Goal: Communication & Community: Answer question/provide support

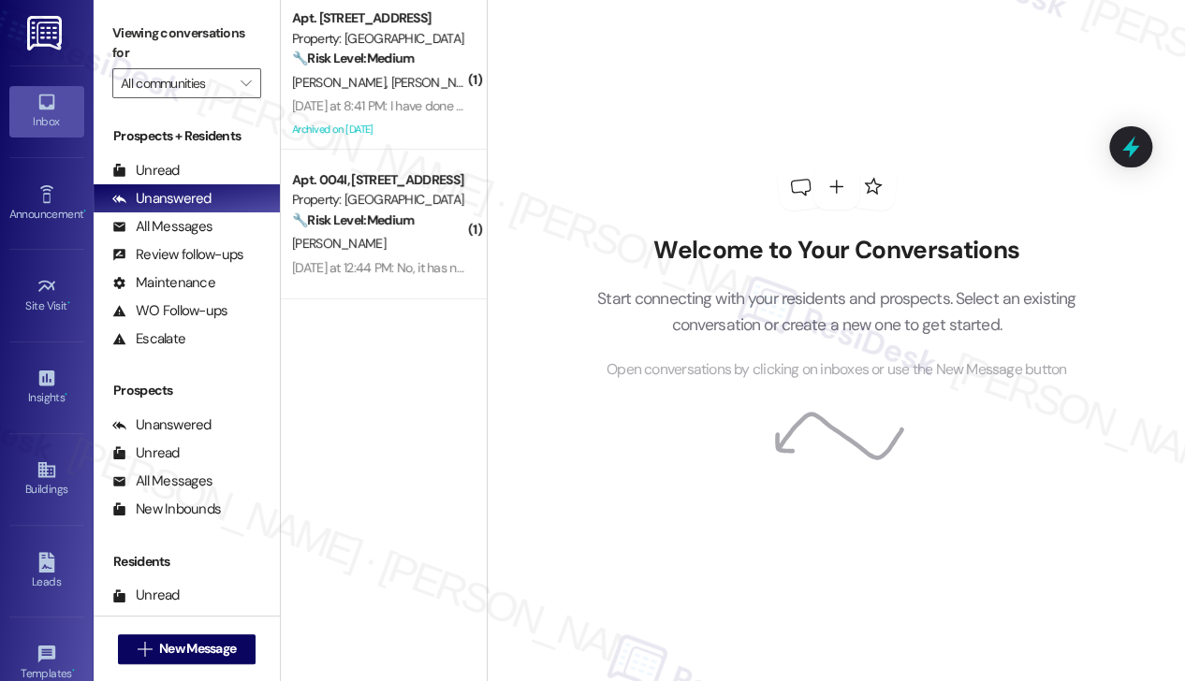
click at [812, 78] on div "Welcome to Your Conversations Start connecting with your residents and prospect…" at bounding box center [836, 272] width 561 height 545
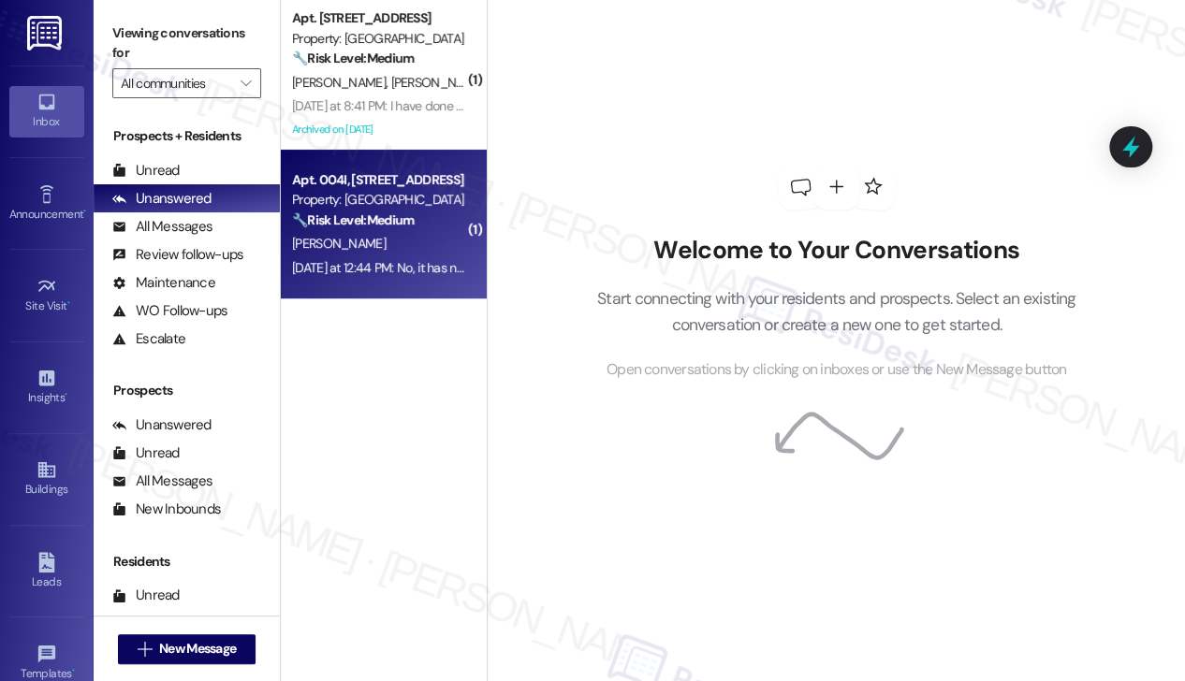
click at [391, 259] on div "[DATE] at 12:44 PM: No, it has not been completed! [DATE] at 12:44 PM: No, it h…" at bounding box center [428, 267] width 272 height 17
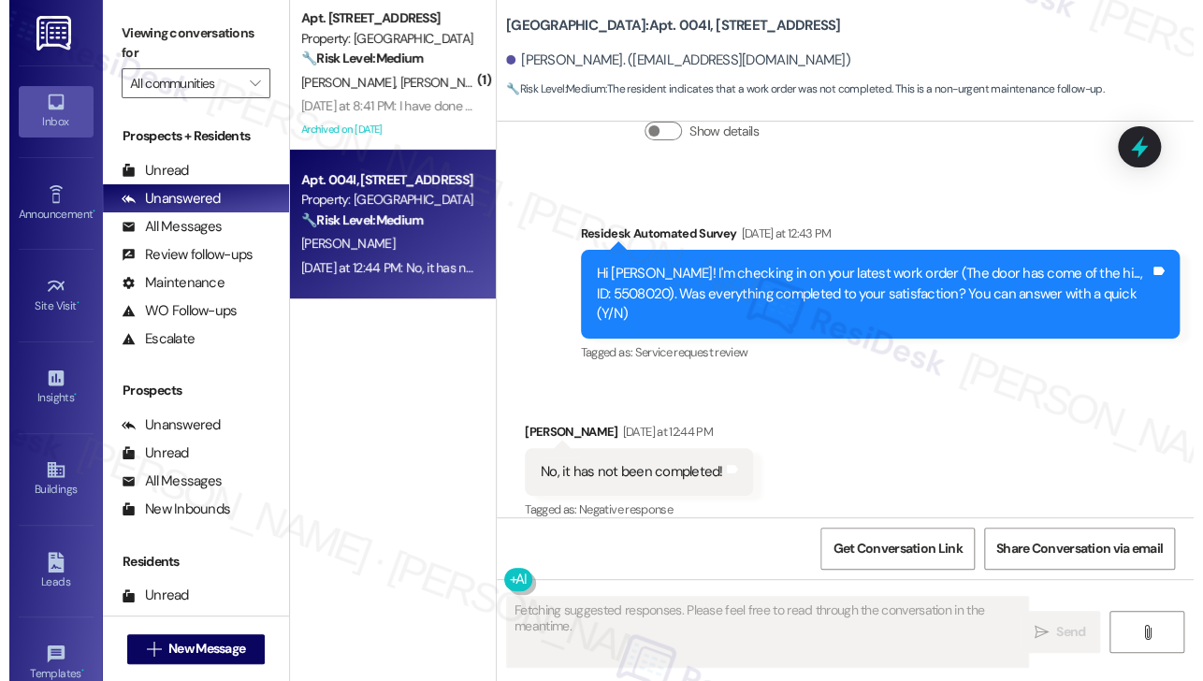
scroll to position [1899, 0]
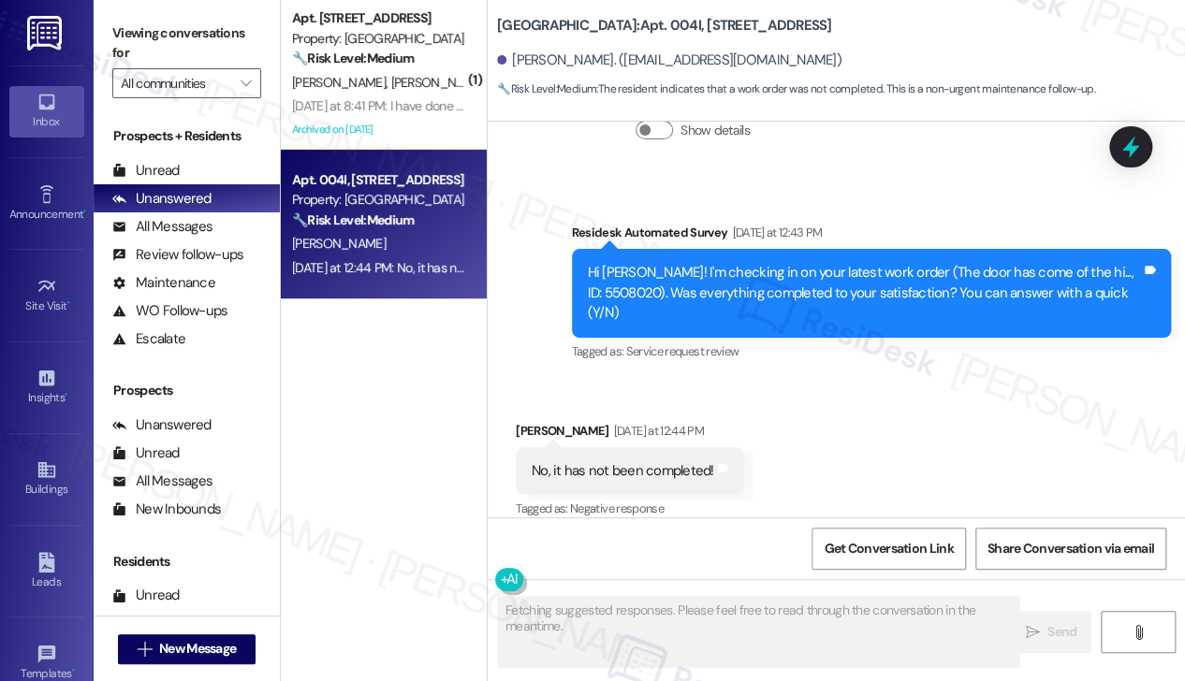
click at [823, 278] on div "Hi [PERSON_NAME]! I'm checking in on your latest work order (The door has come …" at bounding box center [865, 293] width 554 height 60
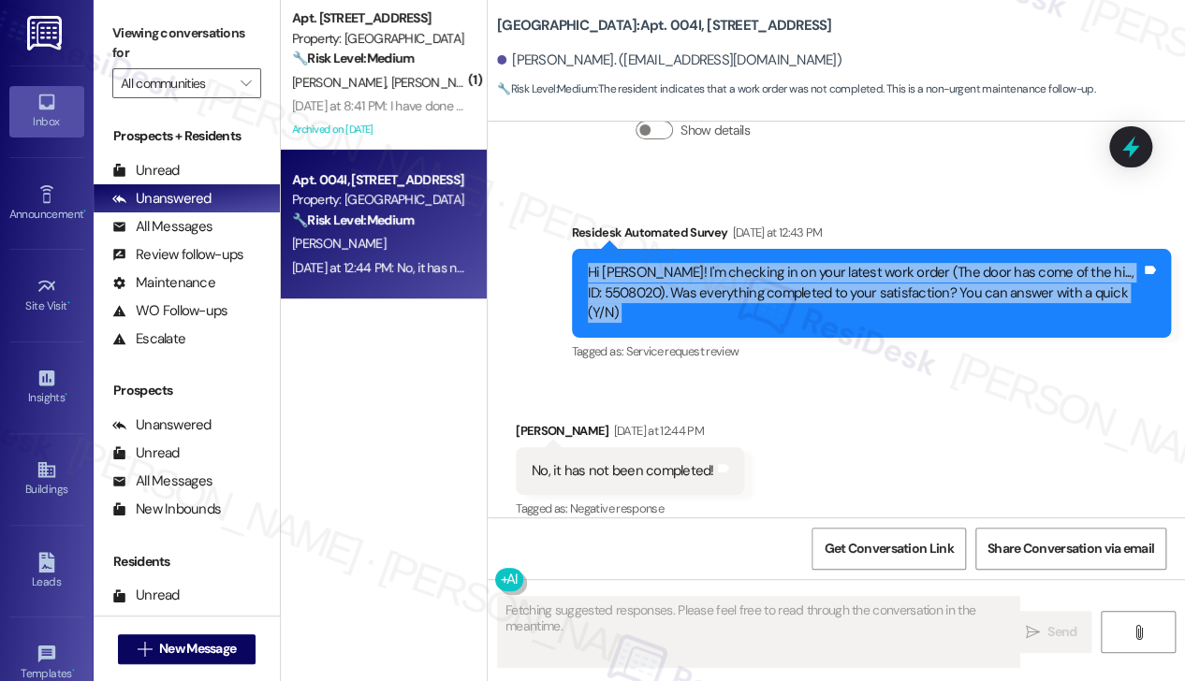
click at [823, 278] on div "Hi [PERSON_NAME]! I'm checking in on your latest work order (The door has come …" at bounding box center [865, 293] width 554 height 60
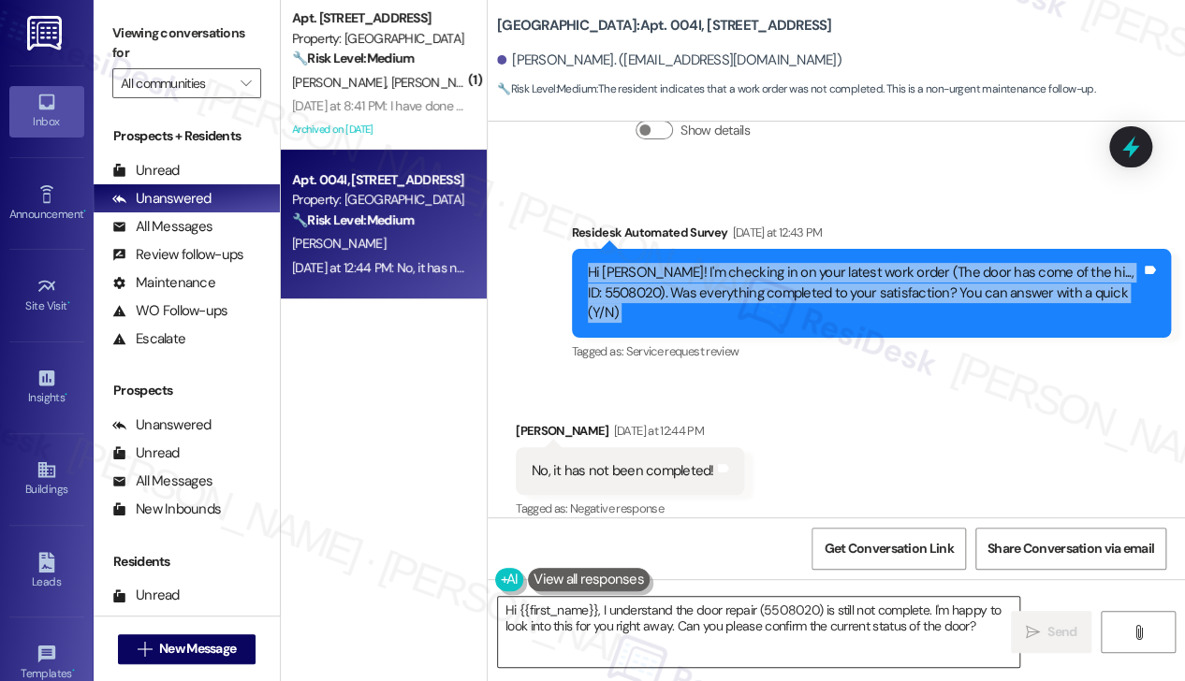
click at [633, 620] on textarea "Hi {{first_name}}, I understand the door repair (5508020) is still not complete…" at bounding box center [758, 632] width 521 height 70
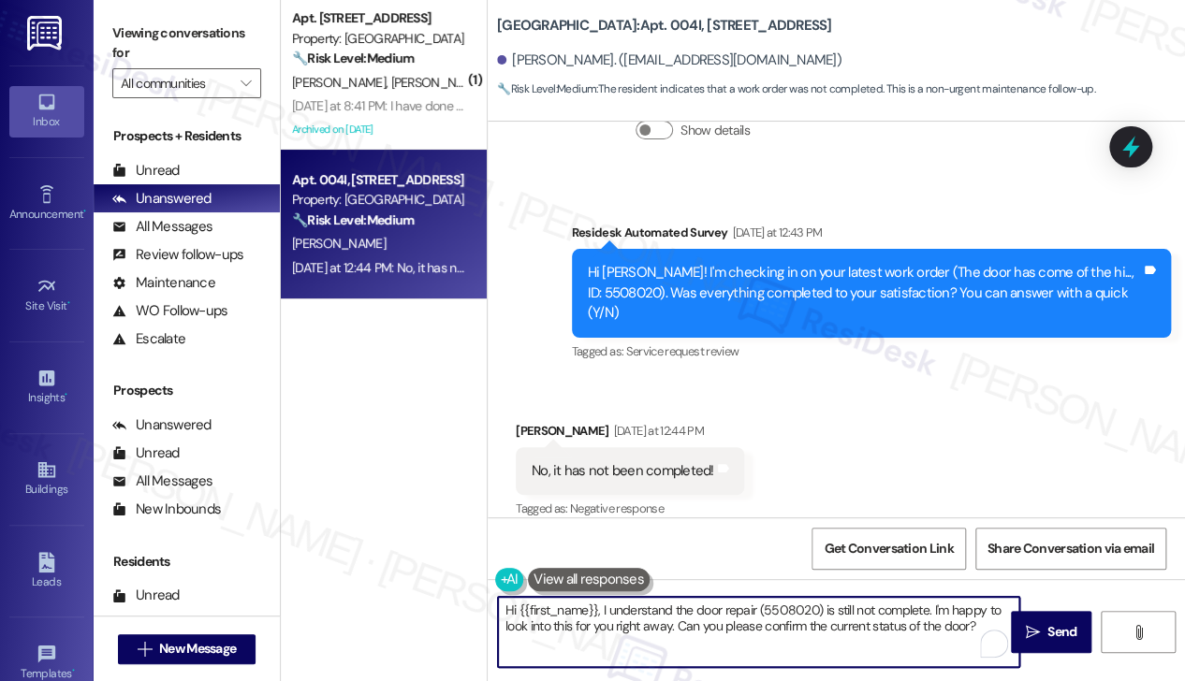
click at [767, 613] on textarea "Hi {{first_name}}, I understand the door repair (5508020) is still not complete…" at bounding box center [758, 632] width 521 height 70
click at [766, 613] on textarea "Hi {{first_name}}, I understand the door repair (5508020) is still not complete…" at bounding box center [758, 632] width 521 height 70
drag, startPoint x: 820, startPoint y: 604, endPoint x: 755, endPoint y: 605, distance: 64.6
click at [755, 605] on textarea "Hi {{first_name}}, I understand the door repair (5508020) is still not complete…" at bounding box center [758, 632] width 521 height 70
click at [771, 287] on div "Hi [PERSON_NAME]! I'm checking in on your latest work order (The door has come …" at bounding box center [865, 293] width 554 height 60
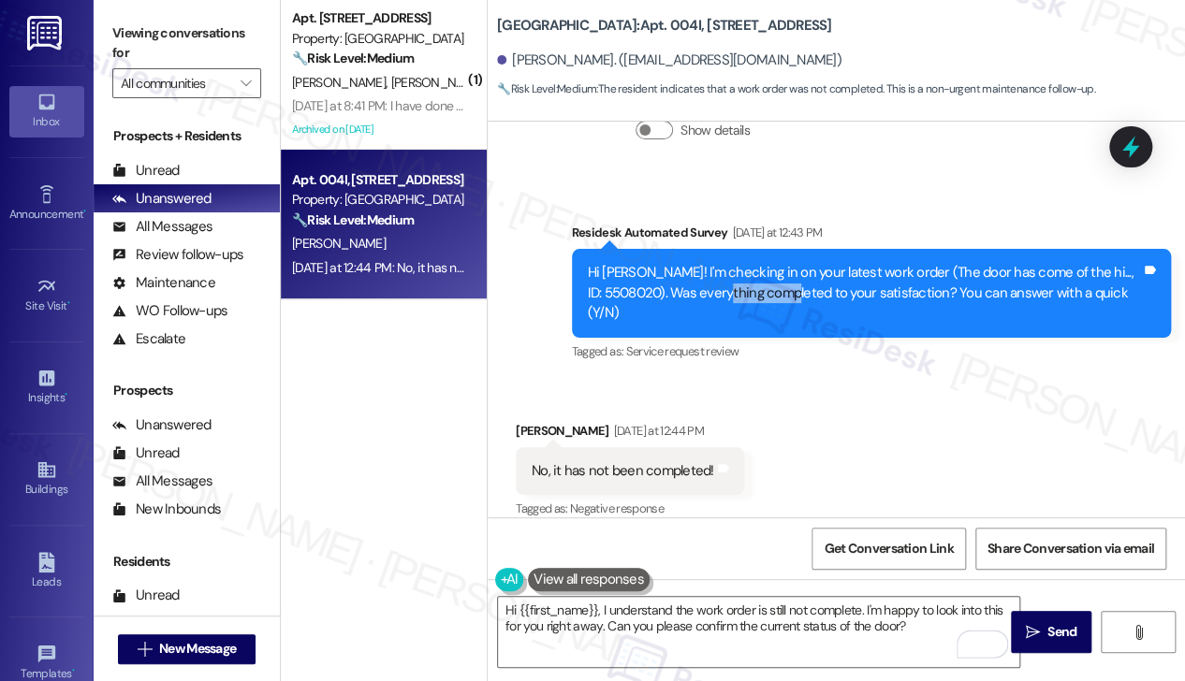
click at [770, 287] on div "Hi [PERSON_NAME]! I'm checking in on your latest work order (The door has come …" at bounding box center [865, 293] width 554 height 60
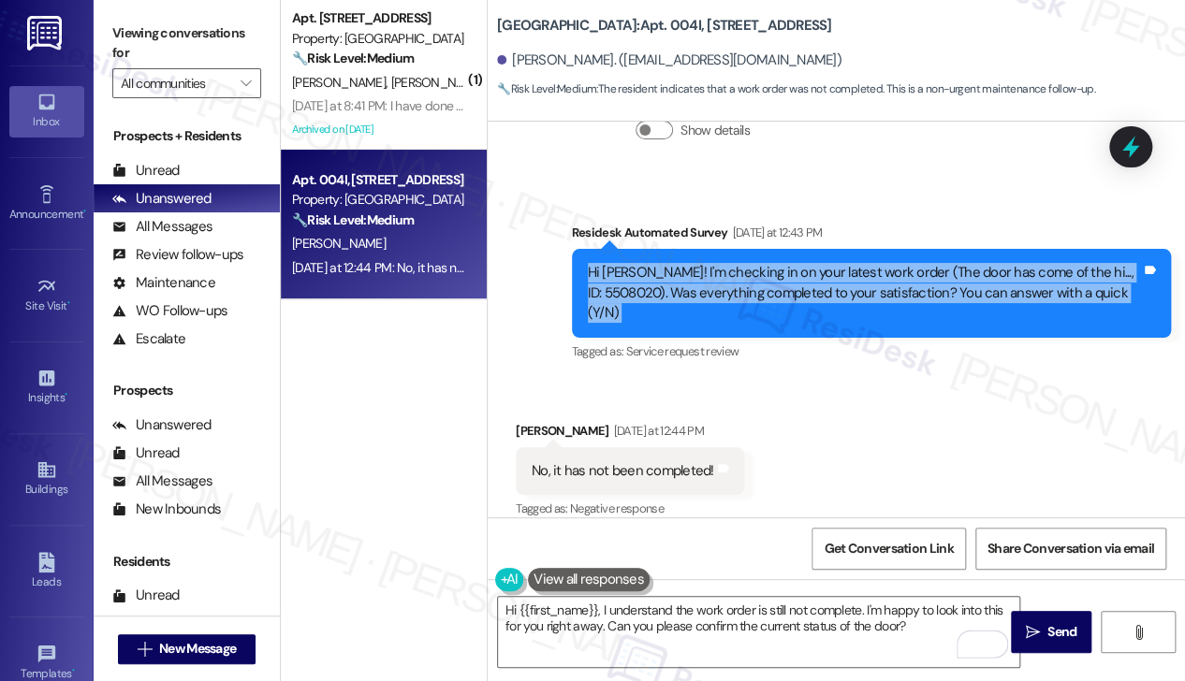
click at [770, 287] on div "Hi [PERSON_NAME]! I'm checking in on your latest work order (The door has come …" at bounding box center [865, 293] width 554 height 60
copy div "Hi [PERSON_NAME]! I'm checking in on your latest work order (The door has come …"
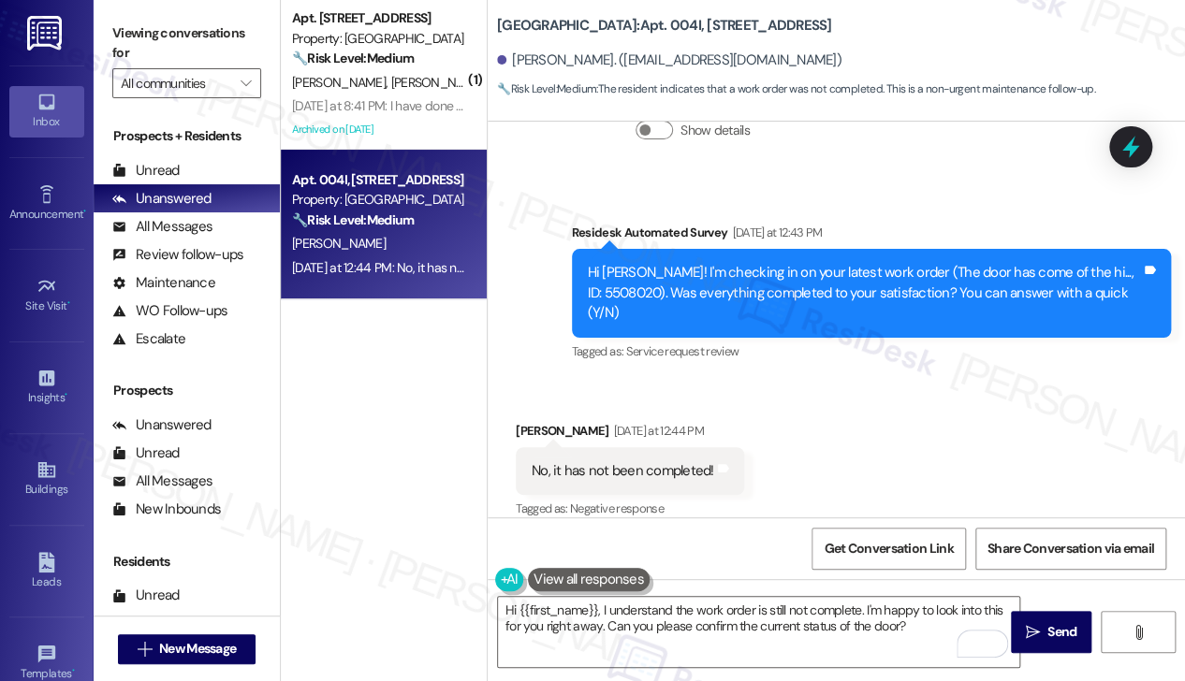
click at [164, 38] on label "Viewing conversations for" at bounding box center [186, 44] width 149 height 50
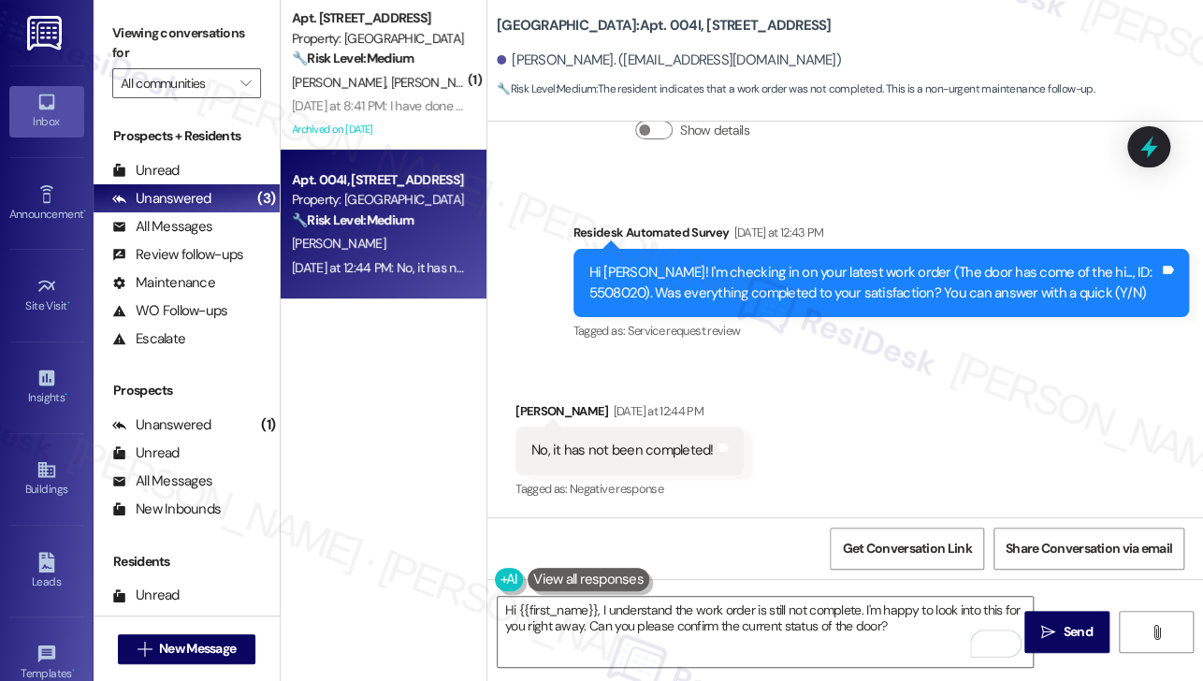
click at [626, 456] on div "No, it has not been completed!" at bounding box center [622, 451] width 182 height 20
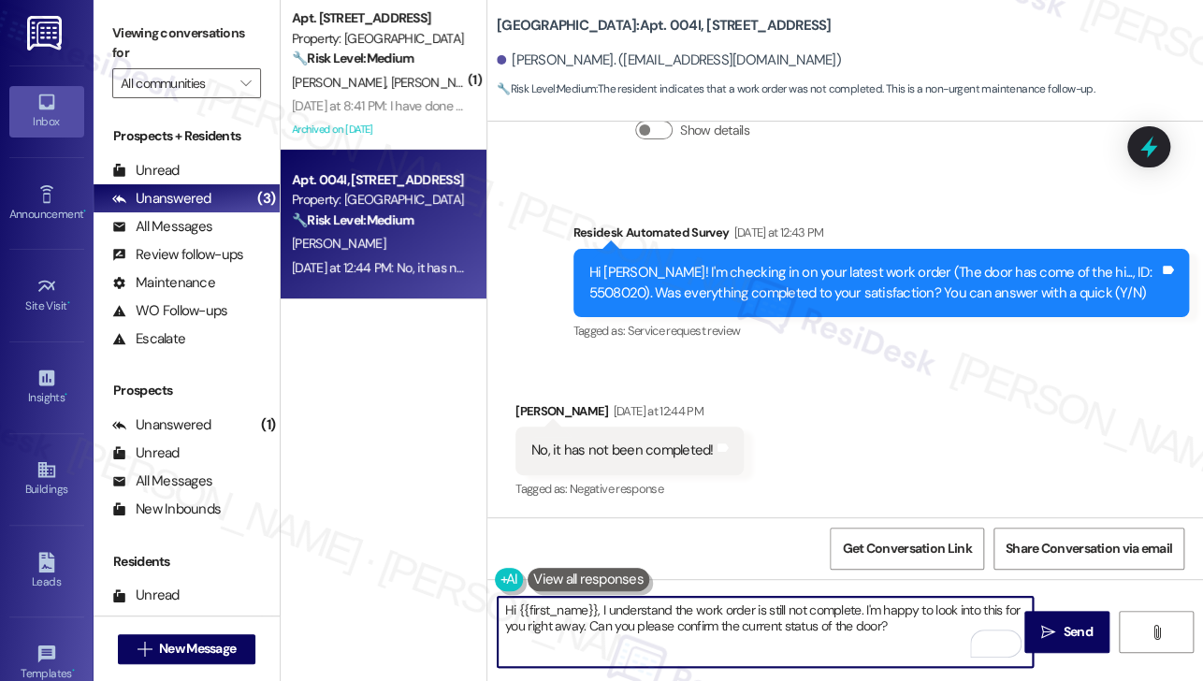
click at [836, 622] on textarea "Hi {{first_name}}, I understand the work order is still not complete. I'm happy…" at bounding box center [765, 632] width 535 height 70
drag, startPoint x: 928, startPoint y: 632, endPoint x: 679, endPoint y: 632, distance: 248.9
click at [679, 632] on textarea "Hi {{first_name}}, I understand the work order is still not complete. I'm happy…" at bounding box center [765, 632] width 535 height 70
click at [767, 294] on div "Hi [PERSON_NAME]! I'm checking in on your latest work order (The door has come …" at bounding box center [874, 283] width 571 height 40
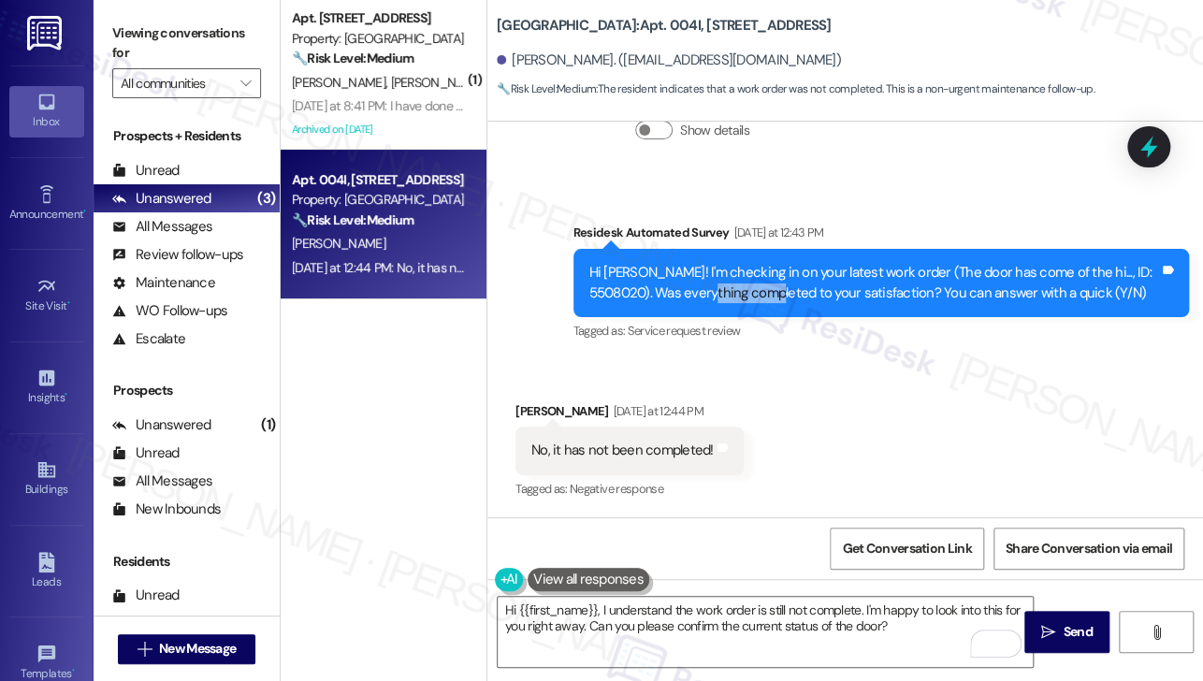
click at [767, 294] on div "Hi [PERSON_NAME]! I'm checking in on your latest work order (The door has come …" at bounding box center [874, 283] width 571 height 40
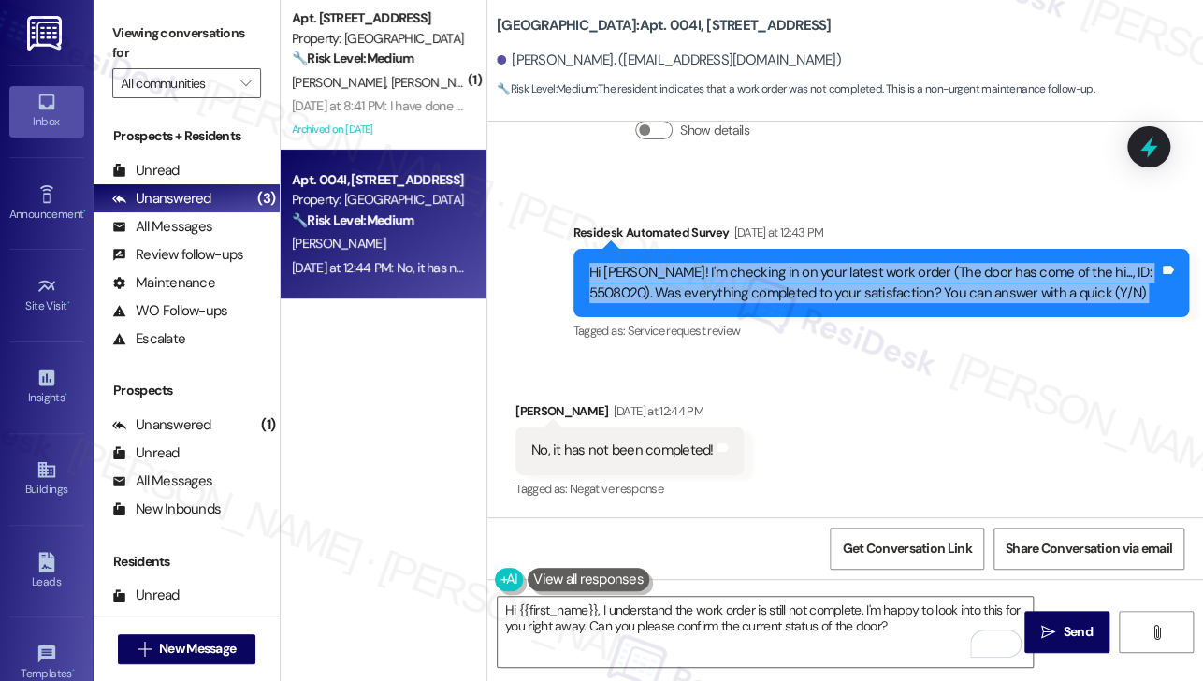
copy div "Hi [PERSON_NAME]! I'm checking in on your latest work order (The door has come …"
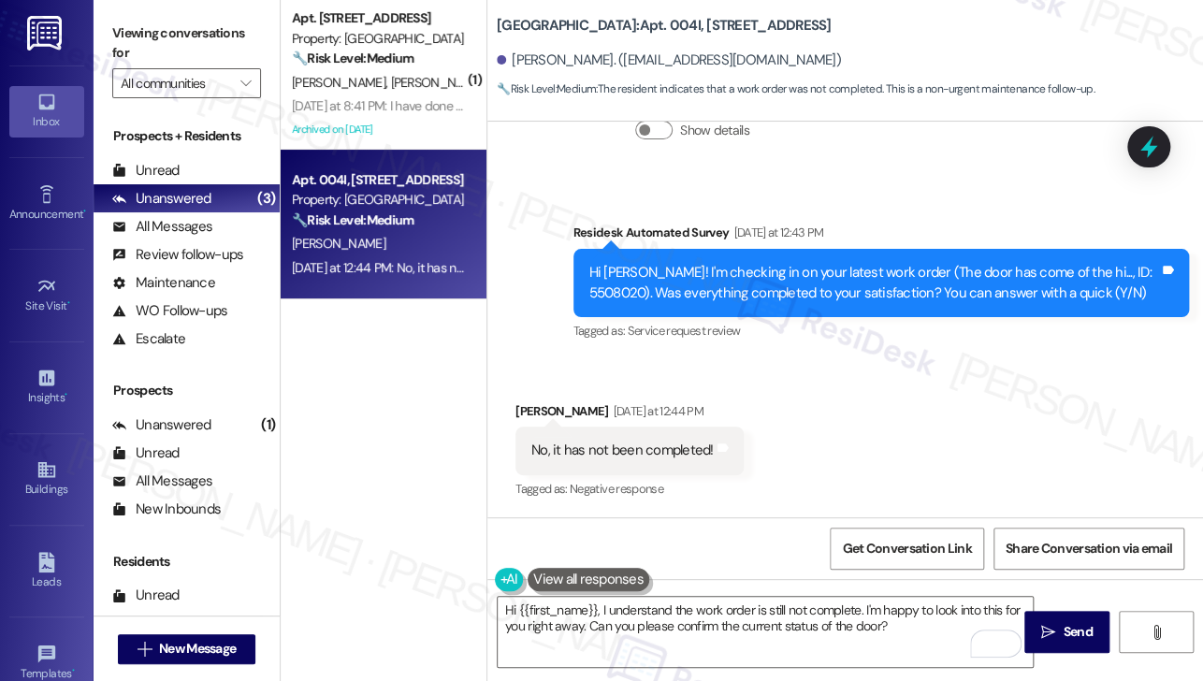
click at [176, 15] on div "Viewing conversations for All communities " at bounding box center [187, 58] width 186 height 117
click at [623, 453] on div "No, it has not been completed!" at bounding box center [622, 451] width 182 height 20
copy div "No, it has not been completed! Tags and notes"
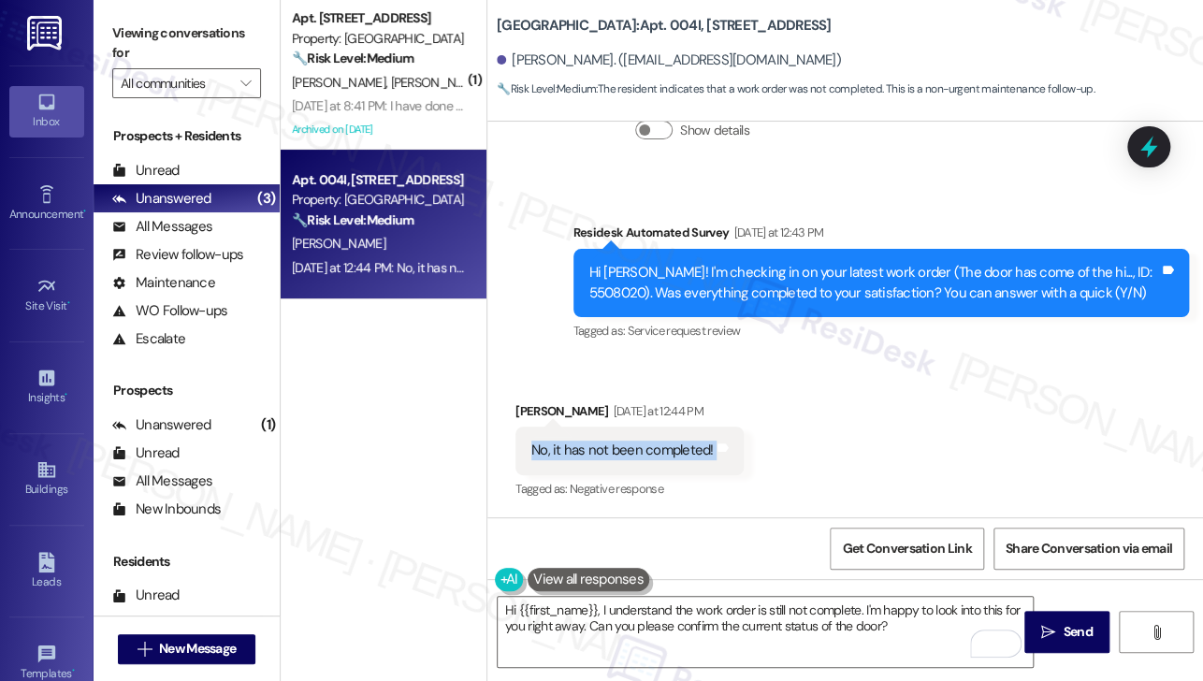
click at [168, 35] on label "Viewing conversations for" at bounding box center [186, 44] width 149 height 50
click at [190, 62] on label "Viewing conversations for" at bounding box center [186, 44] width 149 height 50
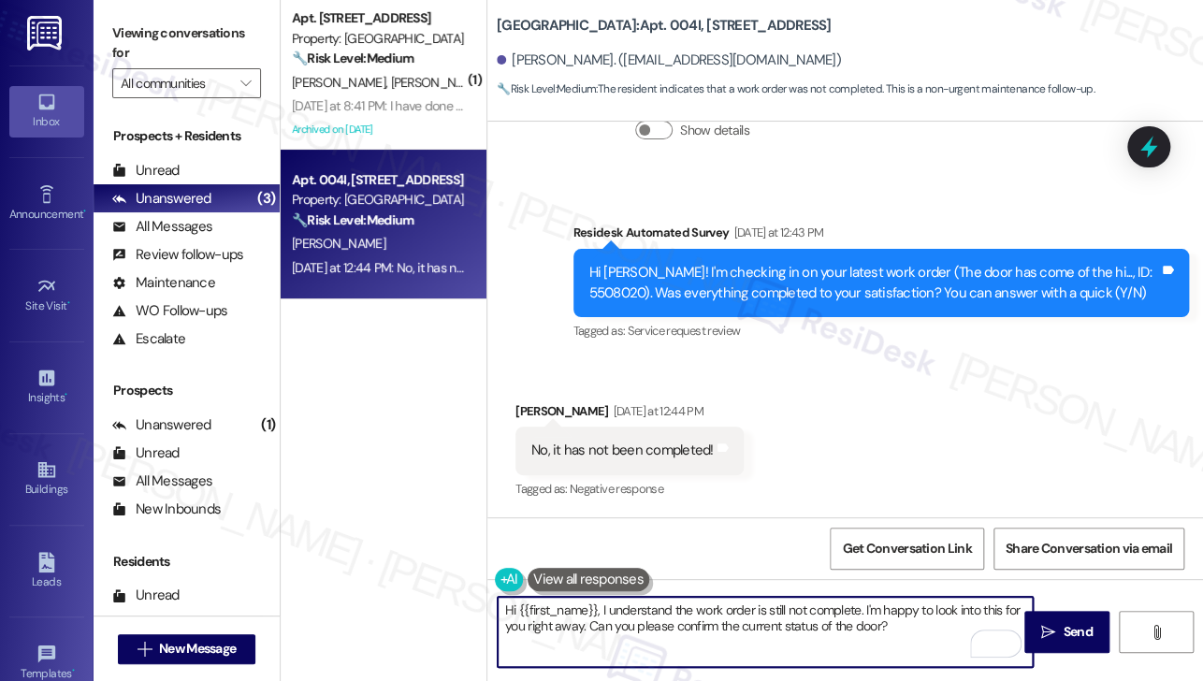
click at [741, 618] on textarea "Hi {{first_name}}, I understand the work order is still not complete. I'm happy…" at bounding box center [765, 632] width 535 height 70
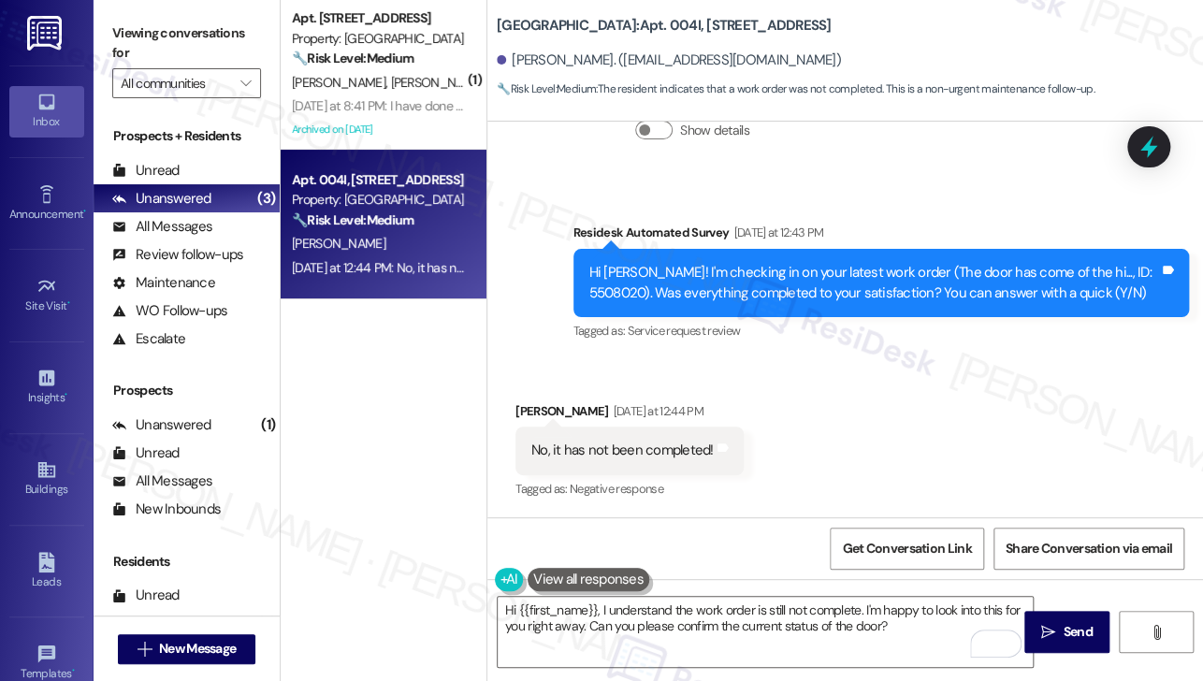
drag, startPoint x: 201, startPoint y: 27, endPoint x: 225, endPoint y: 51, distance: 33.7
click at [201, 27] on label "Viewing conversations for" at bounding box center [186, 44] width 149 height 50
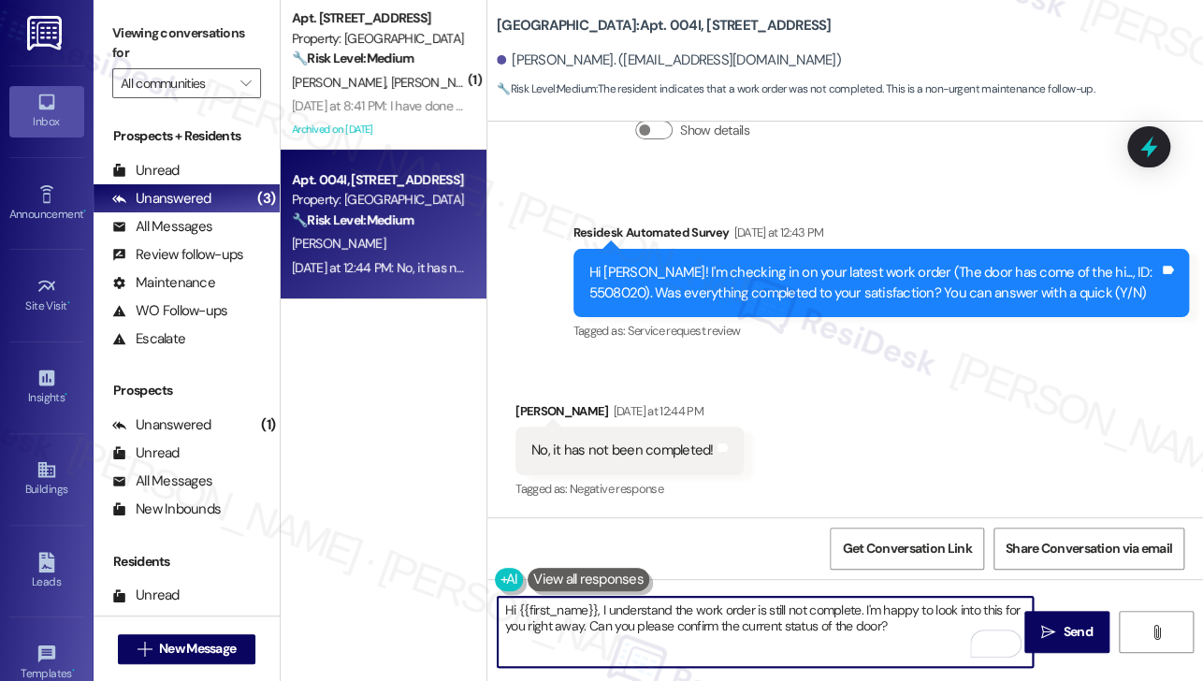
drag, startPoint x: 653, startPoint y: 638, endPoint x: 679, endPoint y: 635, distance: 26.3
click at [653, 638] on textarea "Hi {{first_name}}, I understand the work order is still not complete. I'm happy…" at bounding box center [765, 632] width 535 height 70
drag, startPoint x: 916, startPoint y: 640, endPoint x: 866, endPoint y: 607, distance: 59.4
click at [866, 607] on textarea "Hi {{first_name}}, I understand the work order is still not complete. I'm happy…" at bounding box center [765, 632] width 535 height 70
paste textarea "Just checking in—has the maintenance team been able to stop by yet to take a lo…"
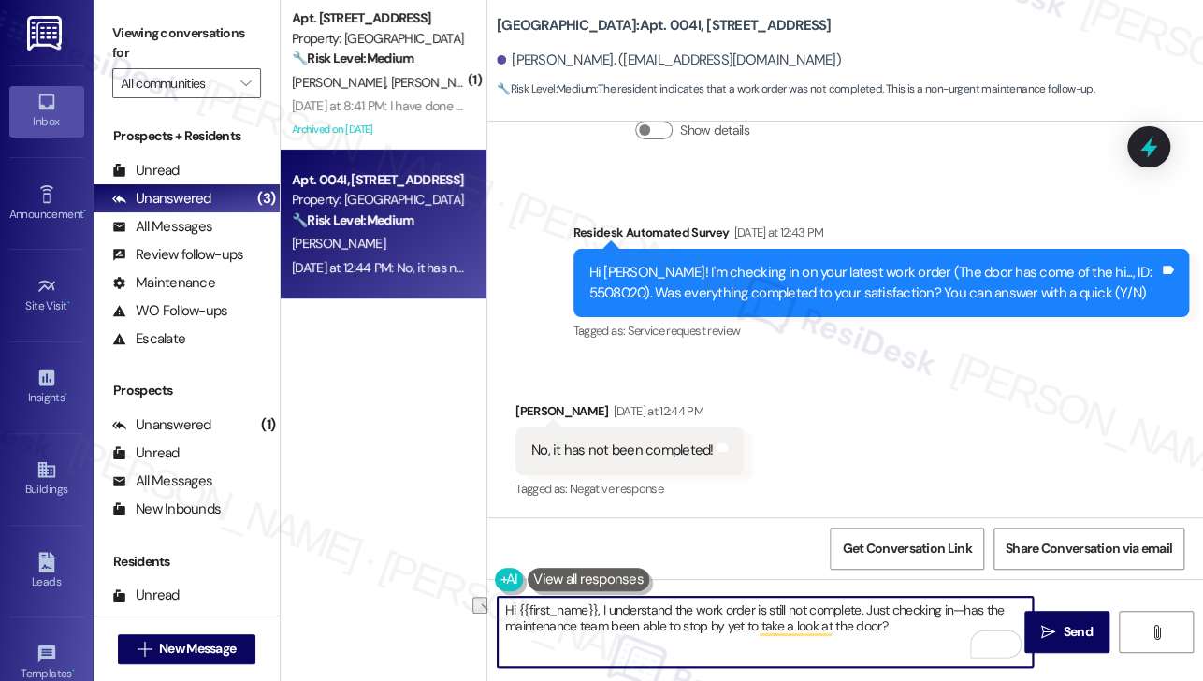
drag, startPoint x: 953, startPoint y: 610, endPoint x: 891, endPoint y: 606, distance: 62.8
click at [891, 606] on textarea "Hi {{first_name}}, I understand the work order is still not complete. Just chec…" at bounding box center [765, 632] width 535 height 70
click at [621, 628] on textarea "Hi {{first_name}}, I understand the work order is still not complete. Just to c…" at bounding box center [765, 632] width 535 height 70
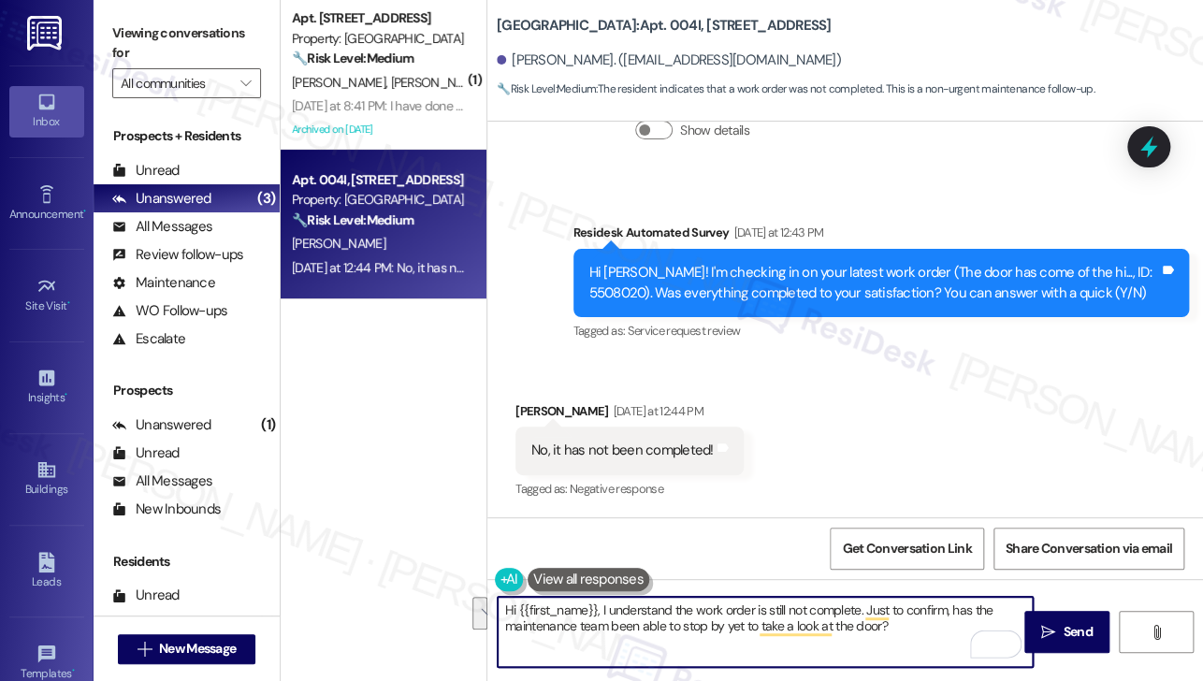
click at [745, 632] on textarea "Hi {{first_name}}, I understand the work order is still not complete. Just to c…" at bounding box center [765, 632] width 535 height 70
type textarea "Hi {{first_name}}, I understand the work order is still not complete. Just to c…"
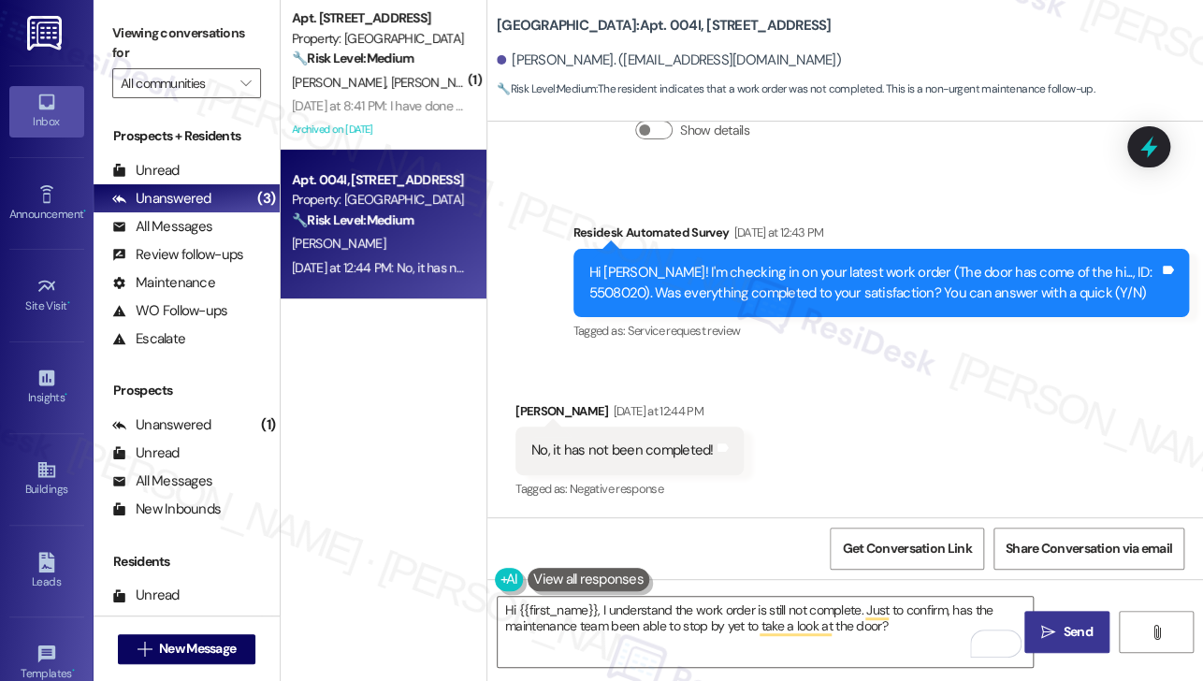
click at [1048, 617] on button " Send" at bounding box center [1067, 632] width 85 height 42
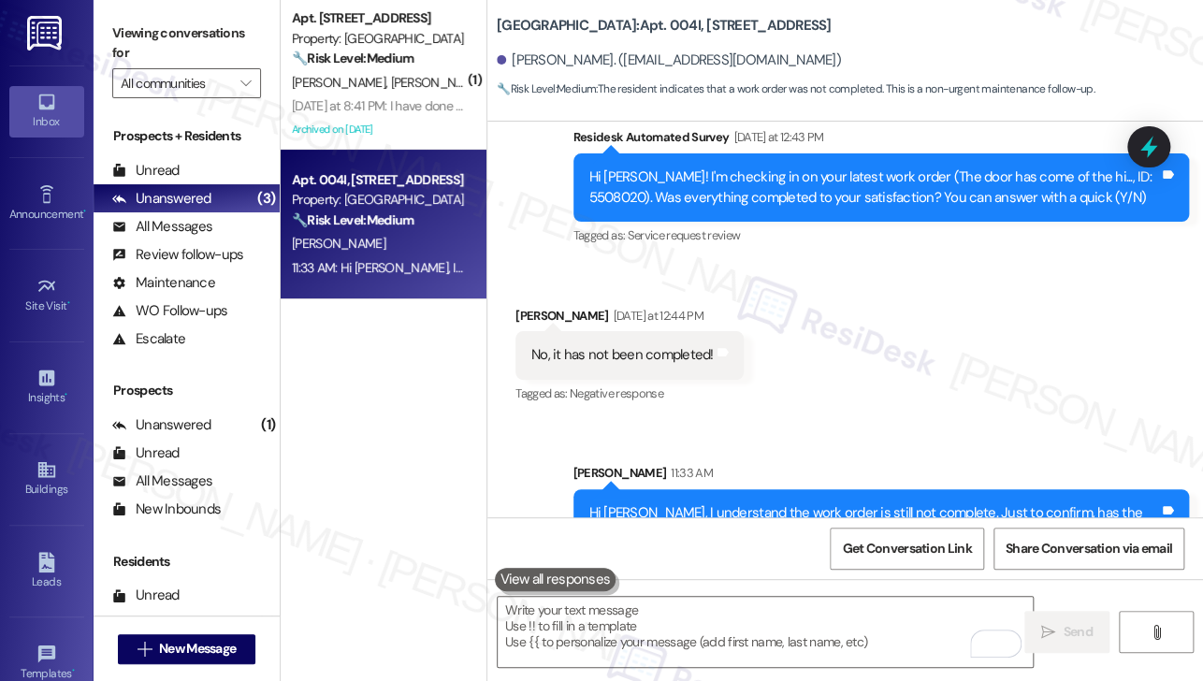
scroll to position [2050, 0]
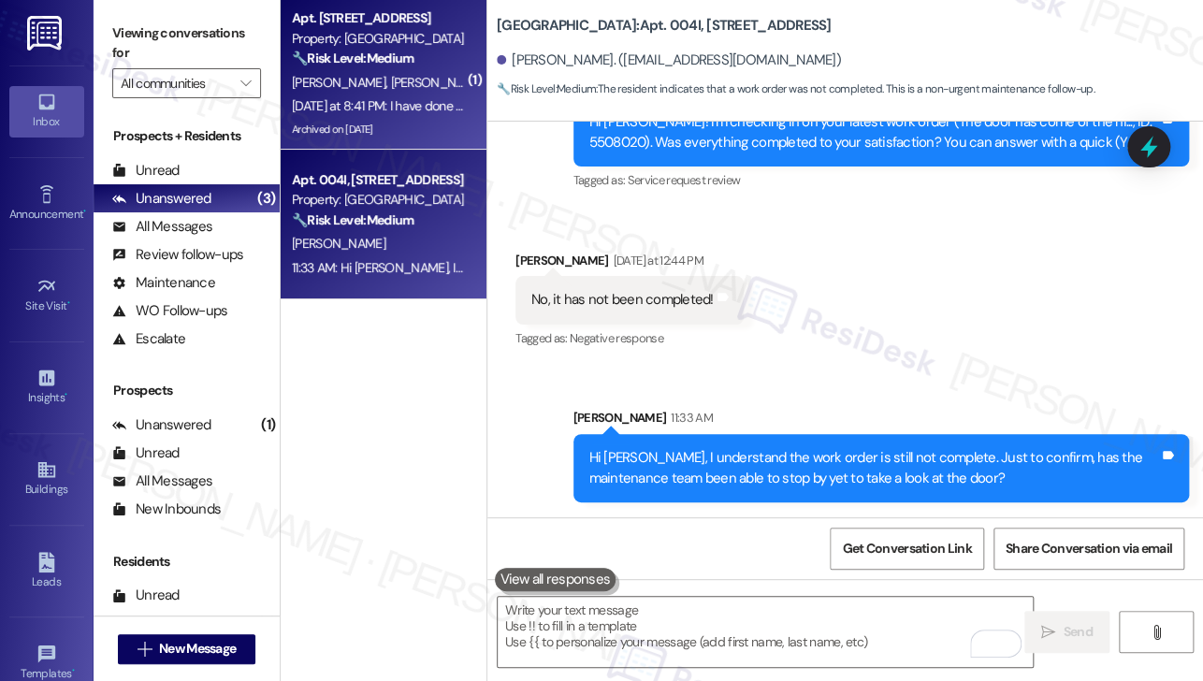
click at [385, 85] on div "[PERSON_NAME] [PERSON_NAME]" at bounding box center [378, 82] width 177 height 23
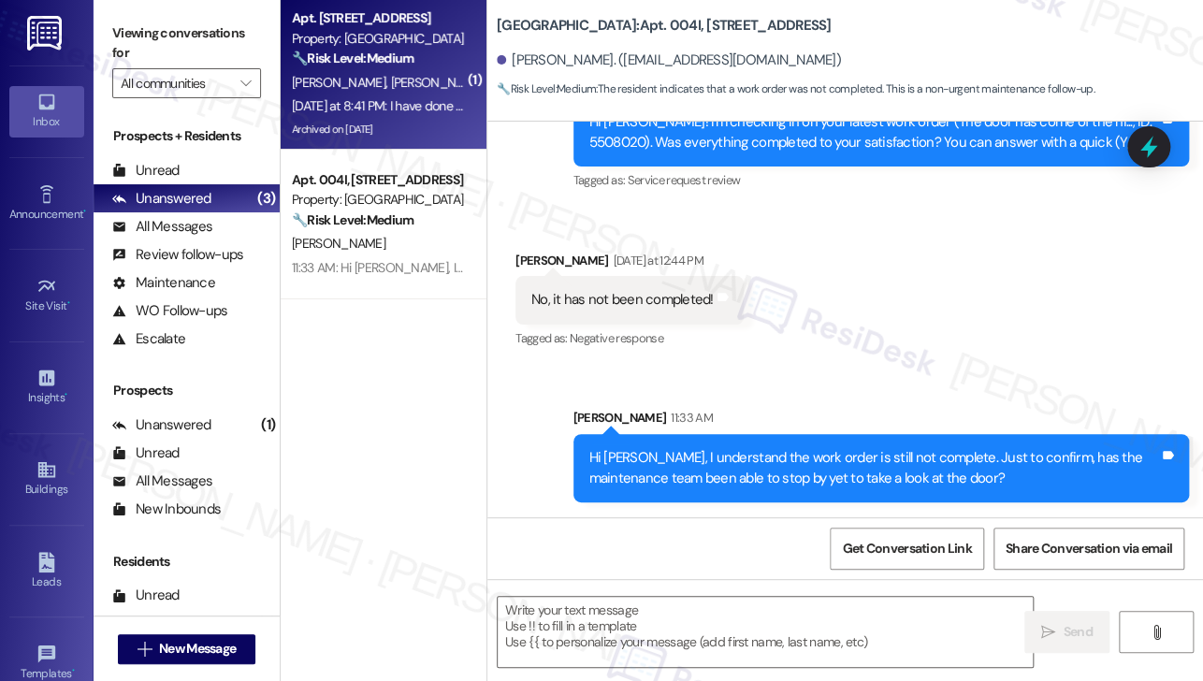
type textarea "Fetching suggested responses. Please feel free to read through the conversation…"
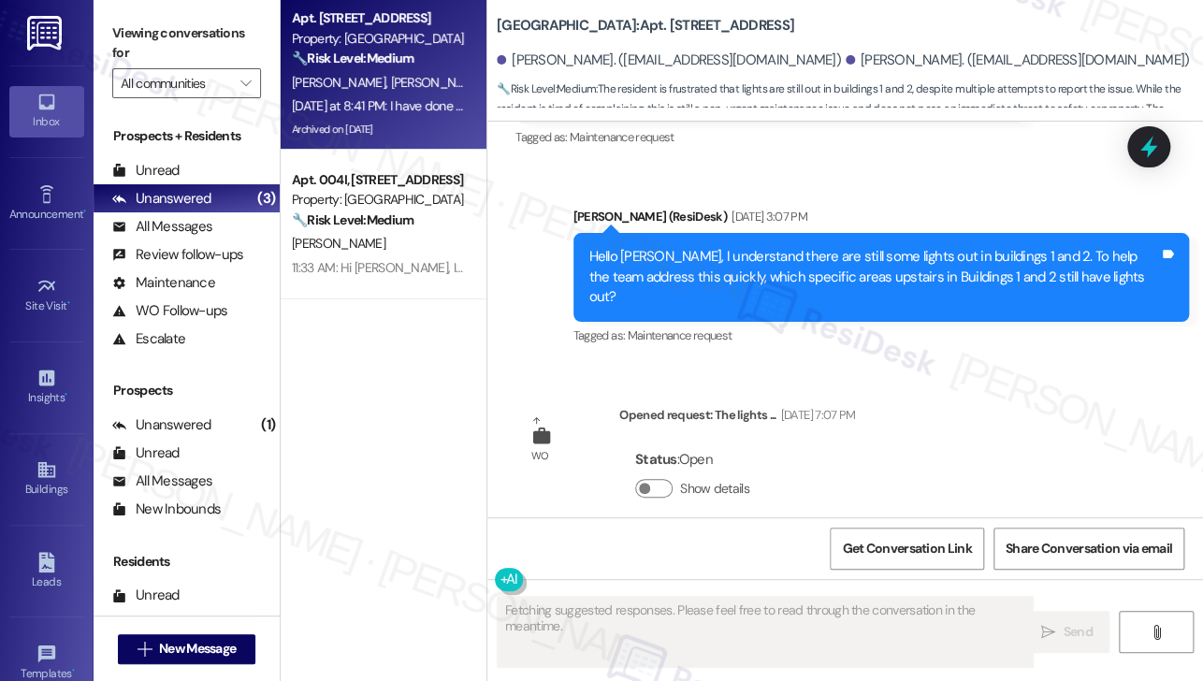
scroll to position [16497, 0]
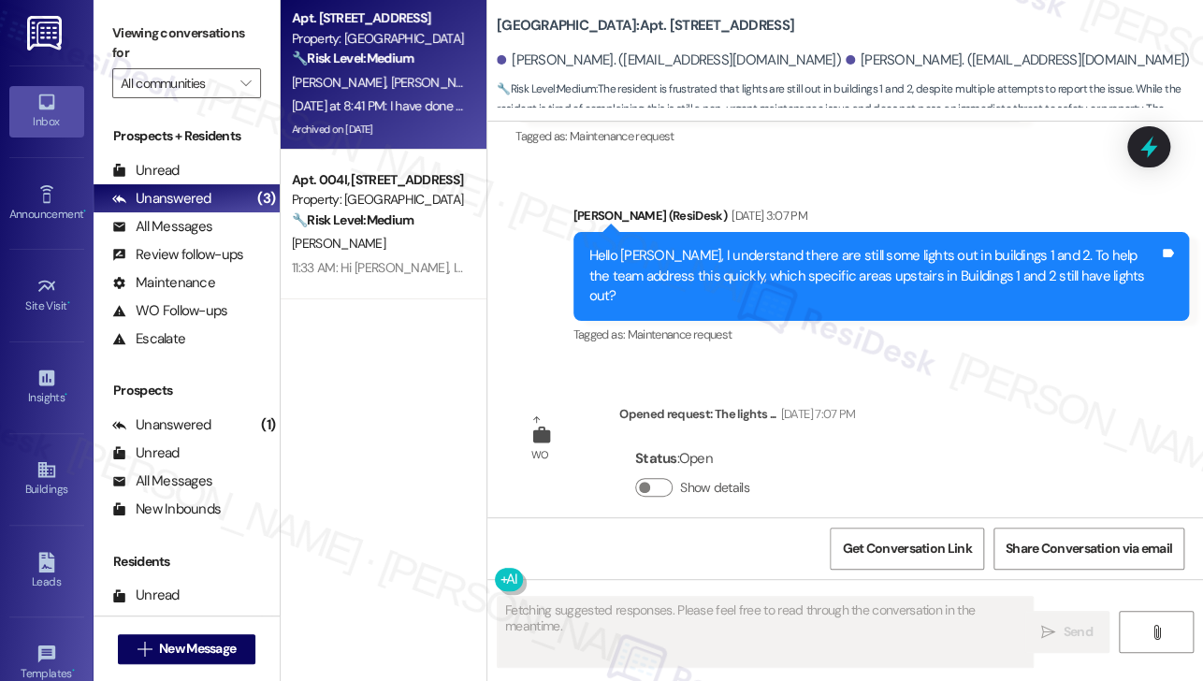
click at [625, 641] on div "I have done this several times. Maybe yall need,to send someone out after dark …" at bounding box center [816, 661] width 571 height 40
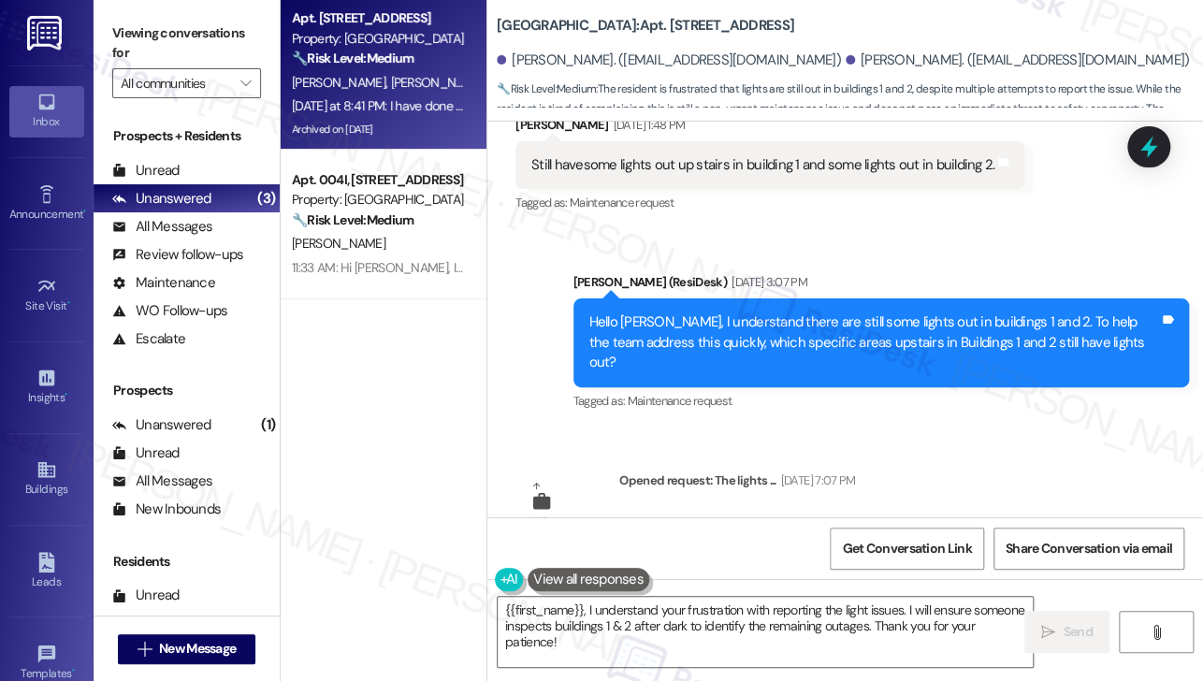
scroll to position [16216, 0]
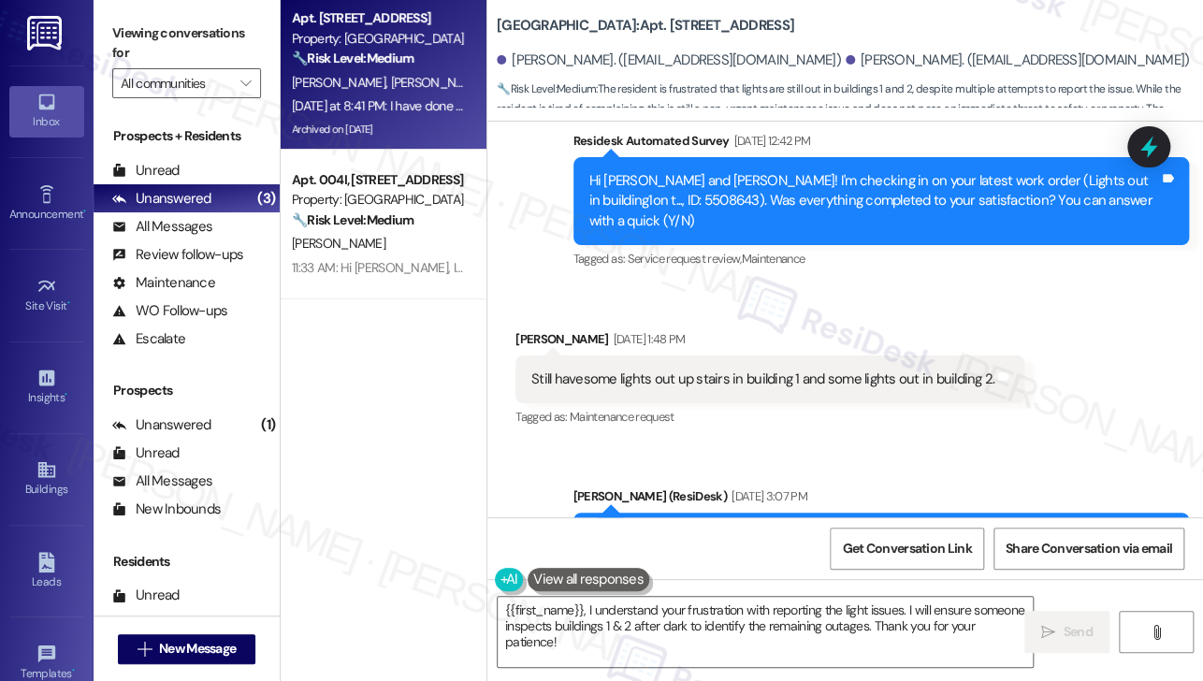
click at [698, 527] on div "Hello [PERSON_NAME], I understand there are still some lights out in buildings …" at bounding box center [874, 557] width 571 height 60
click at [781, 527] on div "Hello [PERSON_NAME], I understand there are still some lights out in buildings …" at bounding box center [874, 557] width 571 height 60
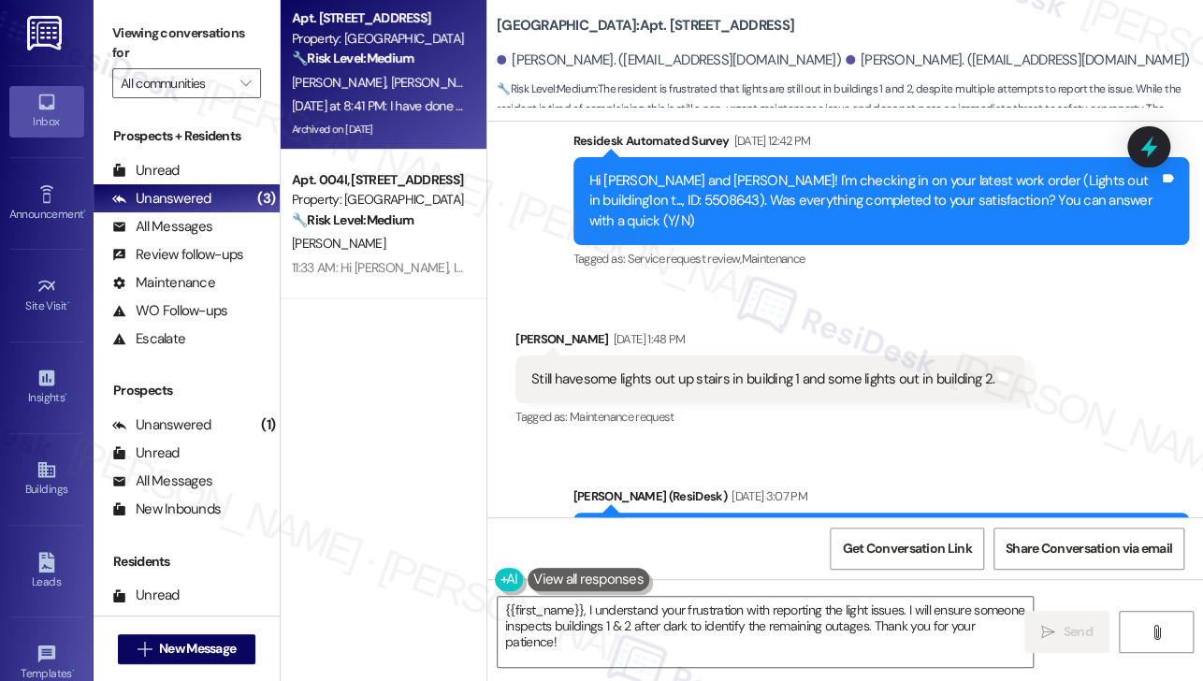
click at [781, 527] on div "Hello [PERSON_NAME], I understand there are still some lights out in buildings …" at bounding box center [874, 557] width 571 height 60
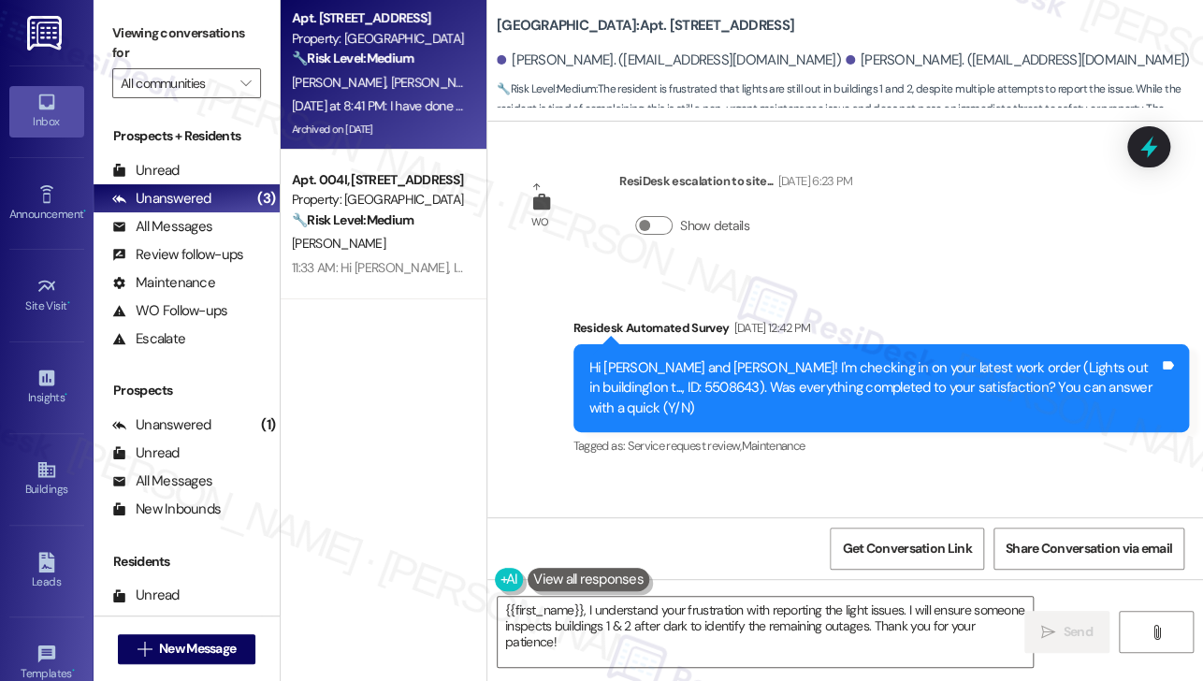
click at [781, 543] on div "Still havesome lights out up stairs in building 1 and some lights out in buildi…" at bounding box center [770, 567] width 509 height 48
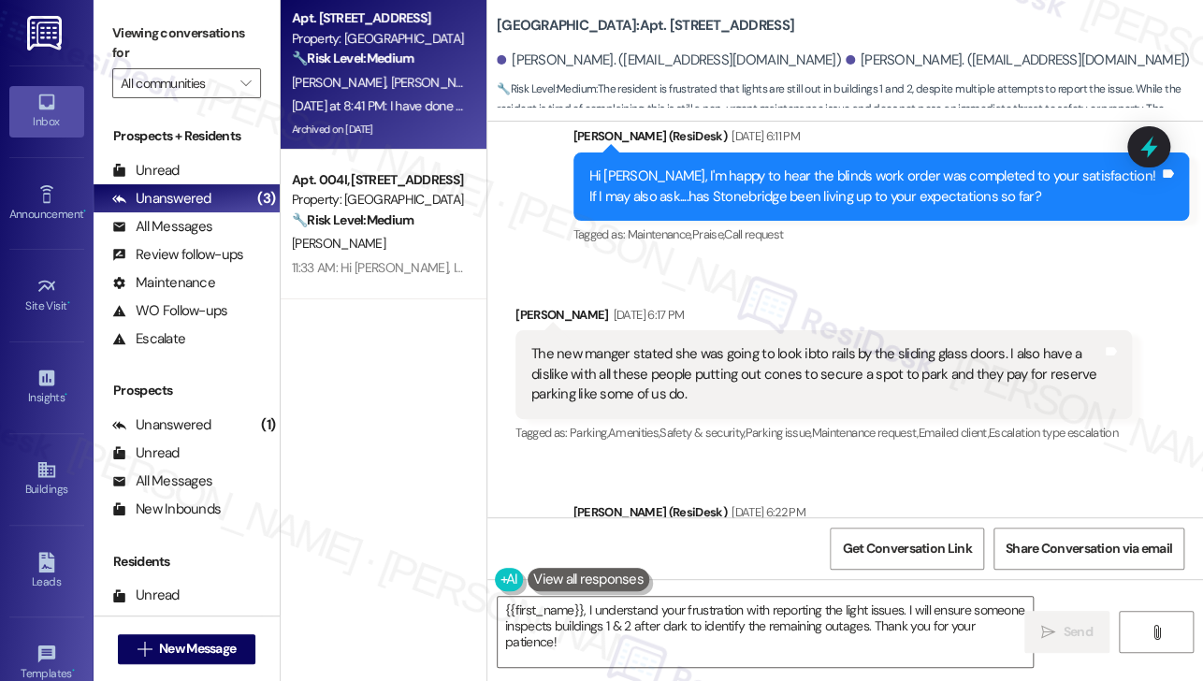
scroll to position [15468, 0]
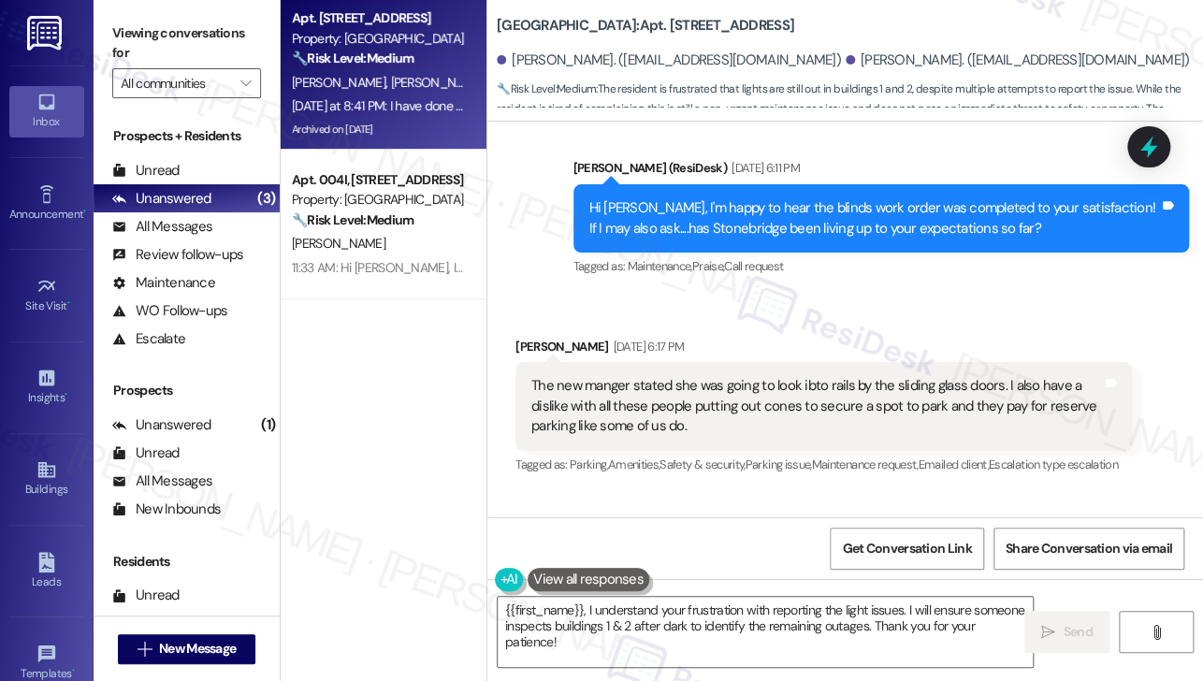
click at [681, 376] on div "The new manger stated she was going to look ibto rails by the sliding glass doo…" at bounding box center [816, 406] width 571 height 60
click at [680, 376] on div "The new manger stated she was going to look ibto rails by the sliding glass doo…" at bounding box center [816, 406] width 571 height 60
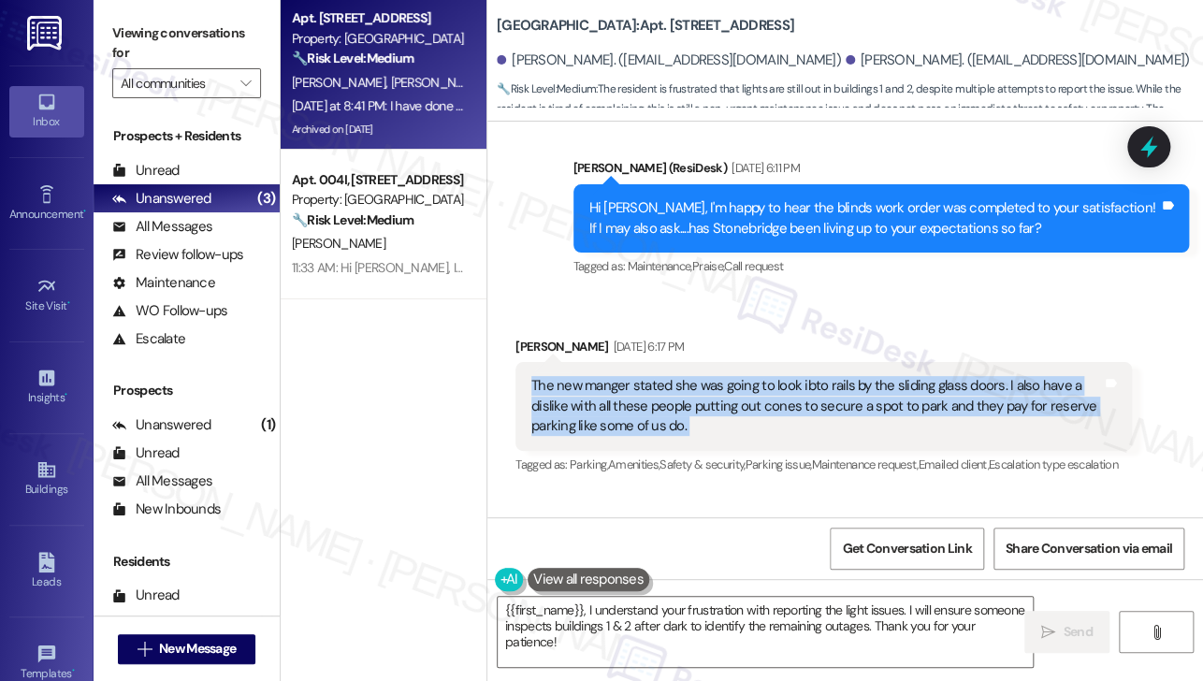
click at [680, 376] on div "The new manger stated she was going to look ibto rails by the sliding glass doo…" at bounding box center [816, 406] width 571 height 60
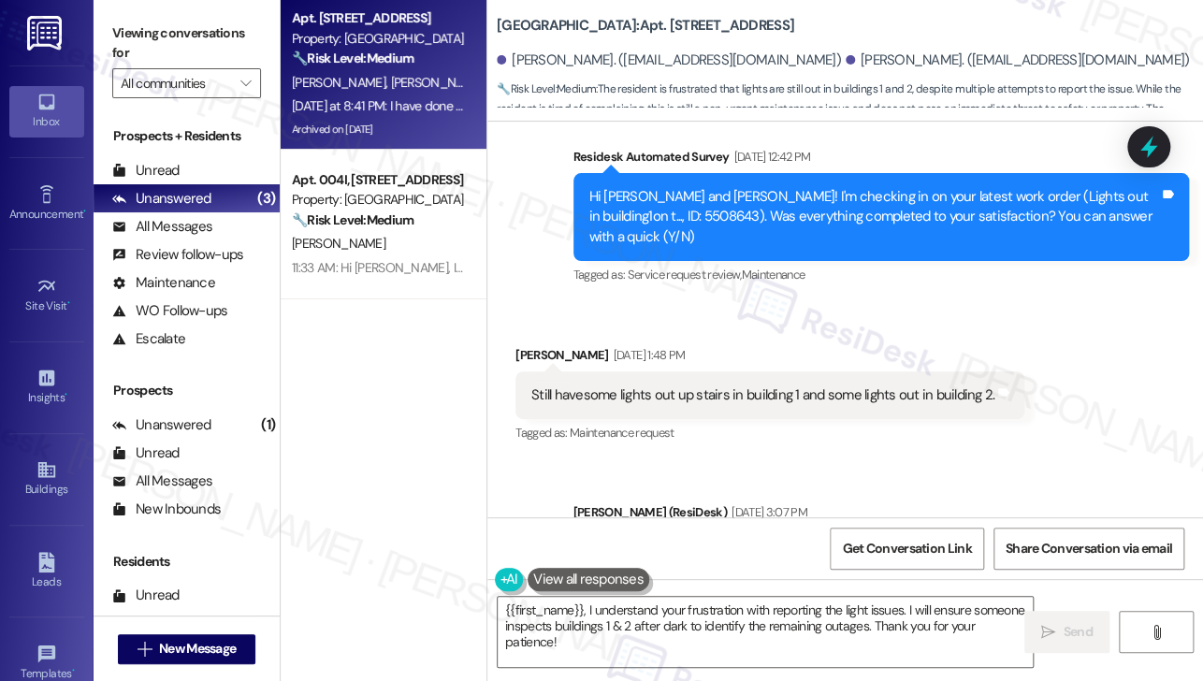
scroll to position [16497, 0]
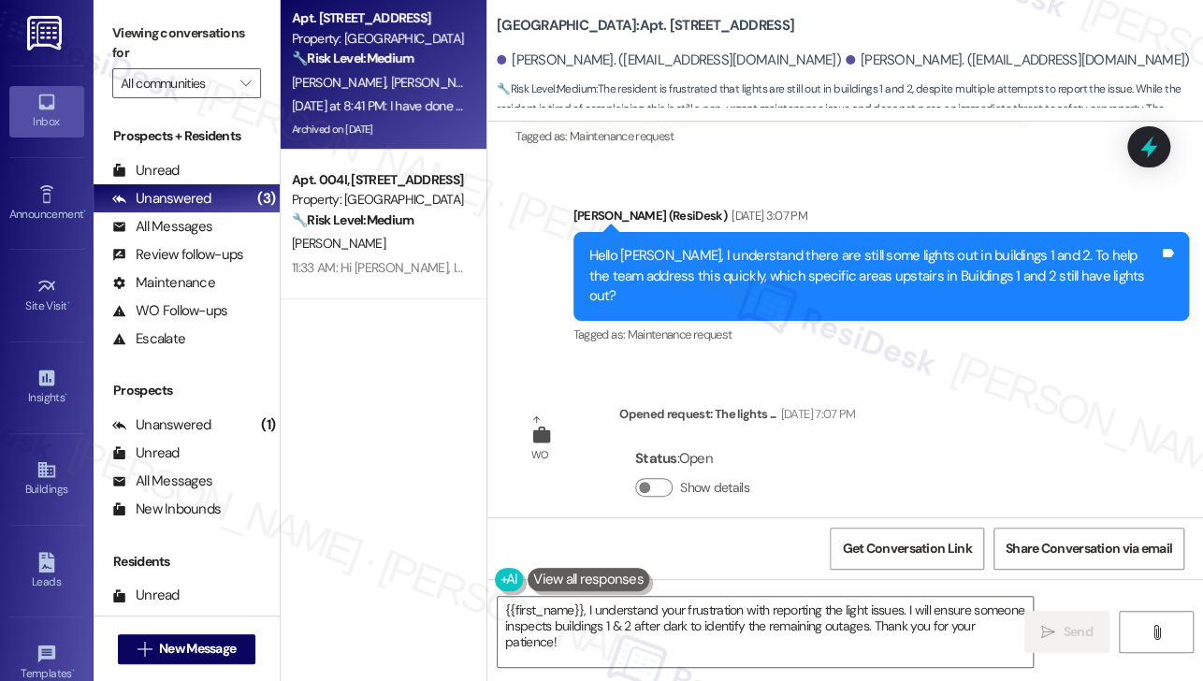
click at [807, 641] on div "I have done this several times. Maybe yall need,to send someone out after dark …" at bounding box center [816, 661] width 571 height 40
click at [690, 641] on div "I have done this several times. Maybe yall need,to send someone out after dark …" at bounding box center [816, 661] width 571 height 40
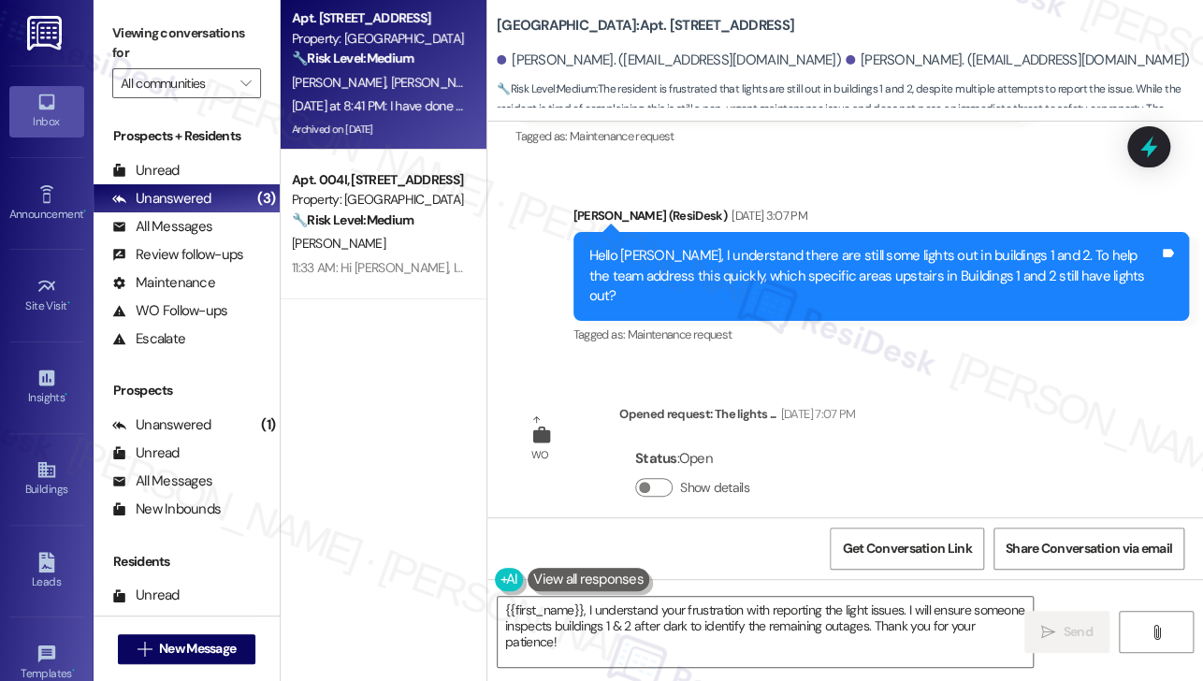
click at [690, 641] on div "I have done this several times. Maybe yall need,to send someone out after dark …" at bounding box center [816, 661] width 571 height 40
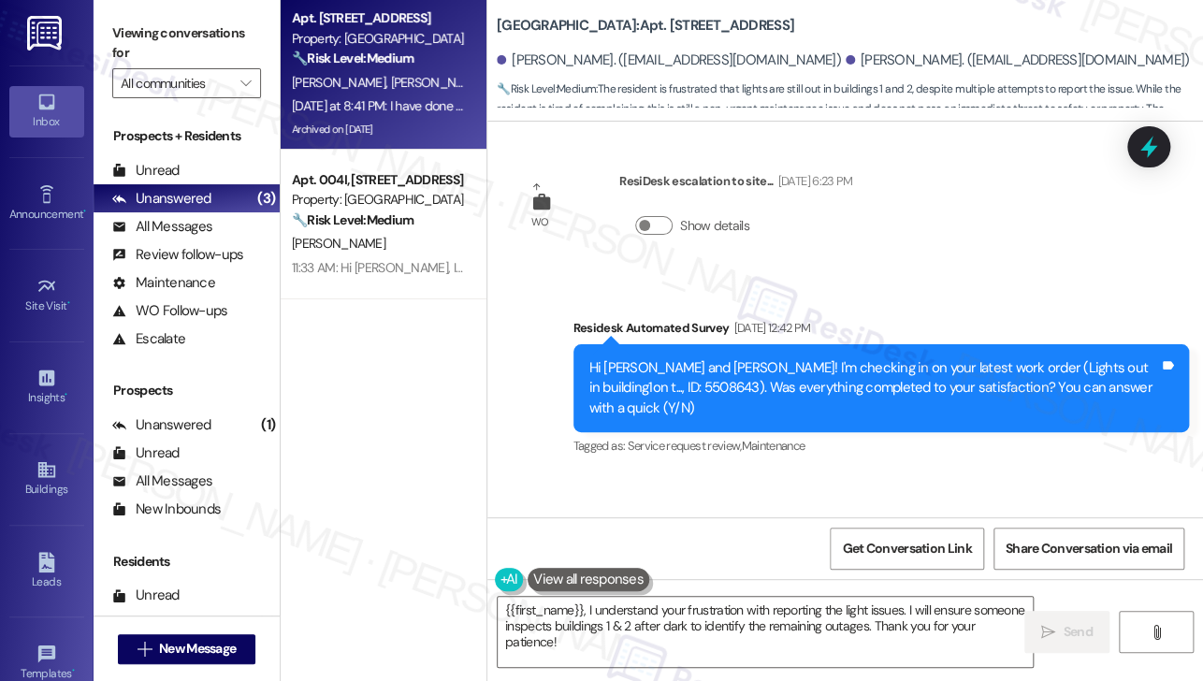
scroll to position [16216, 0]
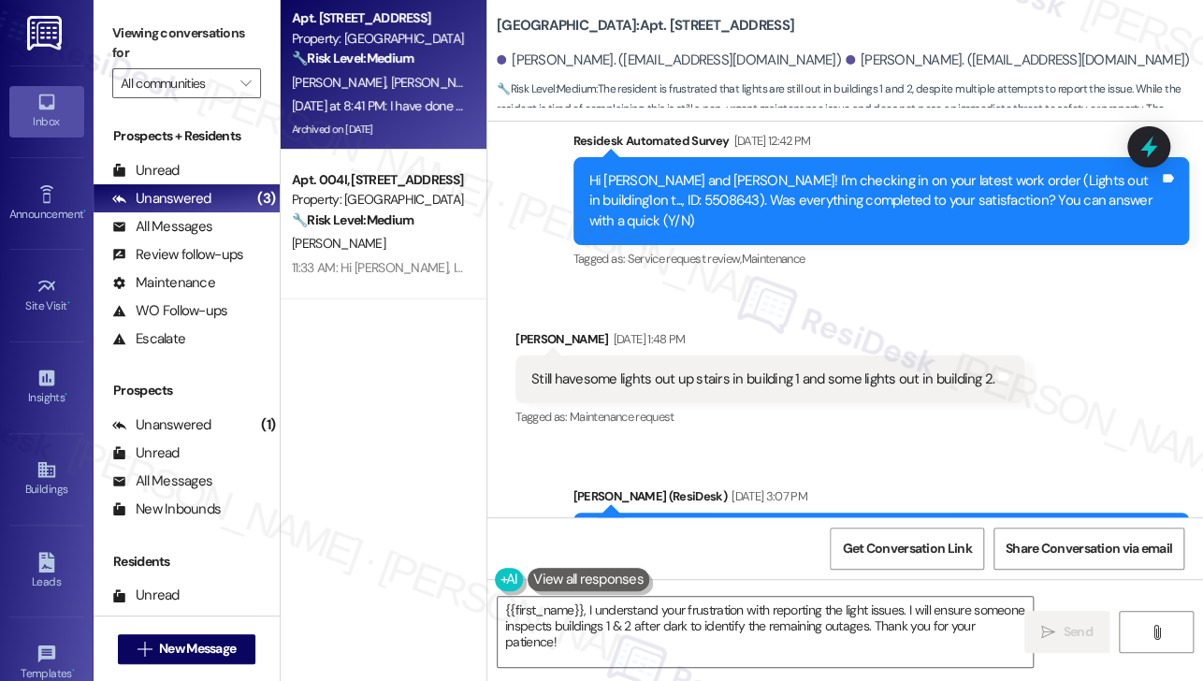
click at [705, 527] on div "Hello [PERSON_NAME], I understand there are still some lights out in buildings …" at bounding box center [874, 557] width 571 height 60
click at [768, 513] on div "Hello [PERSON_NAME], I understand there are still some lights out in buildings …" at bounding box center [882, 557] width 617 height 88
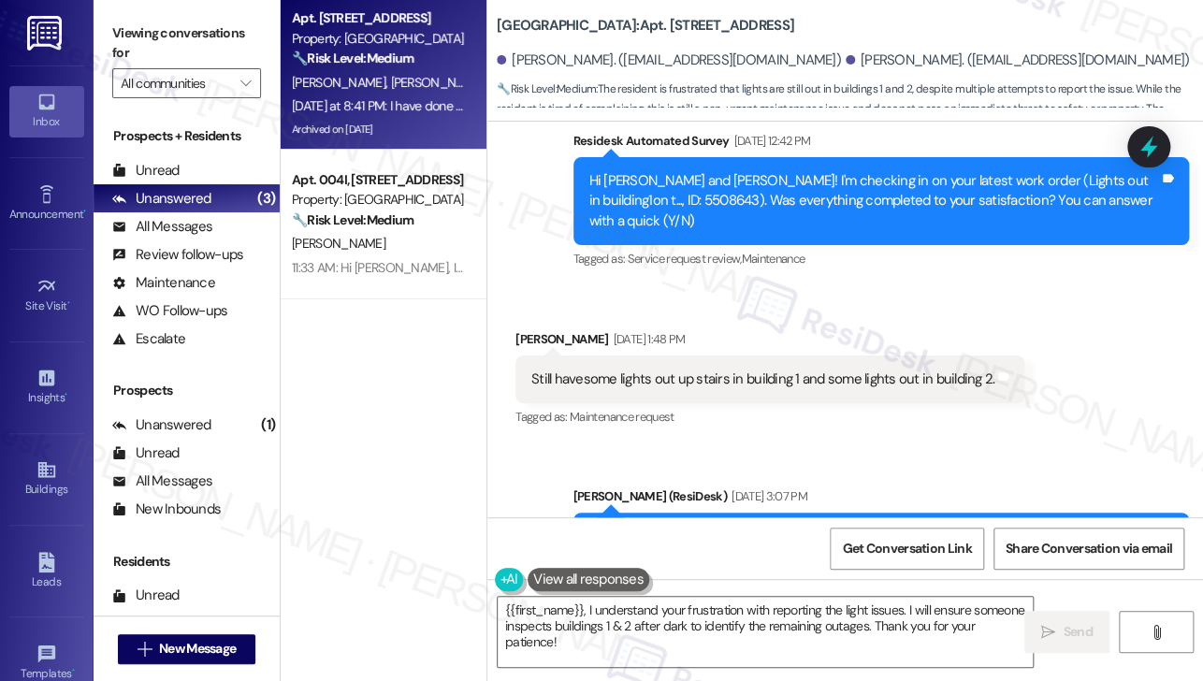
click at [768, 513] on div "Hello [PERSON_NAME], I understand there are still some lights out in buildings …" at bounding box center [882, 557] width 617 height 88
click at [159, 28] on label "Viewing conversations for" at bounding box center [186, 44] width 149 height 50
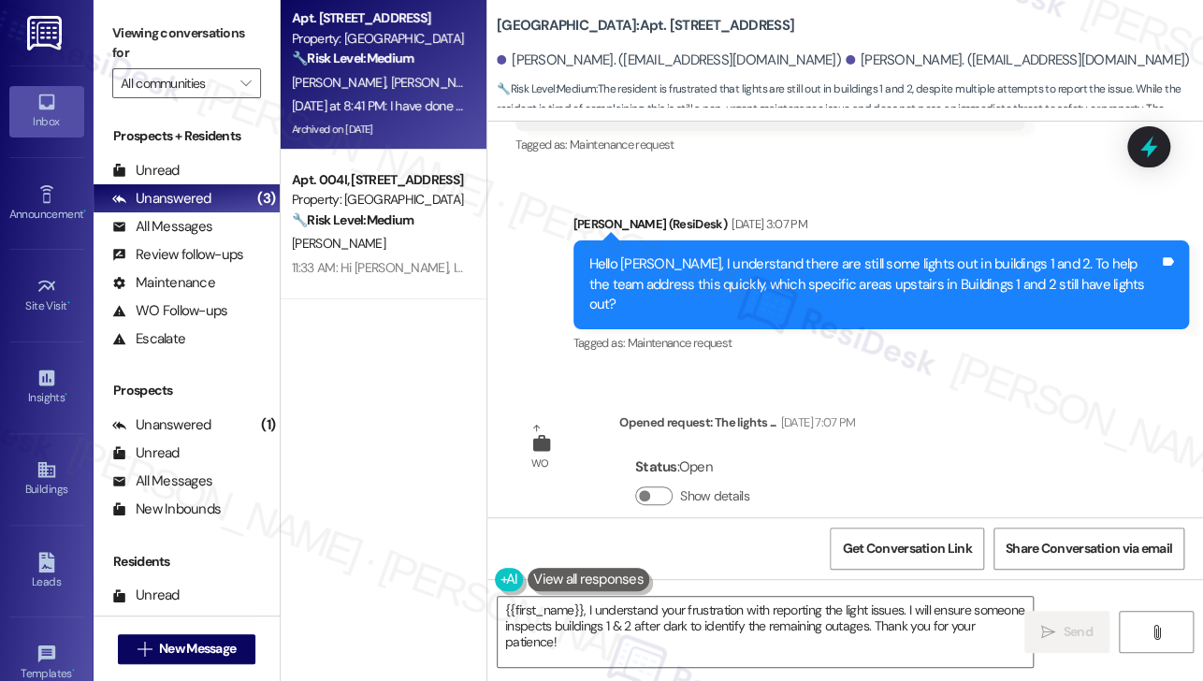
scroll to position [16497, 0]
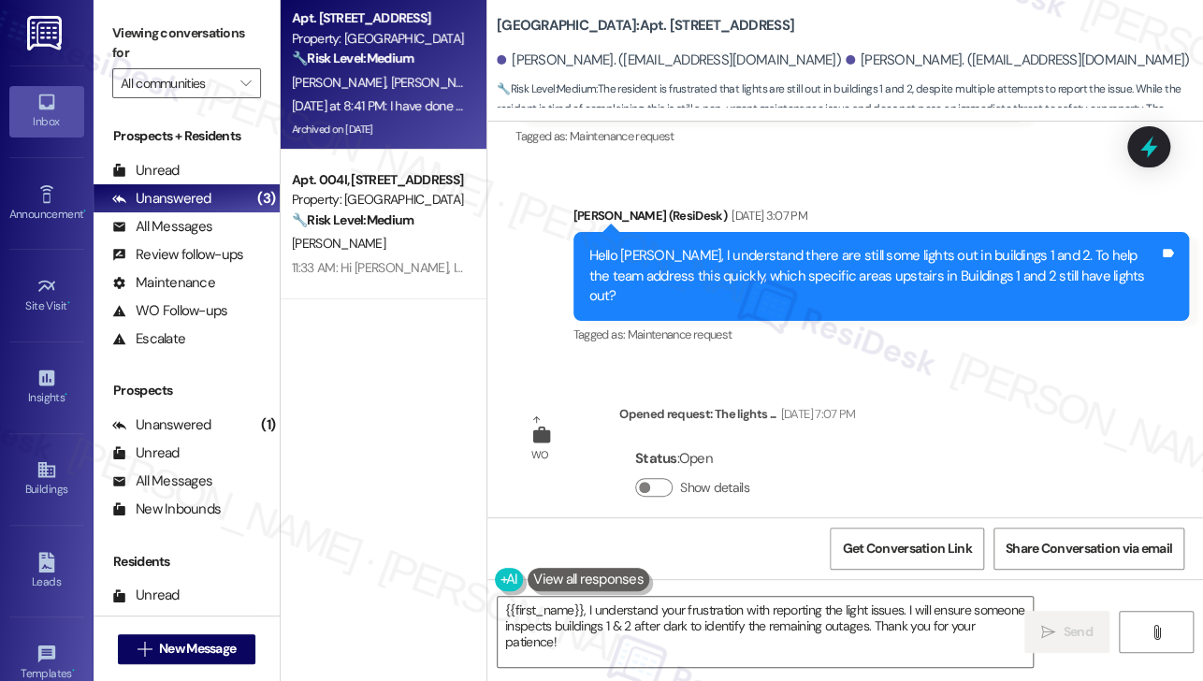
click at [581, 641] on div "I have done this several times. Maybe yall need,to send someone out after dark …" at bounding box center [816, 661] width 571 height 40
copy div "I have done this several times. Maybe yall need,to send someone out after dark …"
click at [167, 46] on label "Viewing conversations for" at bounding box center [186, 44] width 149 height 50
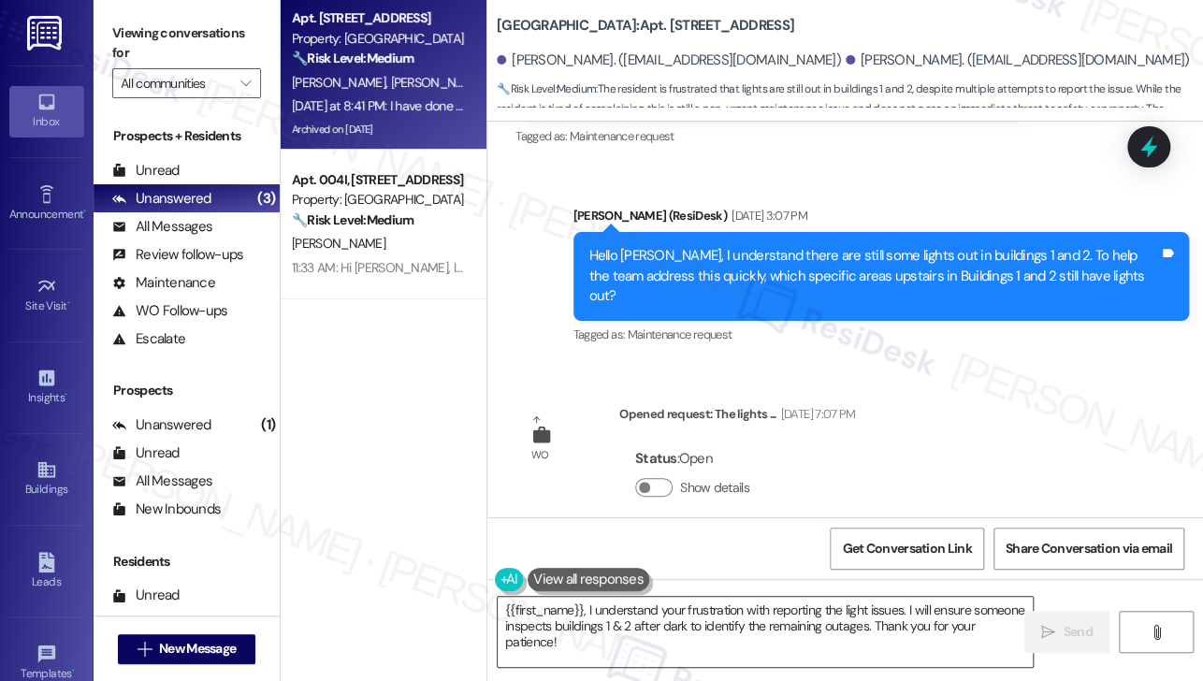
click at [670, 630] on textarea "{{first_name}}, I understand your frustration with reporting the light issues. …" at bounding box center [765, 632] width 535 height 70
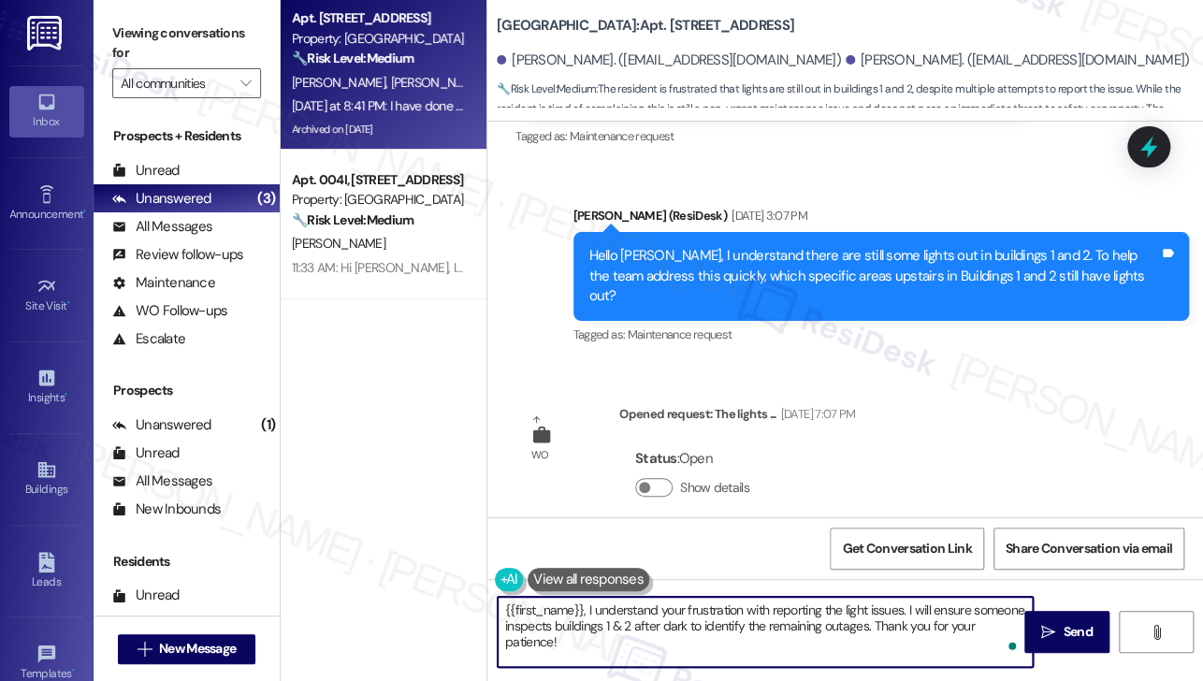
drag, startPoint x: 662, startPoint y: 643, endPoint x: 579, endPoint y: 605, distance: 91.3
click at [579, 605] on textarea "{{first_name}}, I understand your frustration with reporting the light issues. …" at bounding box center [765, 632] width 535 height 70
click at [644, 613] on textarea "{{first_name}}, I understand your frustration with reporting the light issues. …" at bounding box center [765, 632] width 535 height 70
click at [650, 604] on textarea "{{first_name}}, I understand your frustration with reporting the light issues. …" at bounding box center [765, 632] width 535 height 70
click at [692, 605] on textarea "{{first_name}}, I understand your frustration with reporting the light issues. …" at bounding box center [765, 632] width 535 height 70
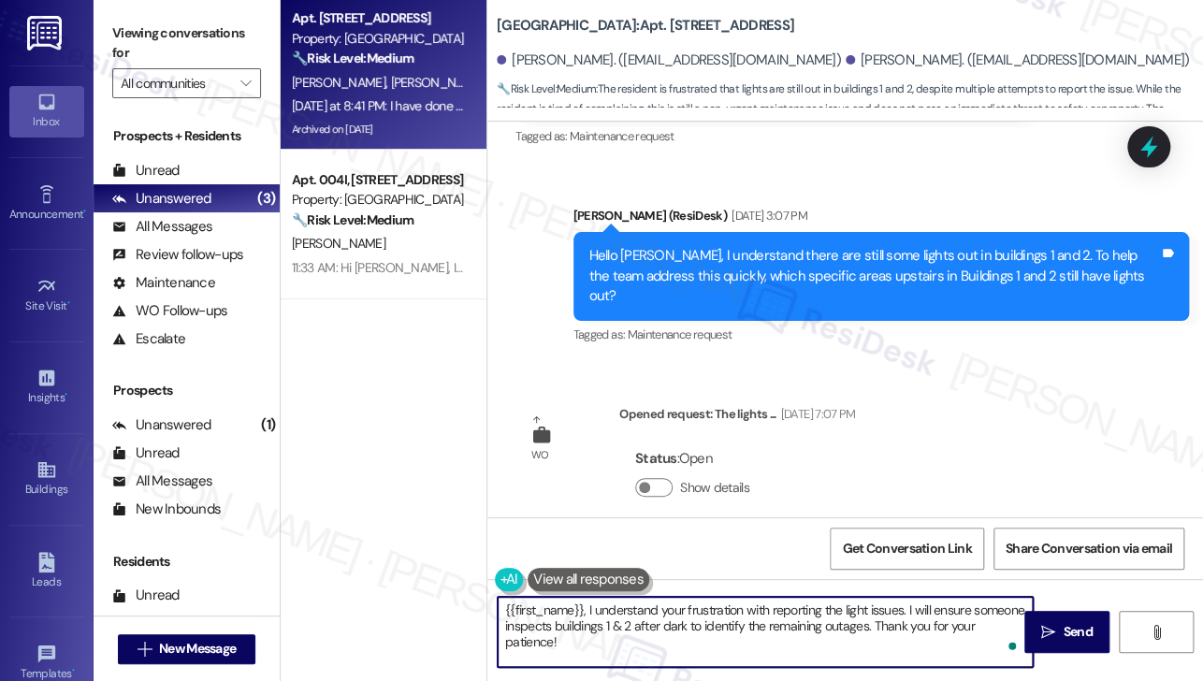
click at [711, 605] on textarea "{{first_name}}, I understand your frustration with reporting the light issues. …" at bounding box center [765, 632] width 535 height 70
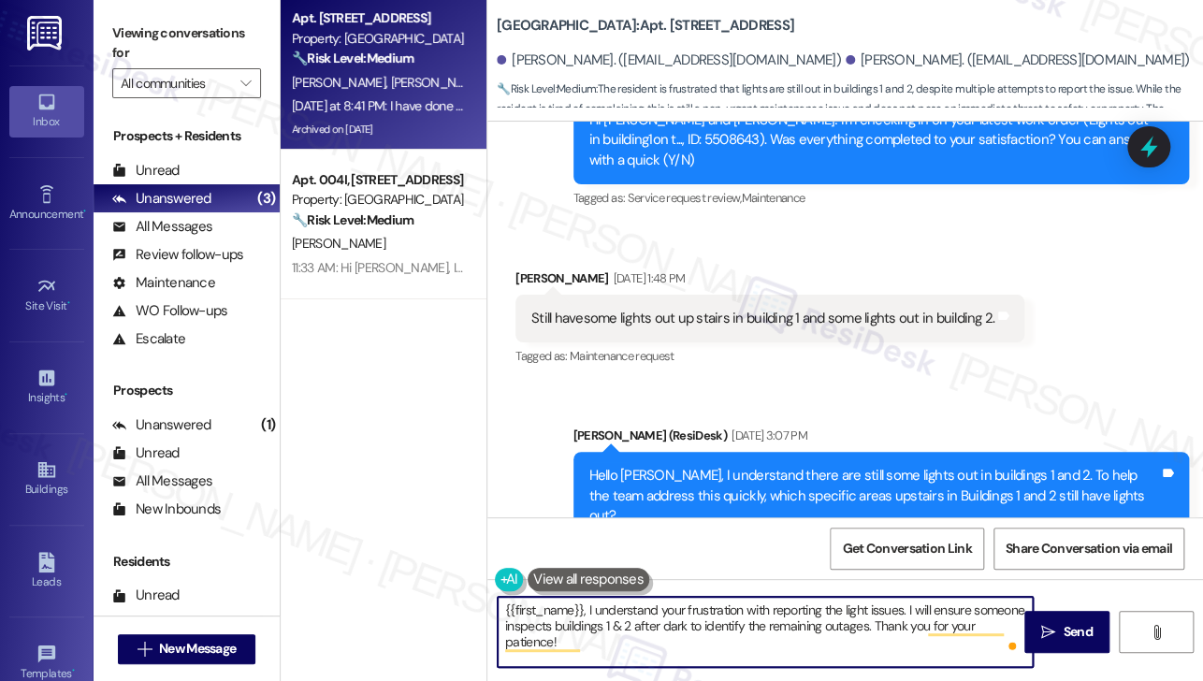
scroll to position [16216, 0]
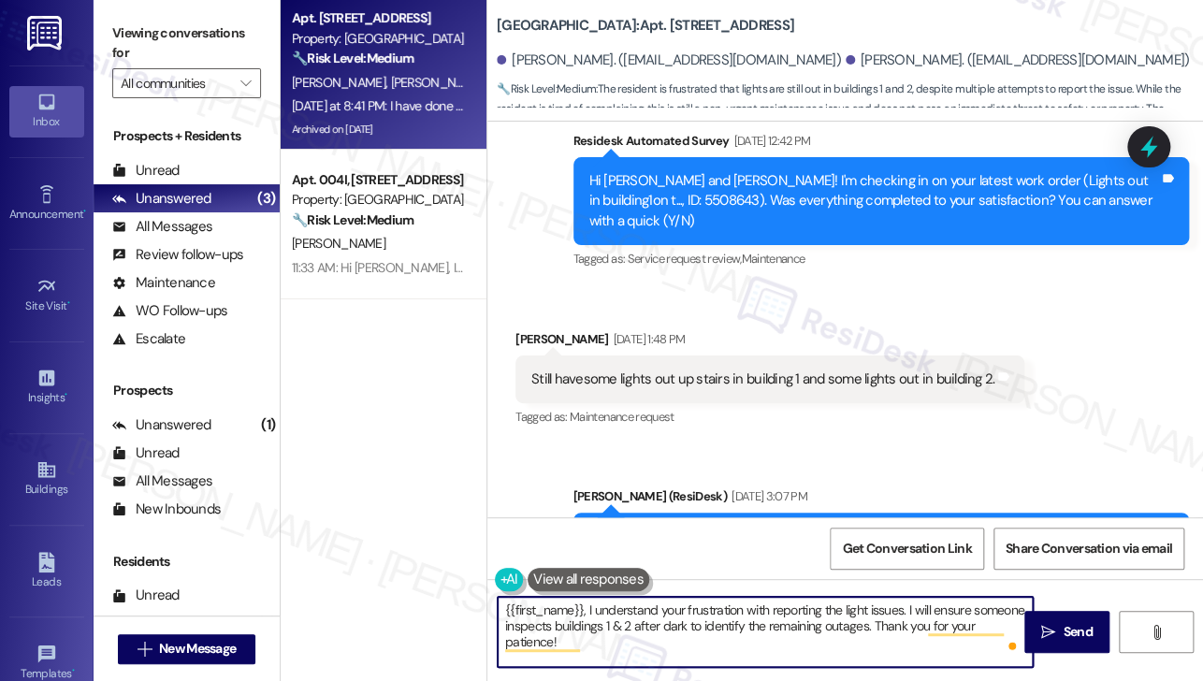
click at [764, 527] on div "Hello [PERSON_NAME], I understand there are still some lights out in buildings …" at bounding box center [874, 557] width 571 height 60
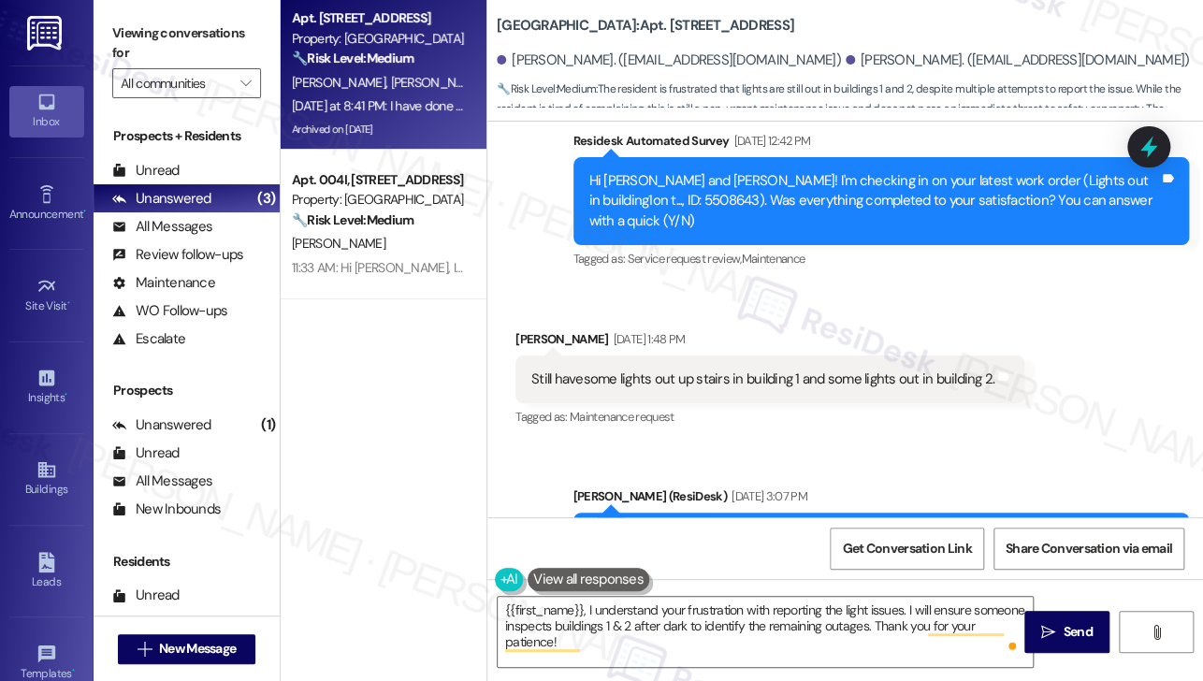
click at [764, 527] on div "Hello [PERSON_NAME], I understand there are still some lights out in buildings …" at bounding box center [874, 557] width 571 height 60
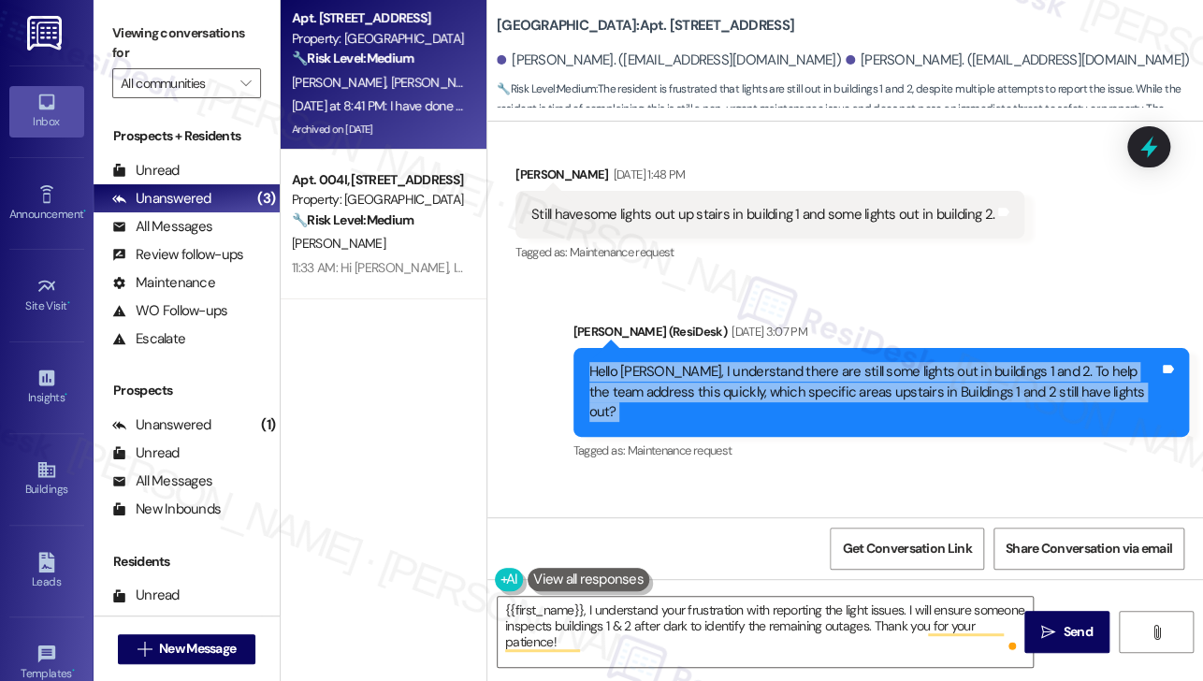
scroll to position [16497, 0]
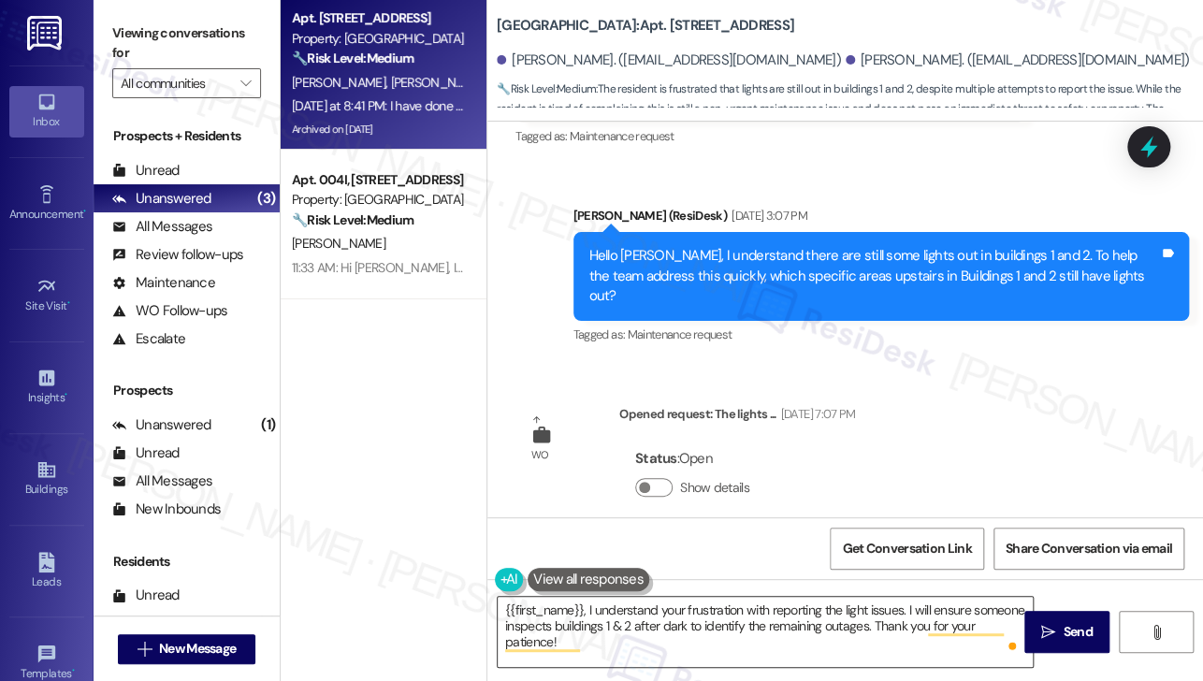
drag, startPoint x: 503, startPoint y: 607, endPoint x: 539, endPoint y: 607, distance: 35.6
click at [503, 607] on textarea "{{first_name}}, I understand your frustration with reporting the light issues. …" at bounding box center [765, 632] width 535 height 70
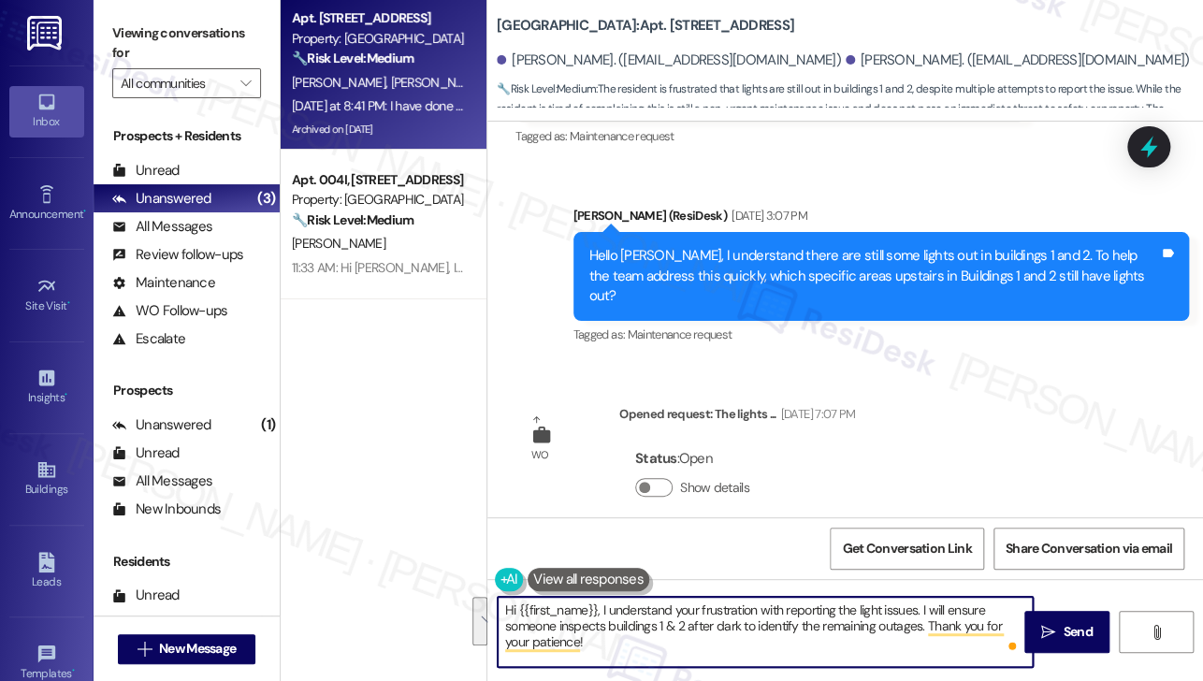
drag, startPoint x: 603, startPoint y: 638, endPoint x: 601, endPoint y: 603, distance: 35.6
click at [601, 603] on textarea "Hi {{first_name}}, I understand your frustration with reporting the light issue…" at bounding box center [765, 632] width 535 height 70
paste textarea "Thank you for your honesty—I’m really sorry you’ve had to repeat yourself so ma…"
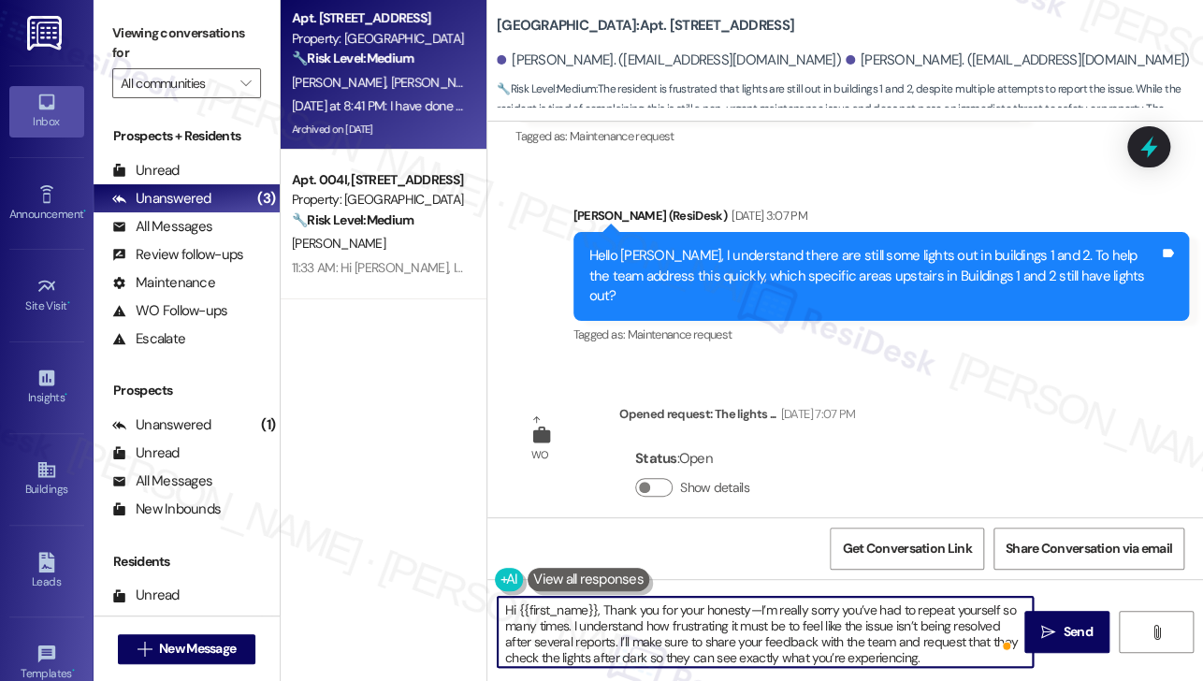
scroll to position [0, 0]
click at [544, 581] on div "[PERSON_NAME] Neutral [DATE] at 8:41 PM" at bounding box center [824, 604] width 617 height 46
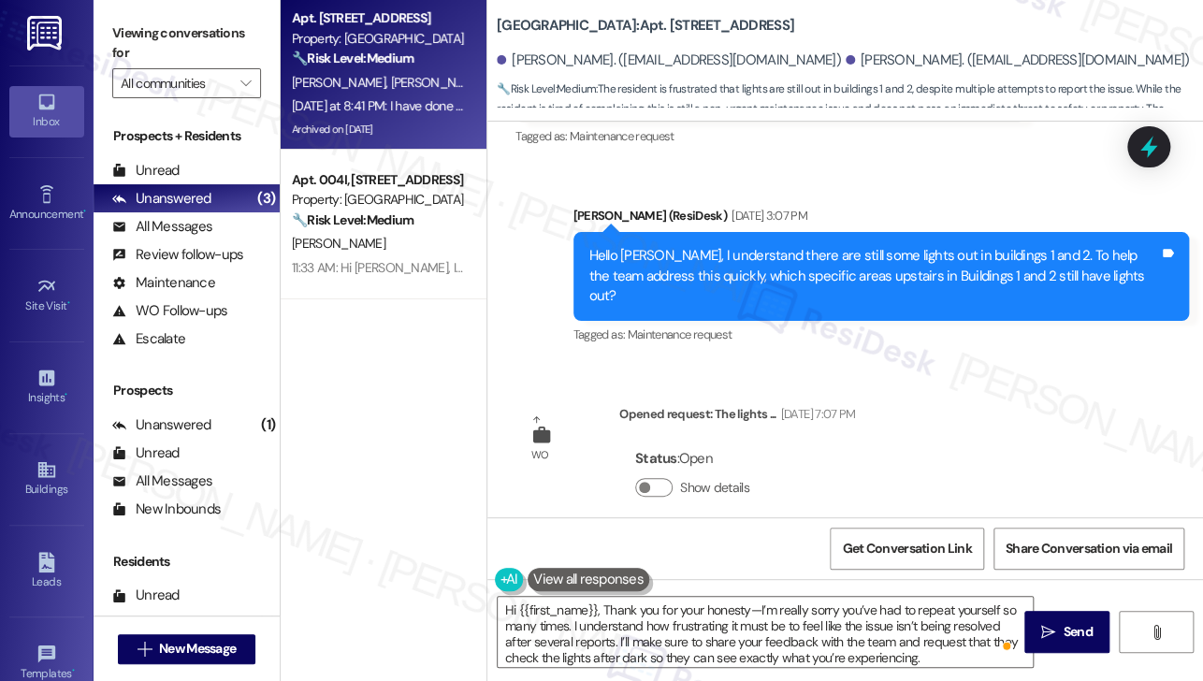
click at [544, 581] on div "[PERSON_NAME] Neutral [DATE] at 8:41 PM" at bounding box center [824, 604] width 617 height 46
copy div "[PERSON_NAME]"
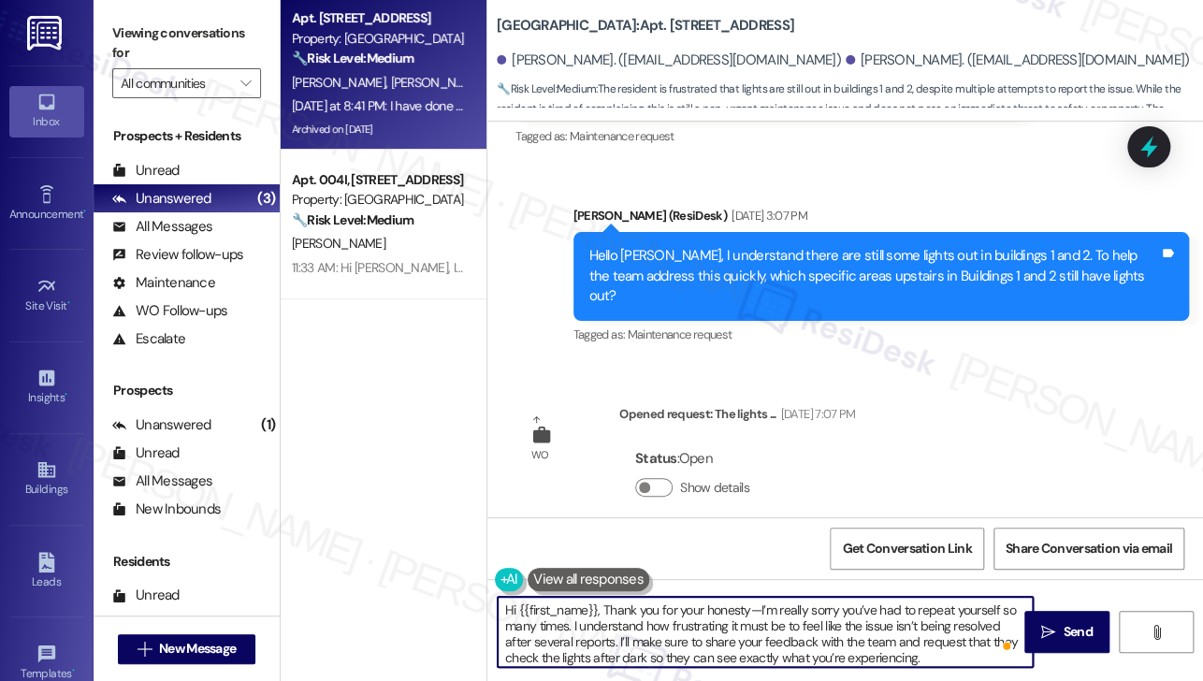
drag, startPoint x: 517, startPoint y: 605, endPoint x: 597, endPoint y: 601, distance: 79.7
click at [597, 601] on textarea "Hi {{first_name}}, Thank you for your honesty—I’m really sorry you’ve had to re…" at bounding box center [765, 632] width 535 height 70
paste textarea "[PERSON_NAME]"
drag, startPoint x: 729, startPoint y: 609, endPoint x: 575, endPoint y: 606, distance: 153.5
click at [575, 606] on textarea "Hi [PERSON_NAME], thank you for your honesty—I’m really sorry you’ve had to rep…" at bounding box center [765, 632] width 535 height 70
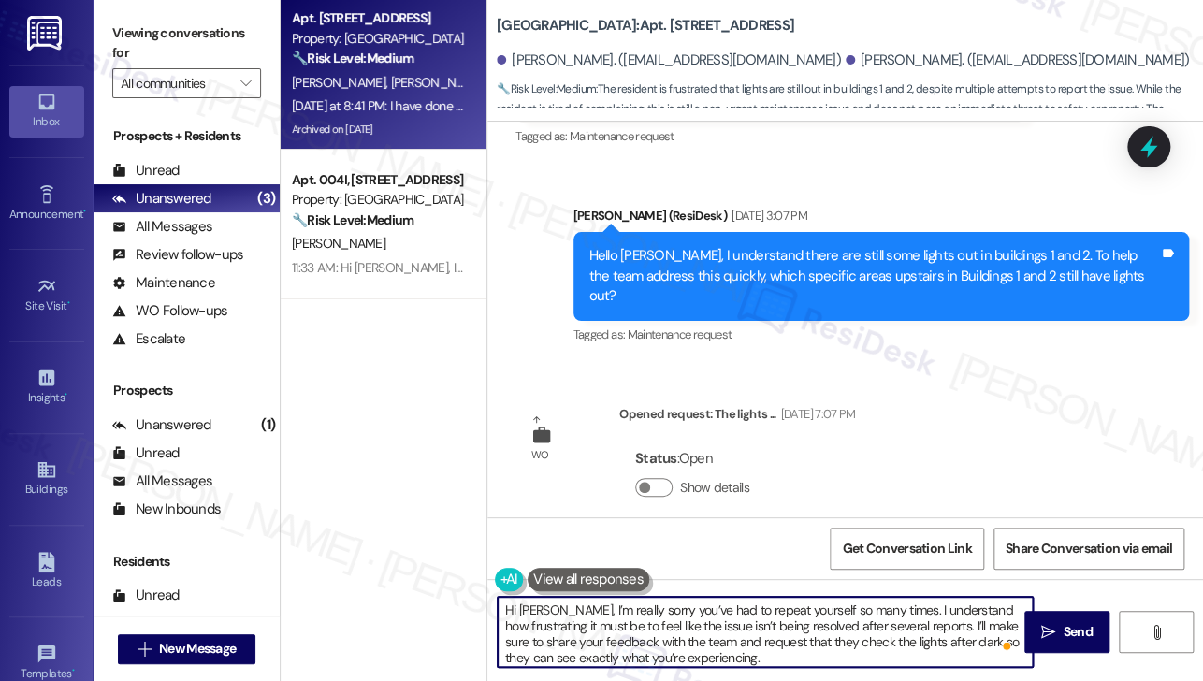
click at [619, 608] on textarea "Hi [PERSON_NAME], I’m really sorry you’ve had to repeat yourself so many times.…" at bounding box center [765, 632] width 535 height 70
click at [607, 609] on textarea "Hi [PERSON_NAME], I’m really sorry you’ve had to repeat yourself so many times.…" at bounding box center [765, 632] width 535 height 70
click at [606, 609] on textarea "Hi [PERSON_NAME], I’m really sorry you’ve had to repeat yourself so many times.…" at bounding box center [765, 632] width 535 height 70
click at [531, 621] on textarea "Hi [PERSON_NAME], I’m sorry you’ve had to repeat yourself so many times. I unde…" at bounding box center [765, 632] width 535 height 70
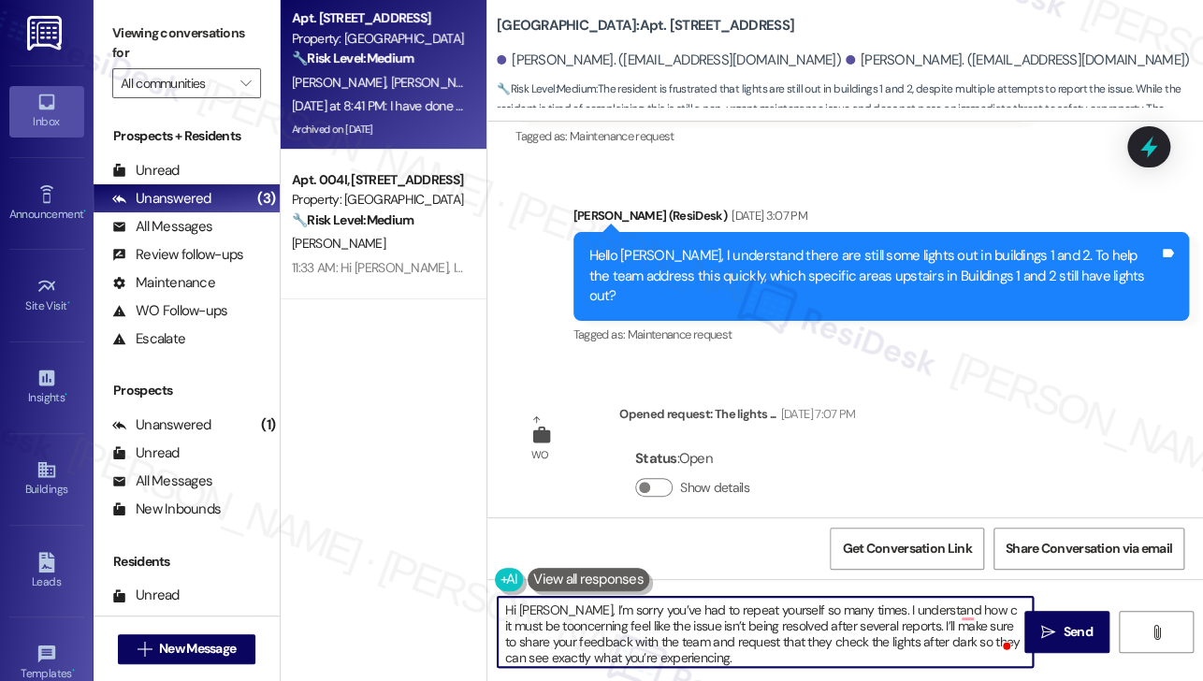
click at [547, 628] on textarea "Hi [PERSON_NAME], I’m sorry you’ve had to repeat yourself so many times. I unde…" at bounding box center [765, 632] width 535 height 70
drag, startPoint x: 613, startPoint y: 624, endPoint x: 589, endPoint y: 618, distance: 24.1
click at [589, 618] on textarea "Hi [PERSON_NAME], I’m sorry you’ve had to repeat yourself so many times. I unde…" at bounding box center [765, 632] width 535 height 70
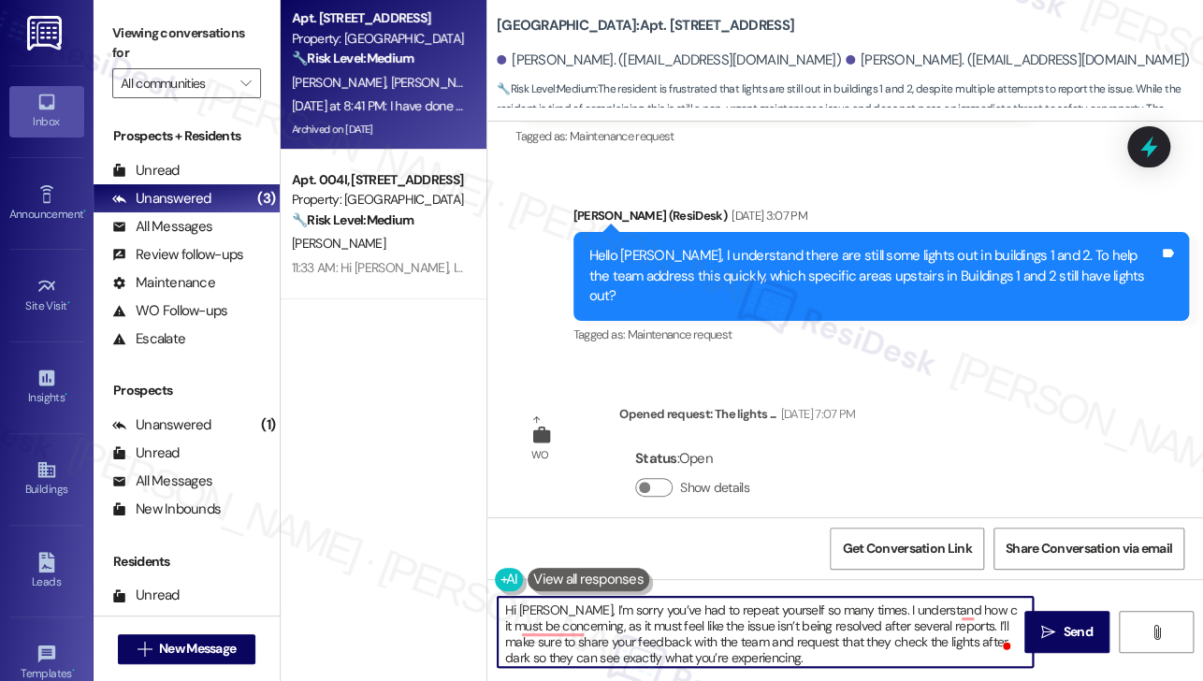
click at [591, 621] on textarea "Hi [PERSON_NAME], I’m sorry you’ve had to repeat yourself so many times. I unde…" at bounding box center [765, 632] width 535 height 70
click at [727, 620] on textarea "Hi [PERSON_NAME], I’m sorry you’ve had to repeat yourself so many times. I unde…" at bounding box center [765, 632] width 535 height 70
click at [882, 626] on textarea "Hi [PERSON_NAME], I’m sorry you’ve had to repeat yourself so many times. I unde…" at bounding box center [765, 632] width 535 height 70
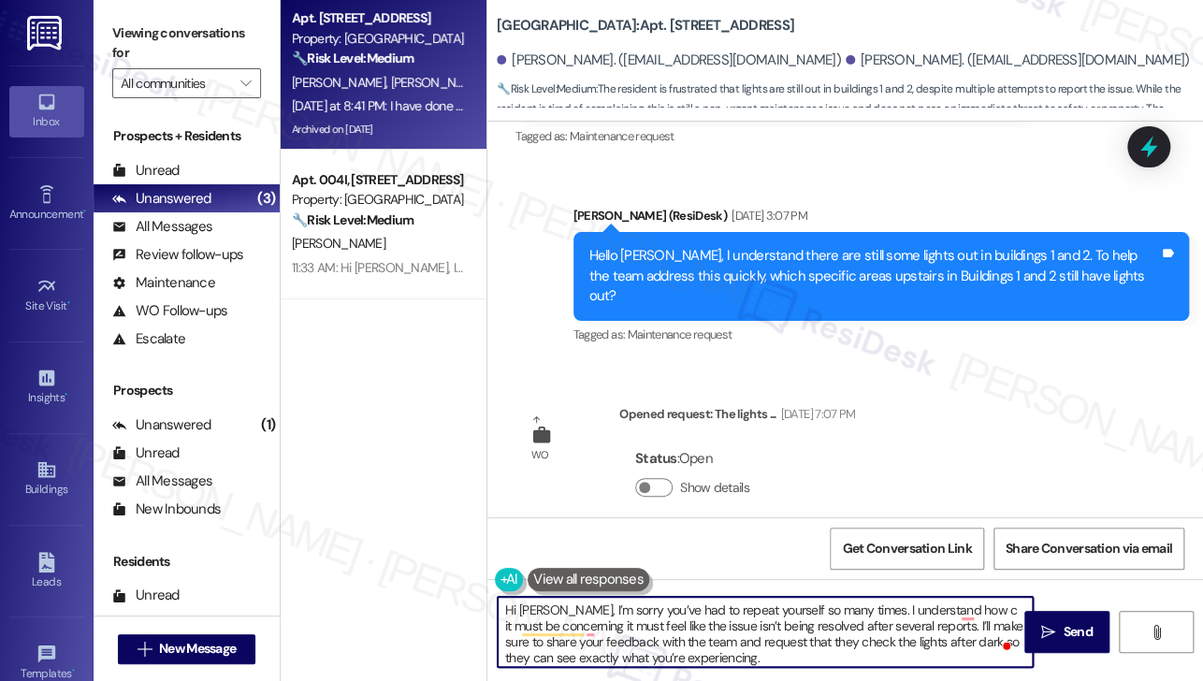
click at [882, 626] on textarea "Hi [PERSON_NAME], I’m sorry you’ve had to repeat yourself so many times. I unde…" at bounding box center [765, 632] width 535 height 70
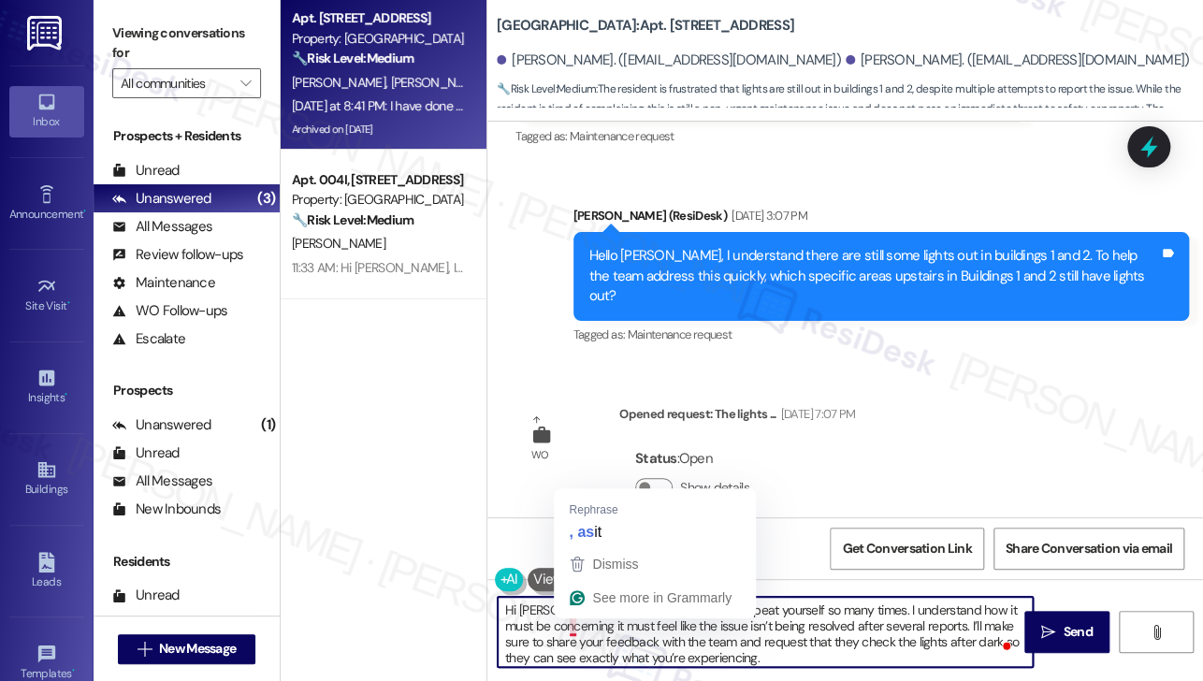
click at [571, 621] on textarea "Hi [PERSON_NAME], I’m sorry you’ve had to repeat yourself so many times. I unde…" at bounding box center [765, 632] width 535 height 70
click at [574, 626] on textarea "Hi [PERSON_NAME], I’m sorry you’ve had to repeat yourself so many times. I unde…" at bounding box center [765, 632] width 535 height 70
click at [569, 628] on textarea "Hi [PERSON_NAME], I’m sorry you’ve had to repeat yourself so many times. I unde…" at bounding box center [765, 632] width 535 height 70
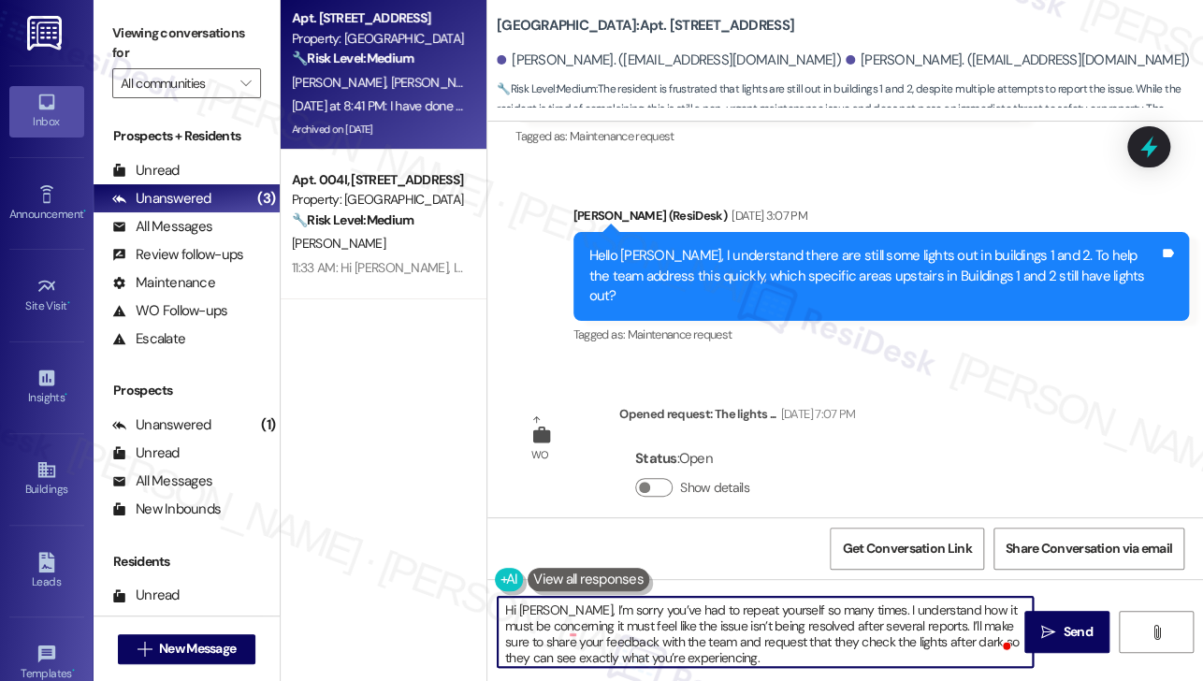
click at [569, 628] on textarea "Hi [PERSON_NAME], I’m sorry you’ve had to repeat yourself so many times. I unde…" at bounding box center [765, 632] width 535 height 70
drag, startPoint x: 734, startPoint y: 654, endPoint x: 708, endPoint y: 645, distance: 26.9
click at [708, 645] on textarea "Hi [PERSON_NAME], I’m sorry you’ve had to repeat yourself so many times. I unde…" at bounding box center [765, 632] width 535 height 70
click at [684, 642] on textarea "Hi [PERSON_NAME], I’m sorry you’ve had to repeat yourself so many times. I unde…" at bounding box center [765, 632] width 535 height 70
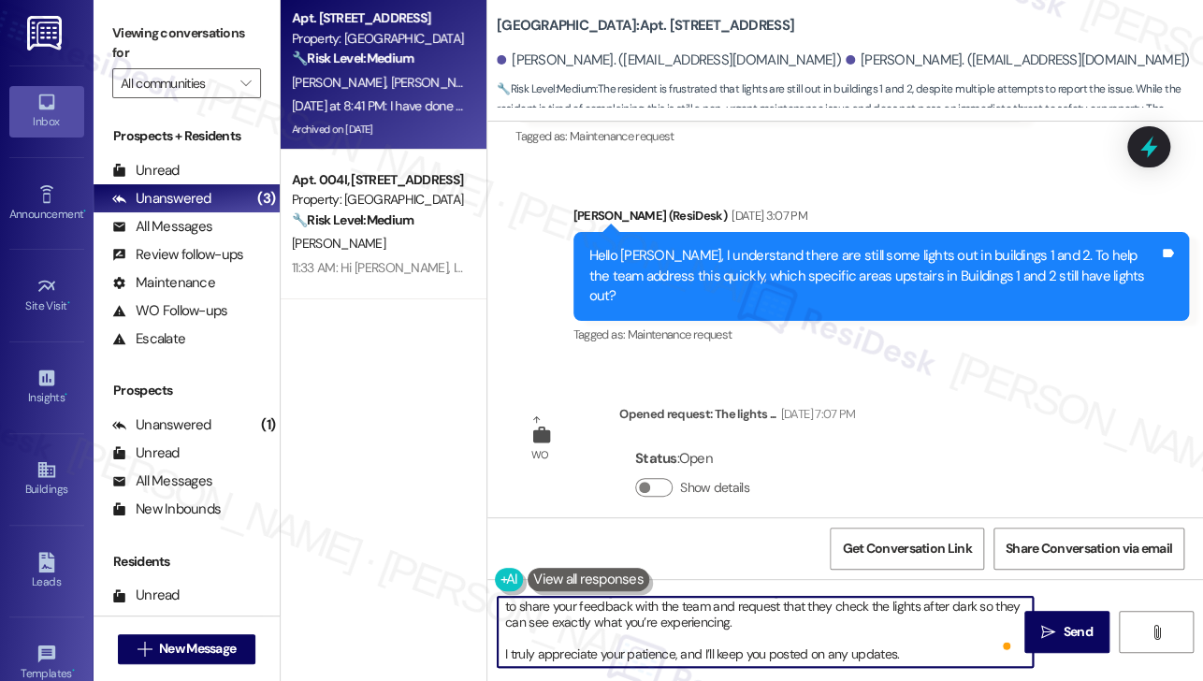
scroll to position [36, 0]
drag, startPoint x: 689, startPoint y: 642, endPoint x: 714, endPoint y: 626, distance: 29.9
click at [714, 626] on textarea "Hi [PERSON_NAME], I’m sorry you’ve had to repeat yourself so many times. I unde…" at bounding box center [765, 632] width 535 height 70
click at [924, 624] on textarea "Hi [PERSON_NAME], I’m sorry you’ve had to repeat yourself so many times. I unde…" at bounding box center [765, 632] width 535 height 70
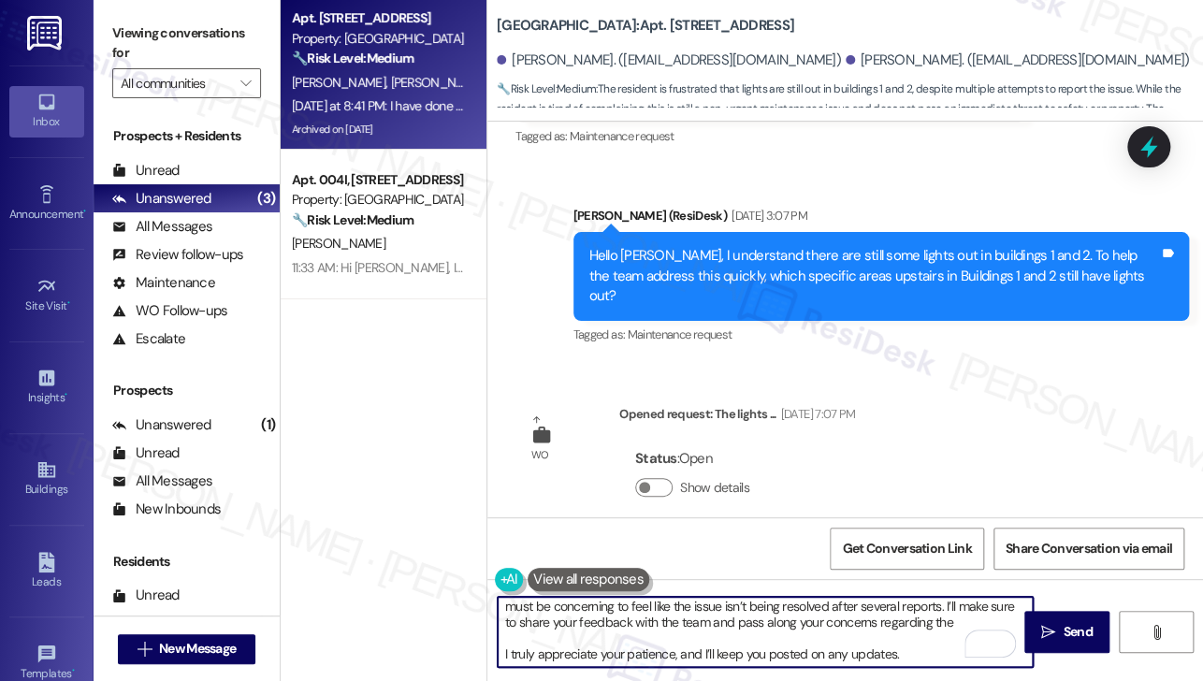
drag, startPoint x: 895, startPoint y: 623, endPoint x: 825, endPoint y: 621, distance: 70.2
click at [823, 621] on textarea "Hi [PERSON_NAME], I’m sorry you’ve had to repeat yourself so many times. I unde…" at bounding box center [765, 632] width 535 height 70
click at [904, 621] on textarea "Hi [PERSON_NAME], I’m sorry you’ve had to repeat yourself so many times. I unde…" at bounding box center [765, 632] width 535 height 70
drag, startPoint x: 922, startPoint y: 617, endPoint x: 829, endPoint y: 624, distance: 92.9
click at [829, 624] on textarea "Hi [PERSON_NAME], I’m sorry you’ve had to repeat yourself so many times. I unde…" at bounding box center [765, 632] width 535 height 70
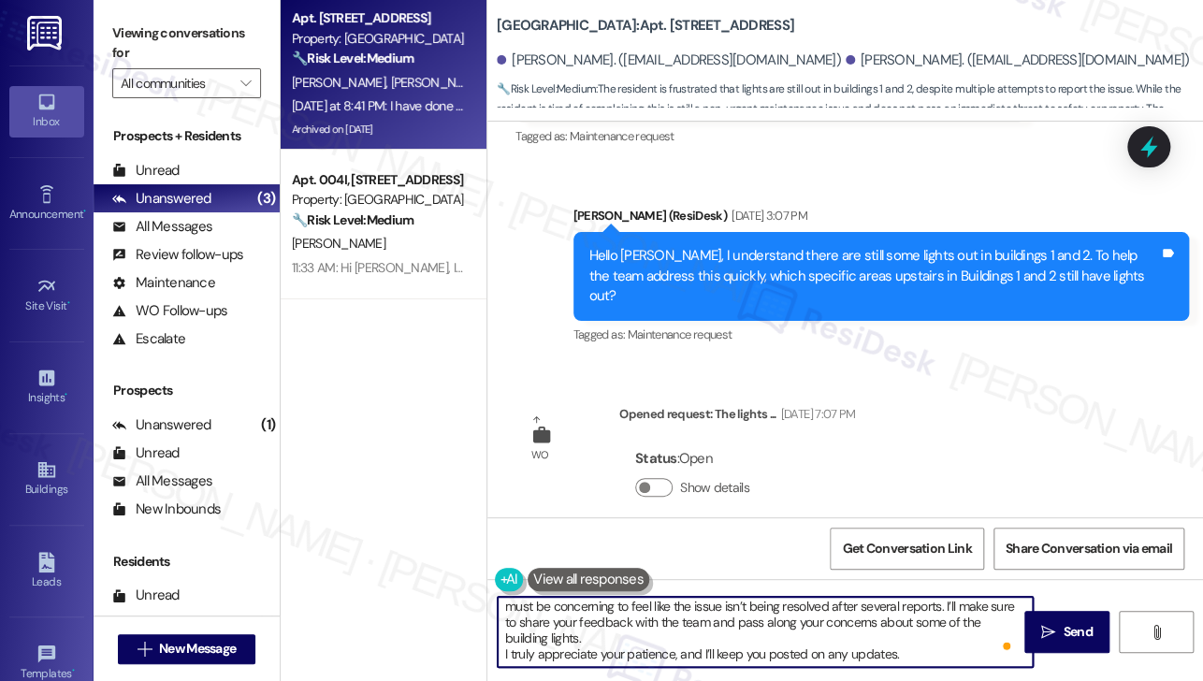
scroll to position [4, 0]
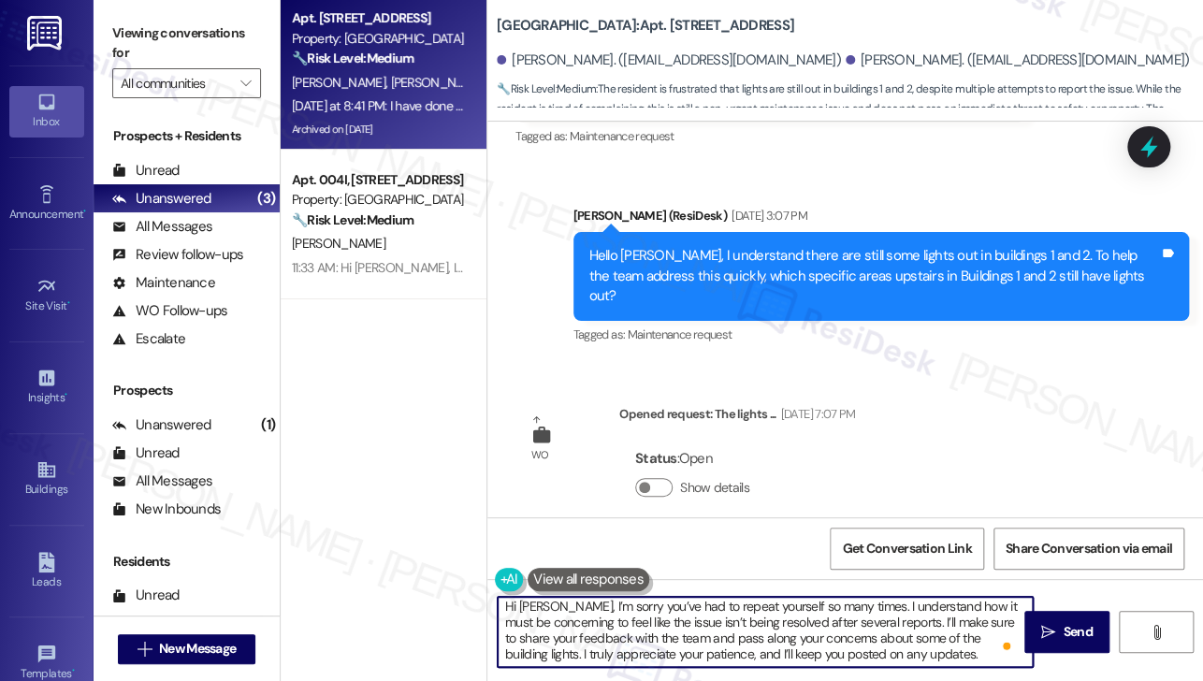
click at [574, 646] on textarea "Hi [PERSON_NAME], I’m sorry you’ve had to repeat yourself so many times. I unde…" at bounding box center [765, 632] width 535 height 70
click at [502, 648] on textarea "Hi [PERSON_NAME], I’m sorry you’ve had to repeat yourself so many times. I unde…" at bounding box center [765, 632] width 535 height 70
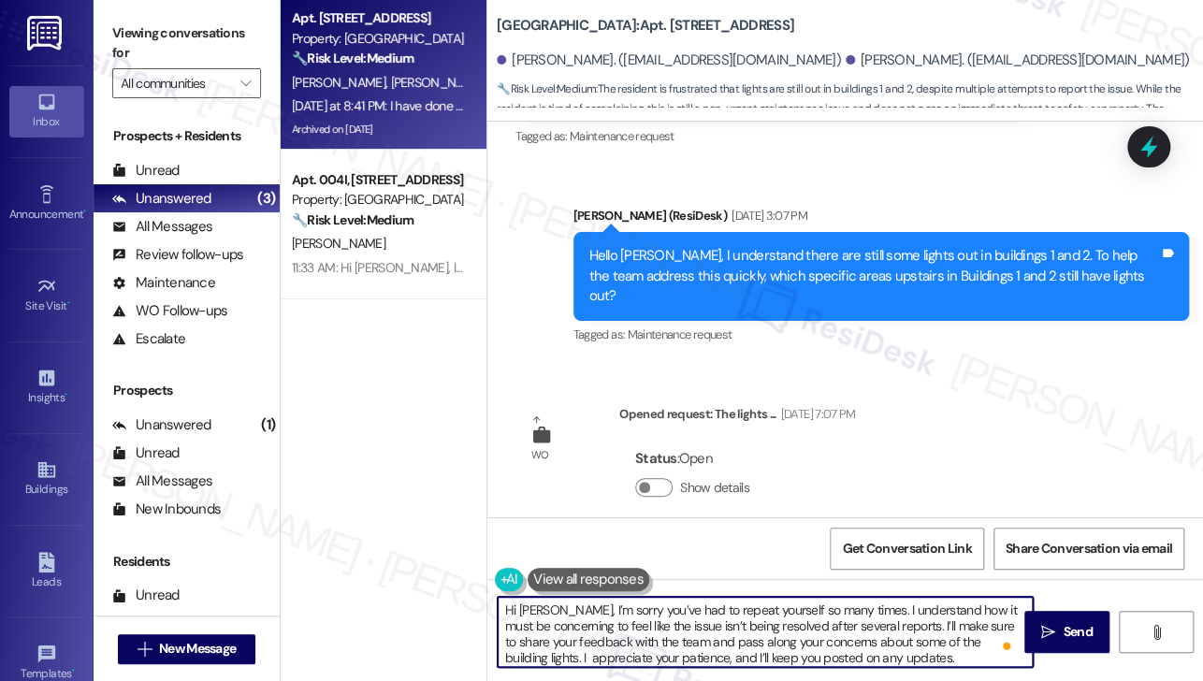
click at [965, 606] on textarea "Hi [PERSON_NAME], I’m sorry you’ve had to repeat yourself so many times. I unde…" at bounding box center [765, 632] width 535 height 70
click at [654, 618] on textarea "Hi [PERSON_NAME], I’m sorry you’ve had to repeat yourself so many times. I unde…" at bounding box center [765, 632] width 535 height 70
drag, startPoint x: 544, startPoint y: 643, endPoint x: 764, endPoint y: 642, distance: 219.9
click at [764, 642] on textarea "Hi [PERSON_NAME], I’m sorry you’ve had to repeat yourself so many times. I unde…" at bounding box center [765, 632] width 535 height 70
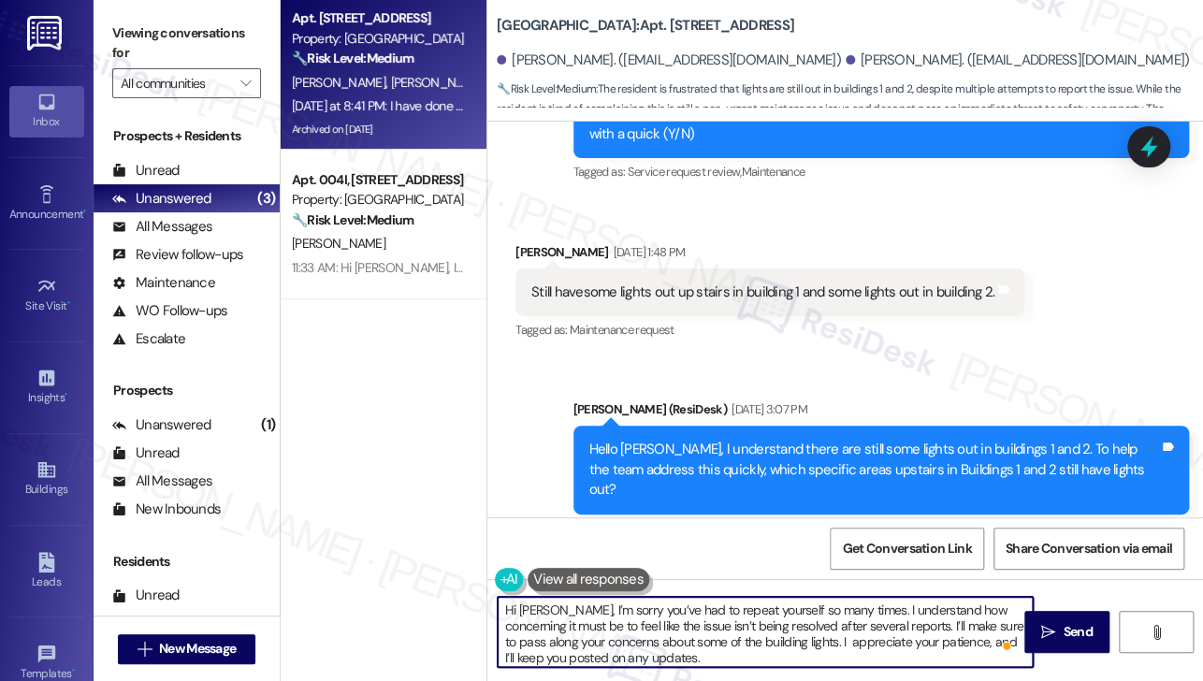
scroll to position [16029, 0]
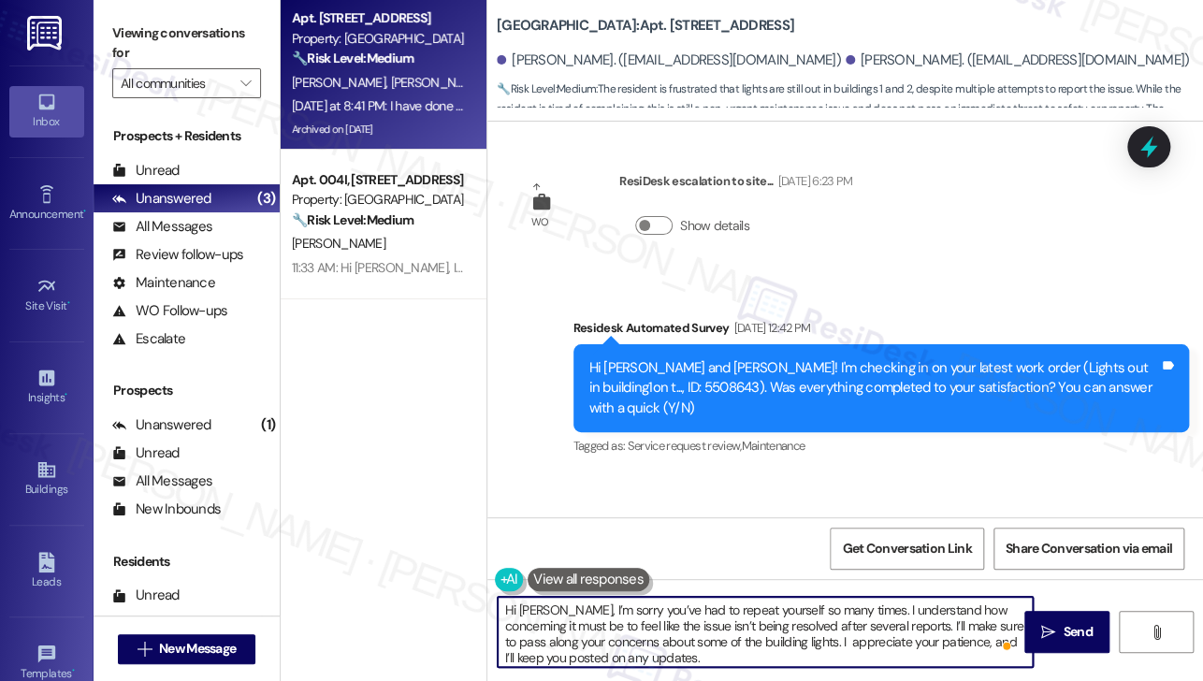
click at [865, 642] on textarea "Hi [PERSON_NAME], I’m sorry you’ve had to repeat yourself so many times. I unde…" at bounding box center [765, 632] width 535 height 70
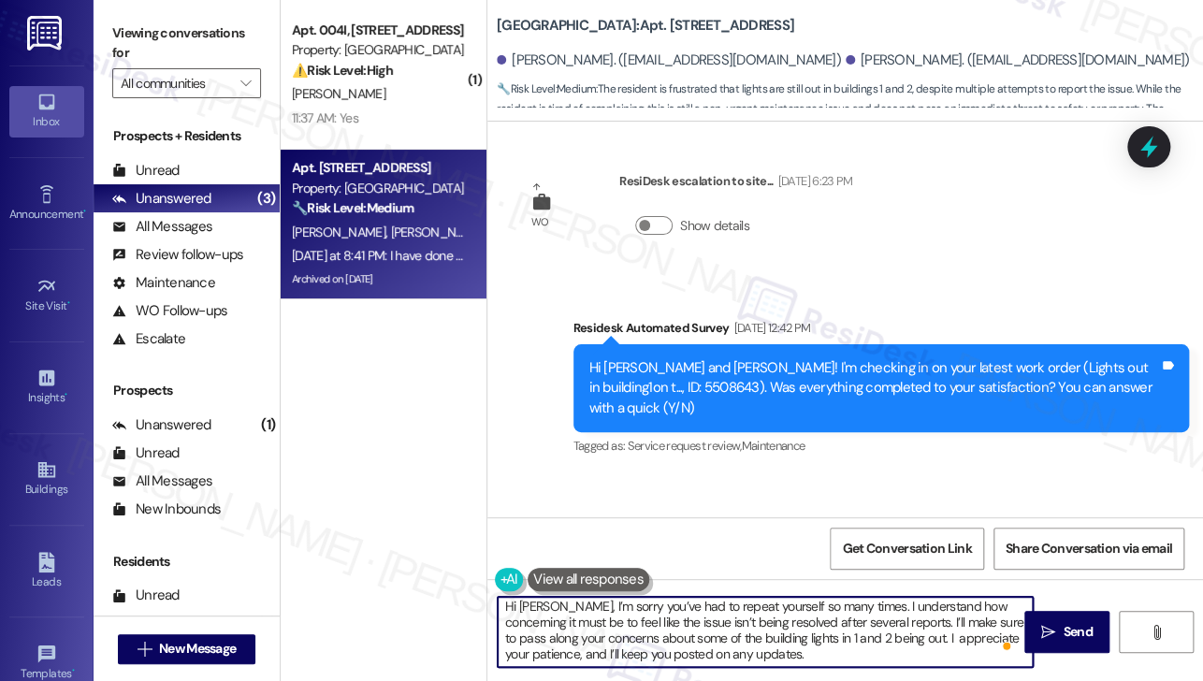
scroll to position [4, 0]
click at [887, 624] on textarea "Hi [PERSON_NAME], I’m sorry you’ve had to repeat yourself so many times. I unde…" at bounding box center [765, 632] width 535 height 70
click at [867, 643] on textarea "Hi [PERSON_NAME], I’m sorry you’ve had to repeat yourself so many times. I unde…" at bounding box center [765, 632] width 535 height 70
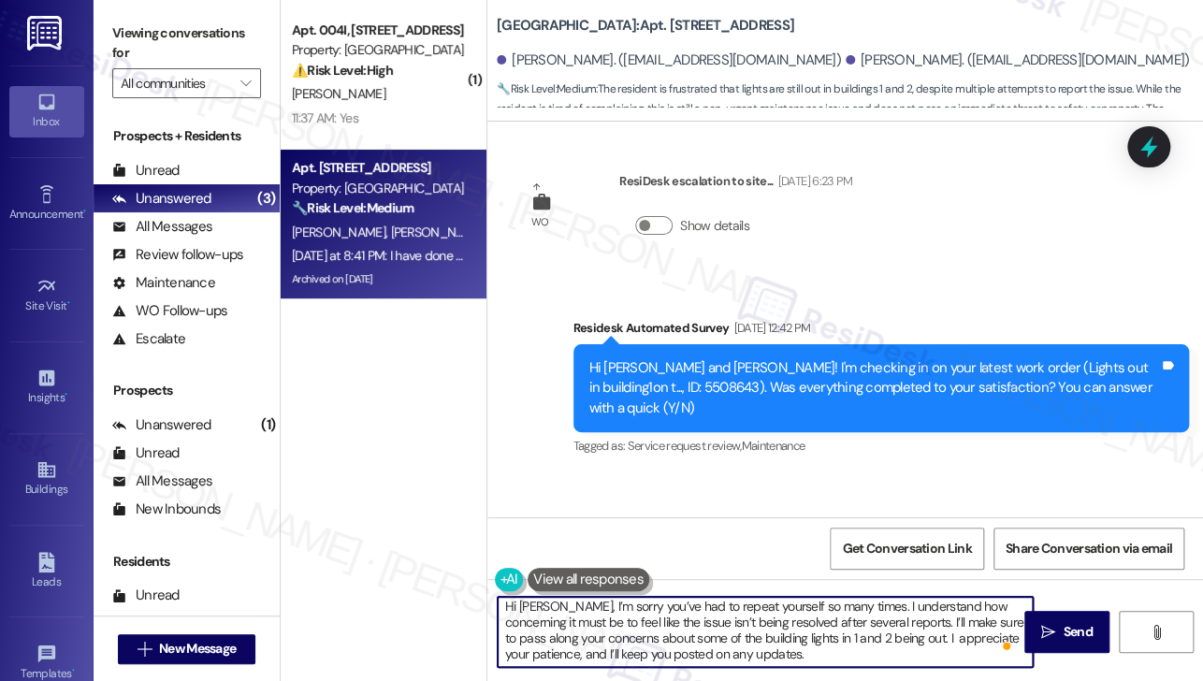
click at [947, 635] on textarea "Hi [PERSON_NAME], I’m sorry you’ve had to repeat yourself so many times. I unde…" at bounding box center [765, 632] width 535 height 70
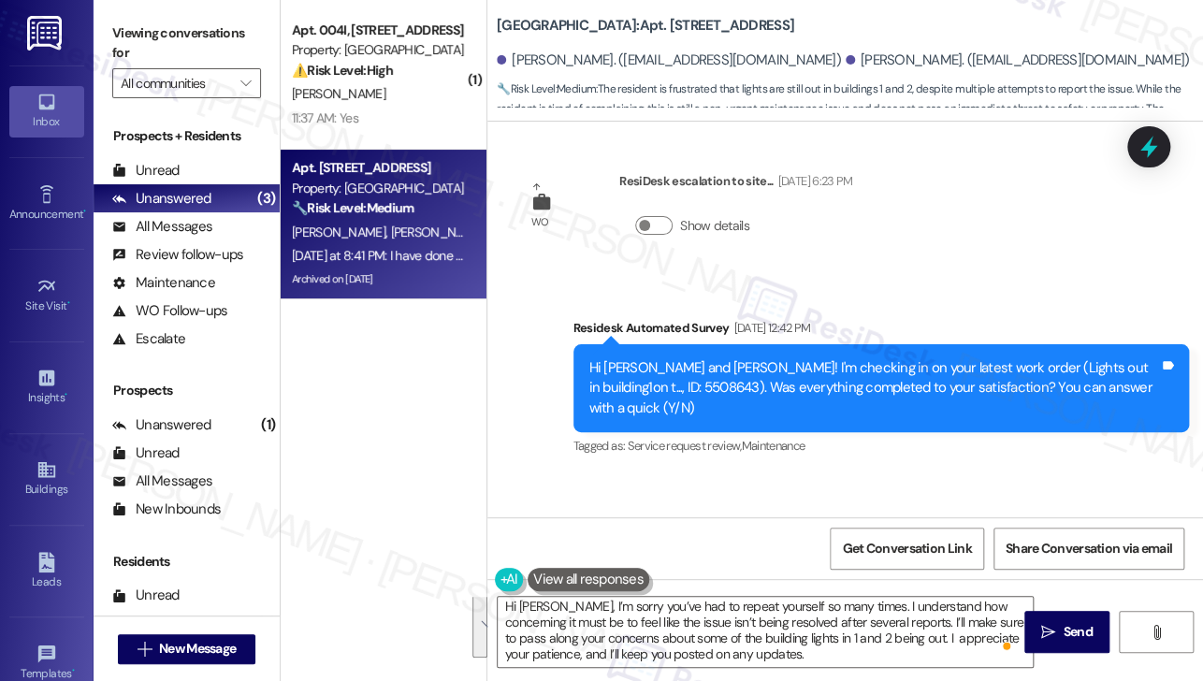
click at [146, 33] on label "Viewing conversations for" at bounding box center [186, 44] width 149 height 50
click at [767, 635] on textarea "Hi [PERSON_NAME], I’m sorry you’ve had to repeat yourself so many times. I unde…" at bounding box center [765, 632] width 535 height 70
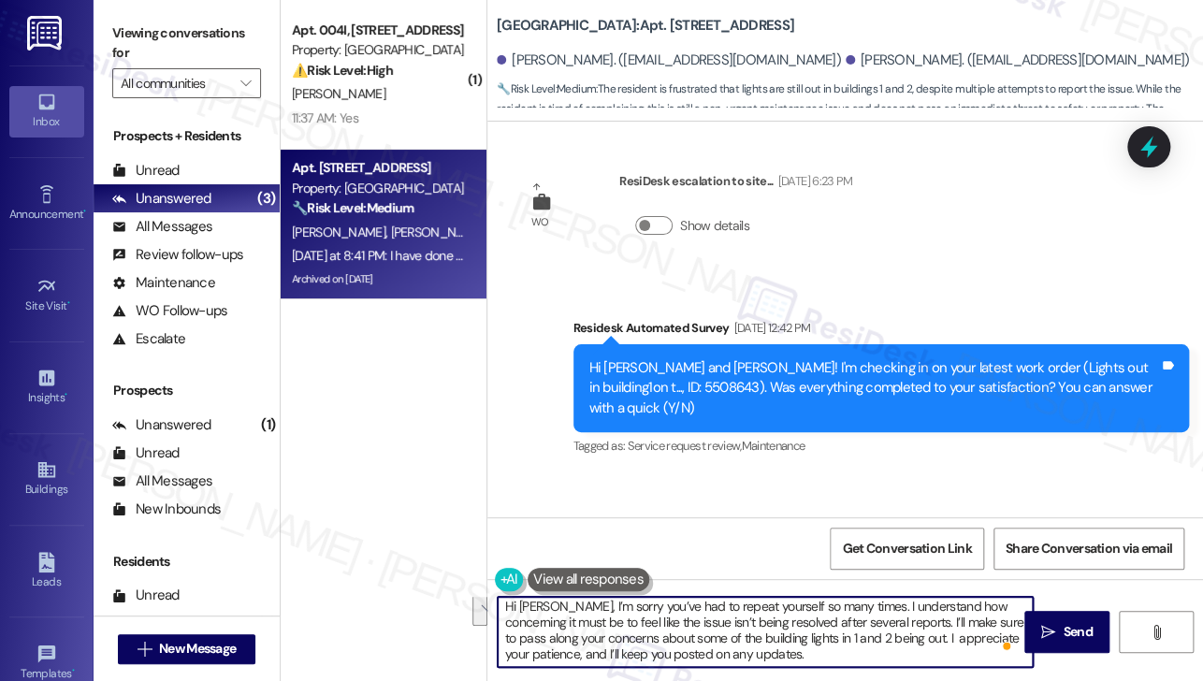
drag, startPoint x: 954, startPoint y: 617, endPoint x: 973, endPoint y: 634, distance: 25.8
click at [973, 634] on textarea "Hi [PERSON_NAME], I’m sorry you’ve had to repeat yourself so many times. I unde…" at bounding box center [765, 632] width 535 height 70
paste textarea "the lights being out in Buildings 1 and 2,"
click at [774, 636] on textarea "Hi [PERSON_NAME], I’m sorry you’ve had to repeat yourself so many times. I unde…" at bounding box center [765, 632] width 535 height 70
click at [744, 634] on textarea "Hi [PERSON_NAME], I’m sorry you’ve had to repeat yourself so many times. I unde…" at bounding box center [765, 632] width 535 height 70
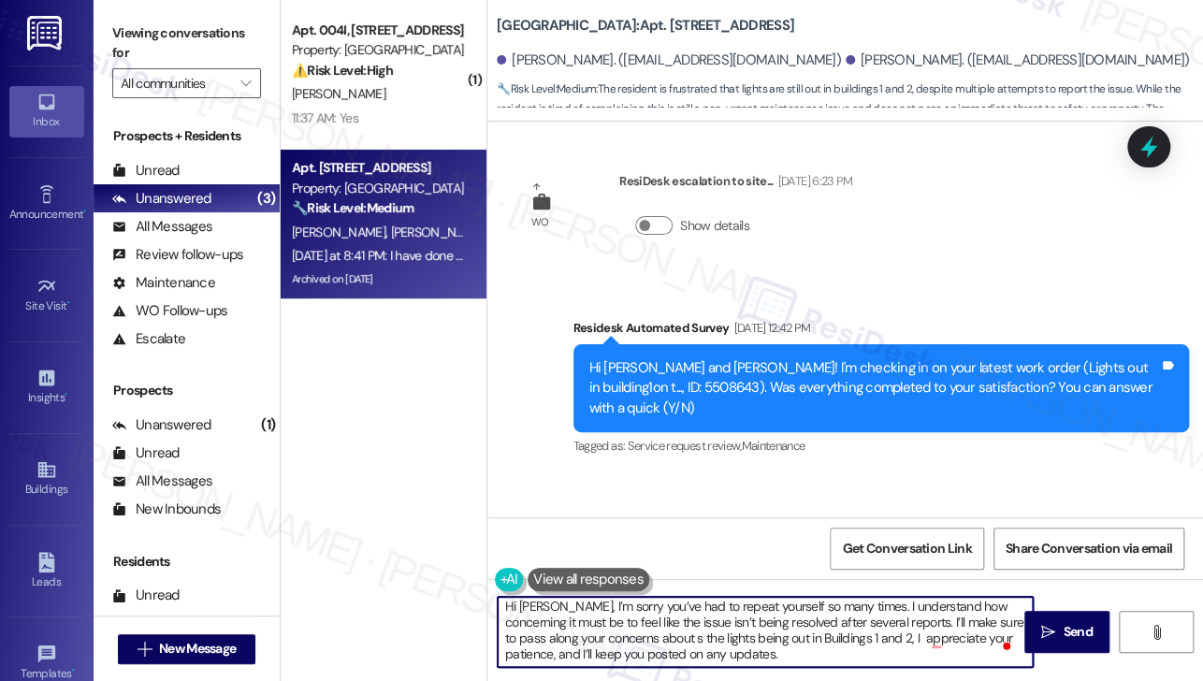
type textarea "Hi [PERSON_NAME], I’m sorry you’ve had to repeat yourself so many times. I unde…"
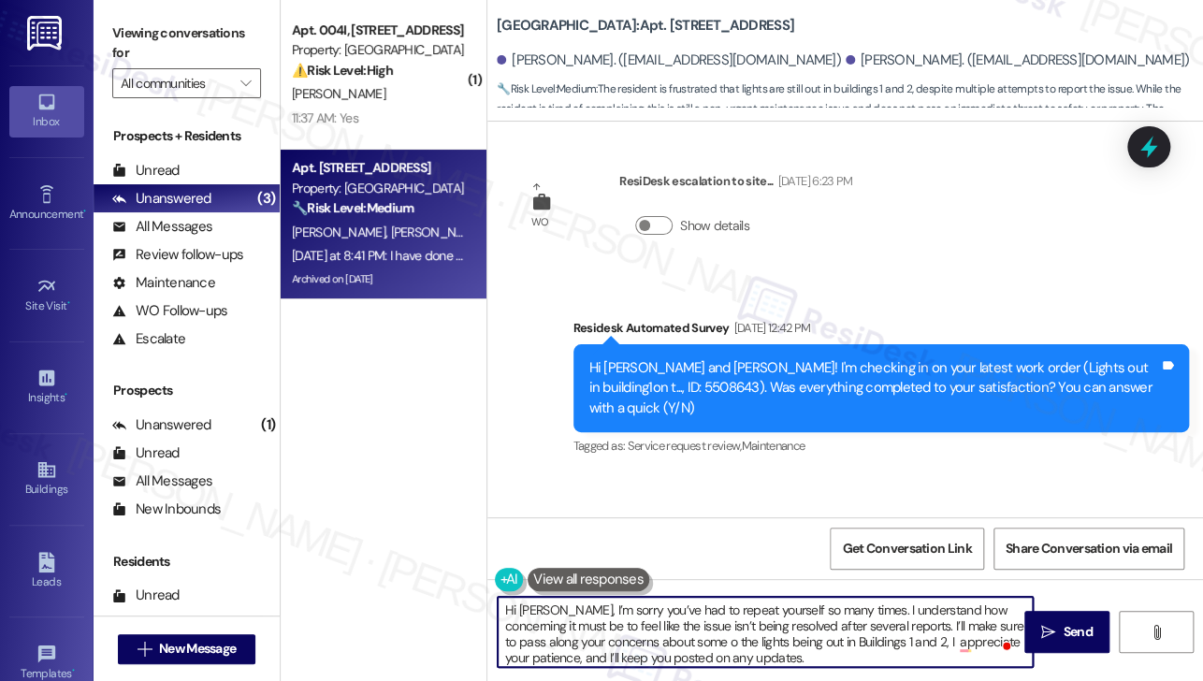
scroll to position [4, 0]
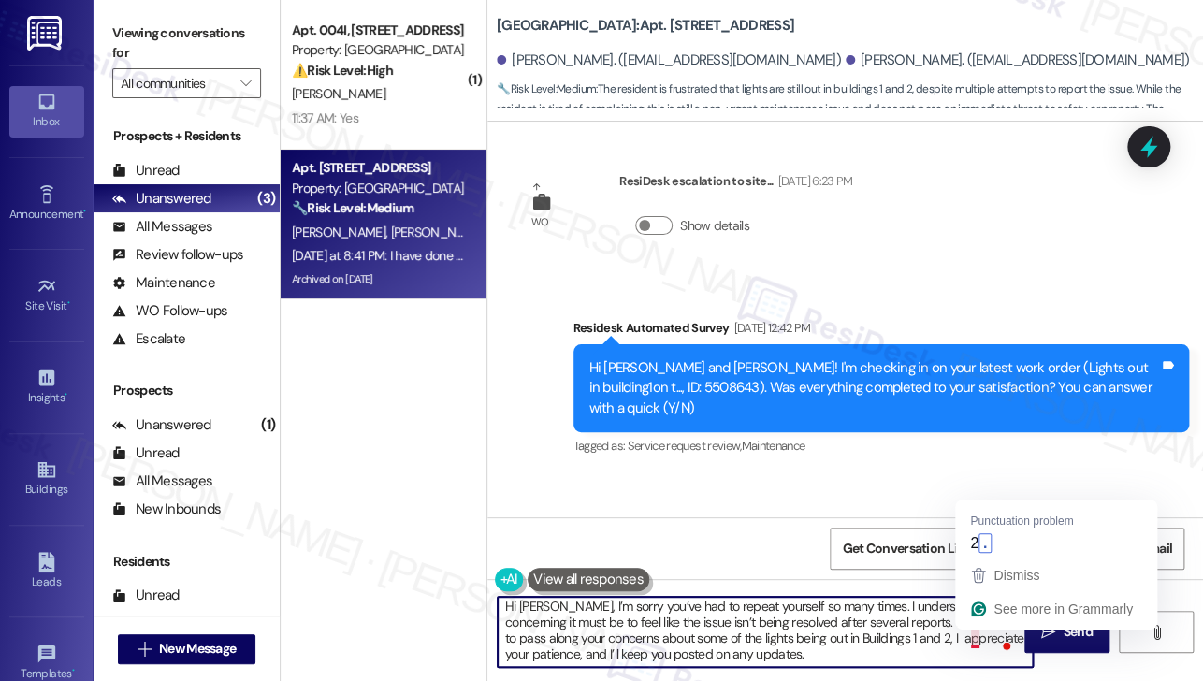
type textarea "Hi [PERSON_NAME], I’m sorry you’ve had to repeat yourself so many times. I unde…"
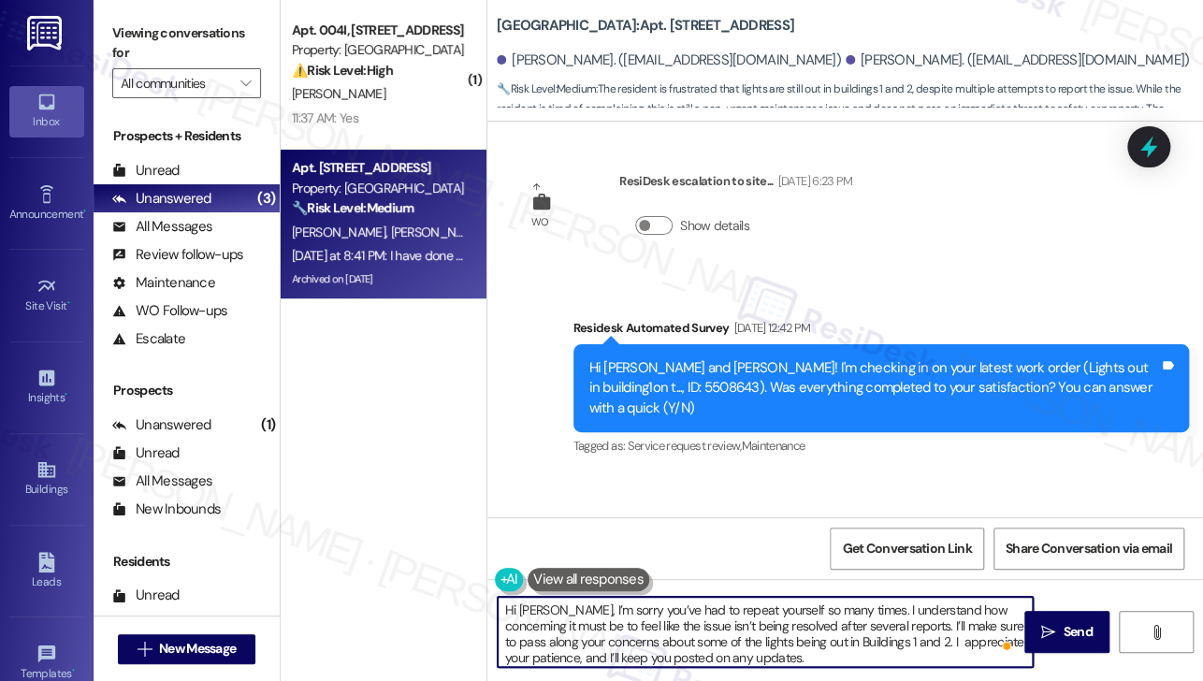
scroll to position [0, 0]
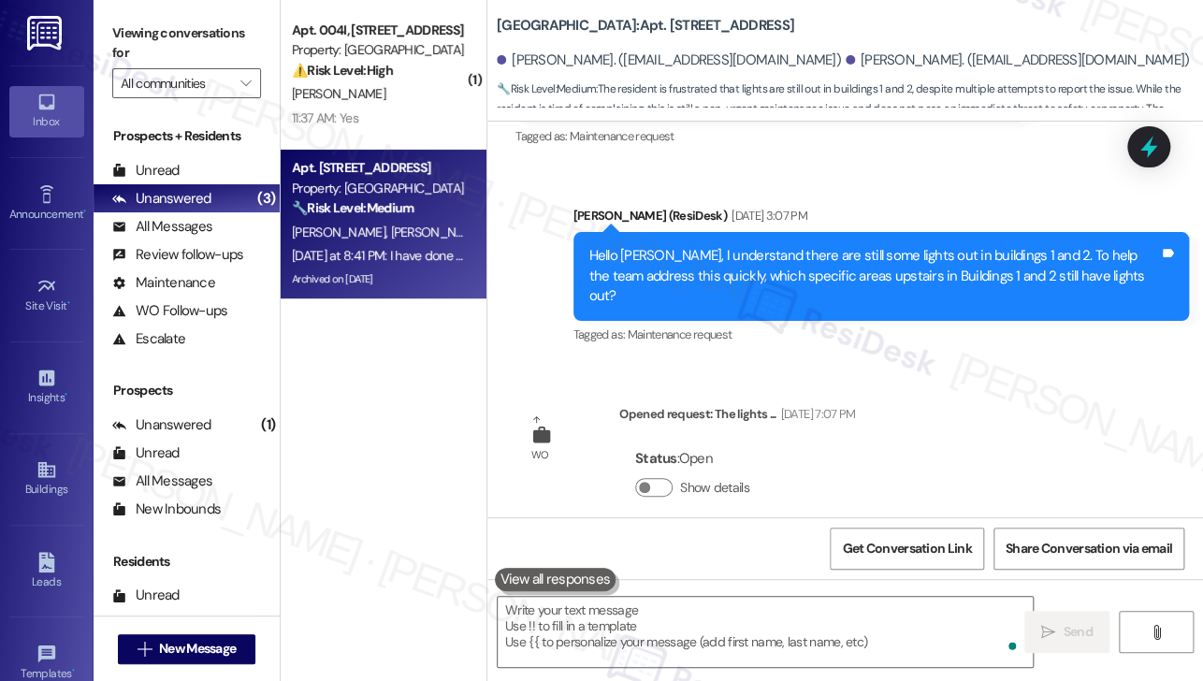
click at [714, 641] on div "I have done this several times. Maybe yall need,to send someone out after dark …" at bounding box center [816, 661] width 571 height 40
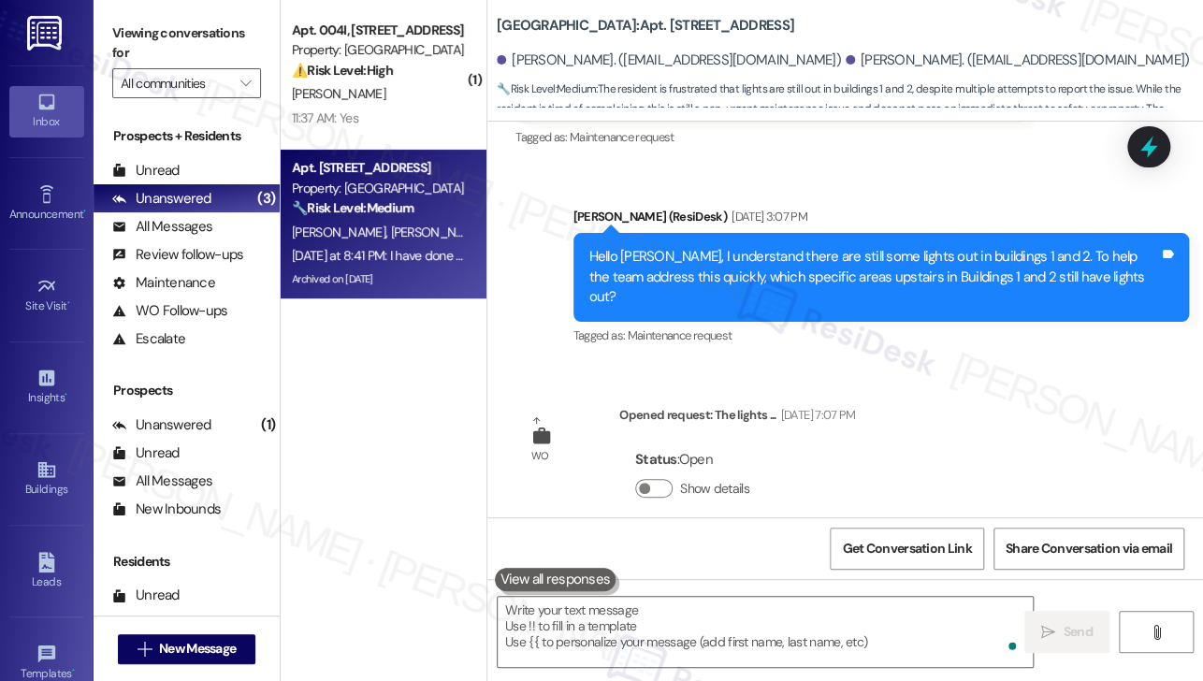
click at [714, 642] on div "I have done this several times. Maybe yall need,to send someone out after dark …" at bounding box center [816, 662] width 571 height 40
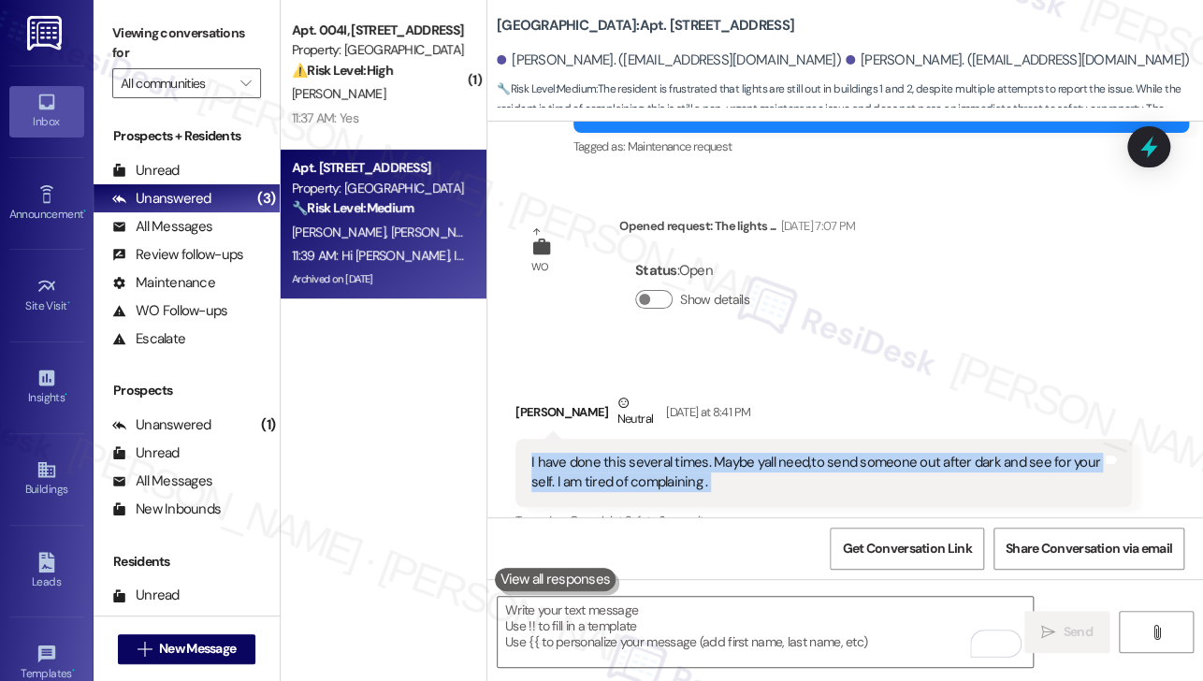
scroll to position [16688, 0]
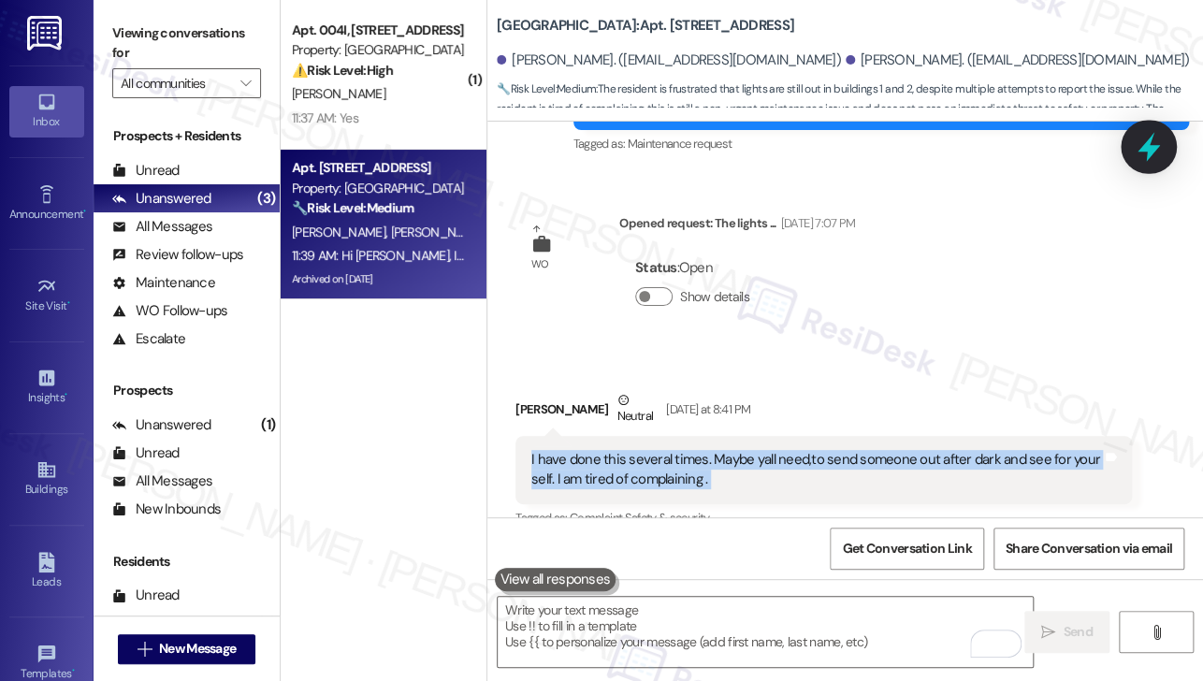
click at [1156, 146] on icon at bounding box center [1149, 147] width 22 height 29
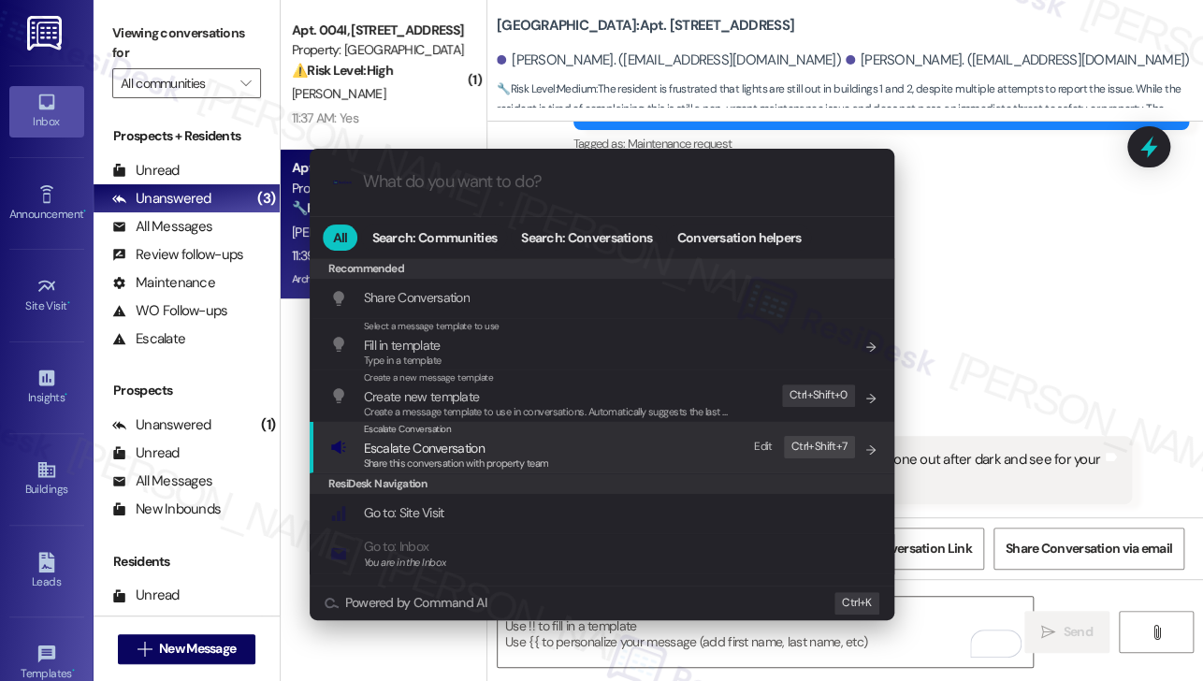
click at [552, 452] on div "Escalate Conversation Escalate Conversation Share this conversation with proper…" at bounding box center [603, 447] width 547 height 51
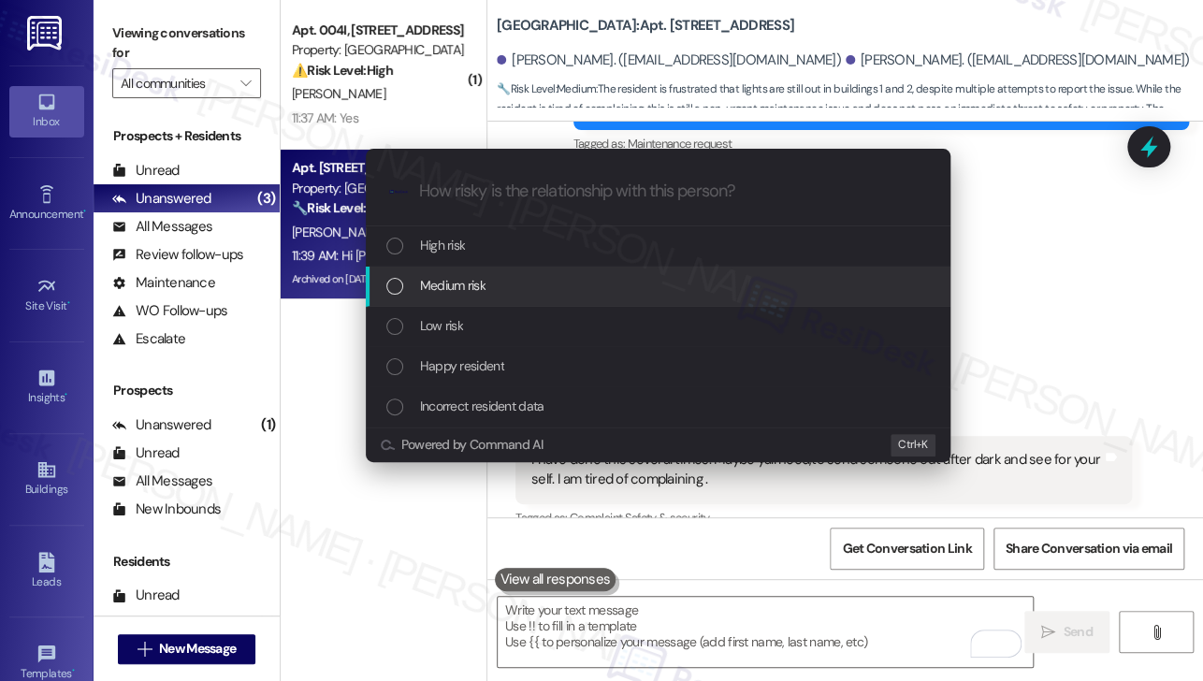
click at [484, 284] on span "Medium risk" at bounding box center [452, 285] width 65 height 21
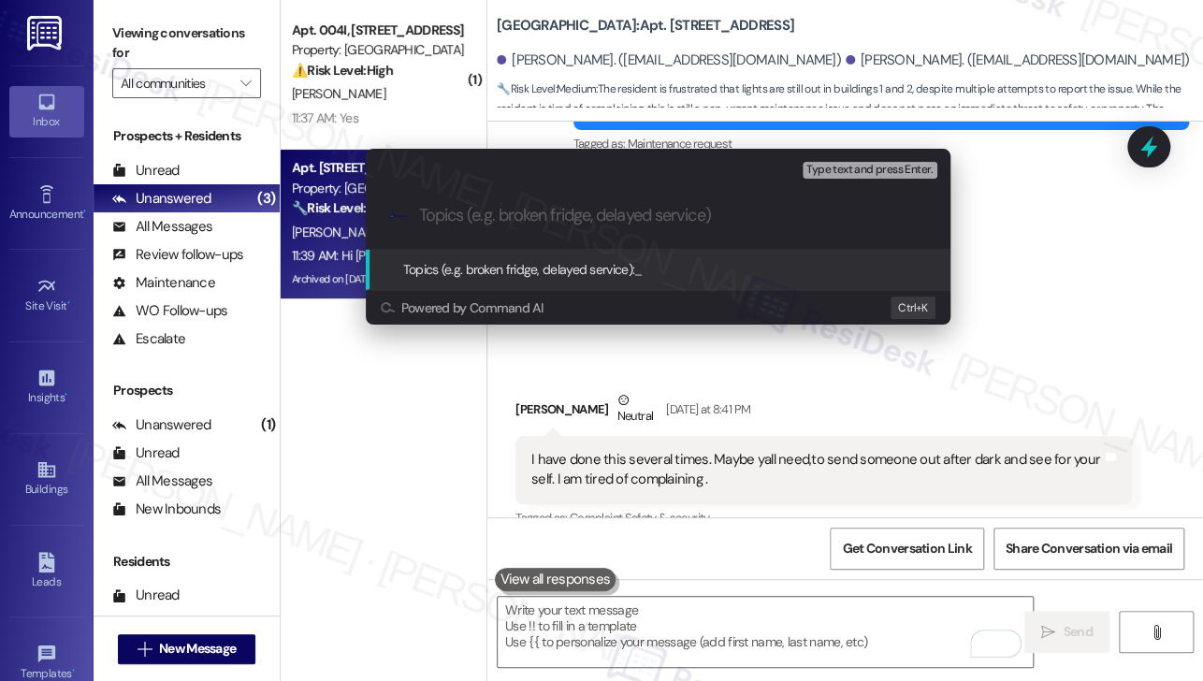
type input "S"
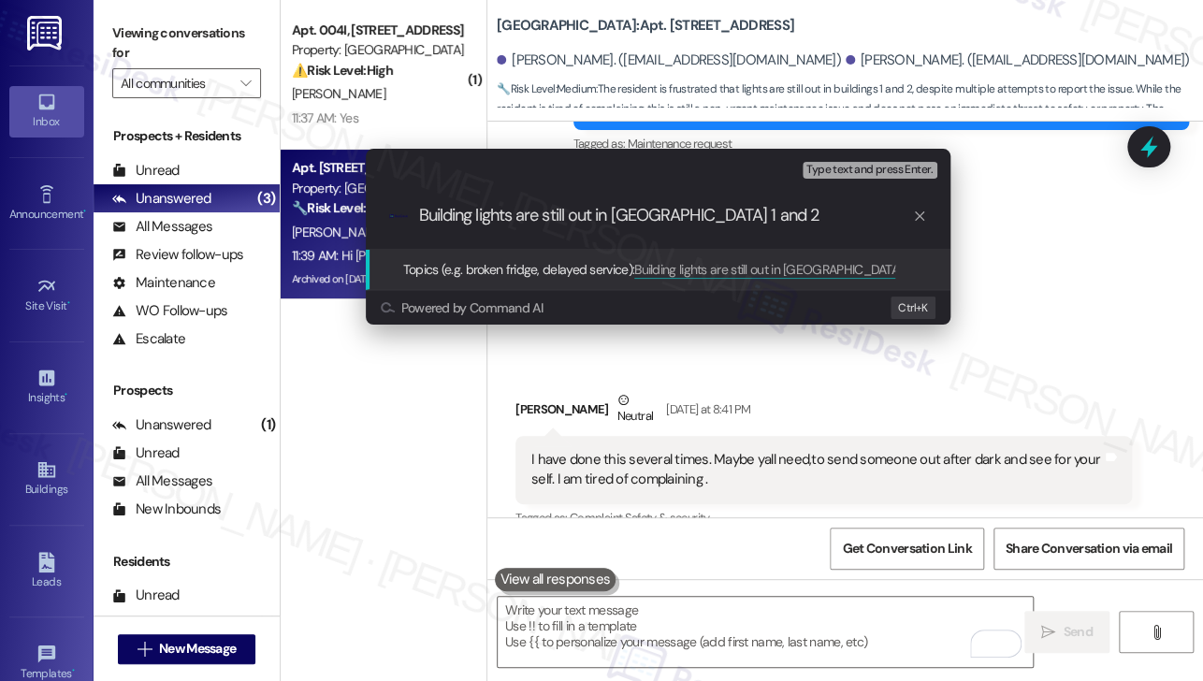
click at [416, 217] on div ".cls-1{fill:#0a055f;}.cls-2{fill:#0cc4c4;} resideskLogoBlueOrange Building ligh…" at bounding box center [658, 215] width 585 height 66
click at [465, 217] on input "Building lights are still out in Bldg 1 and 2" at bounding box center [665, 216] width 493 height 20
click at [464, 217] on input "Building lights are still out in Bldg 1 and 2" at bounding box center [665, 216] width 493 height 20
click at [521, 213] on input "lights are still out in Bldg 1 and 2" at bounding box center [665, 216] width 493 height 20
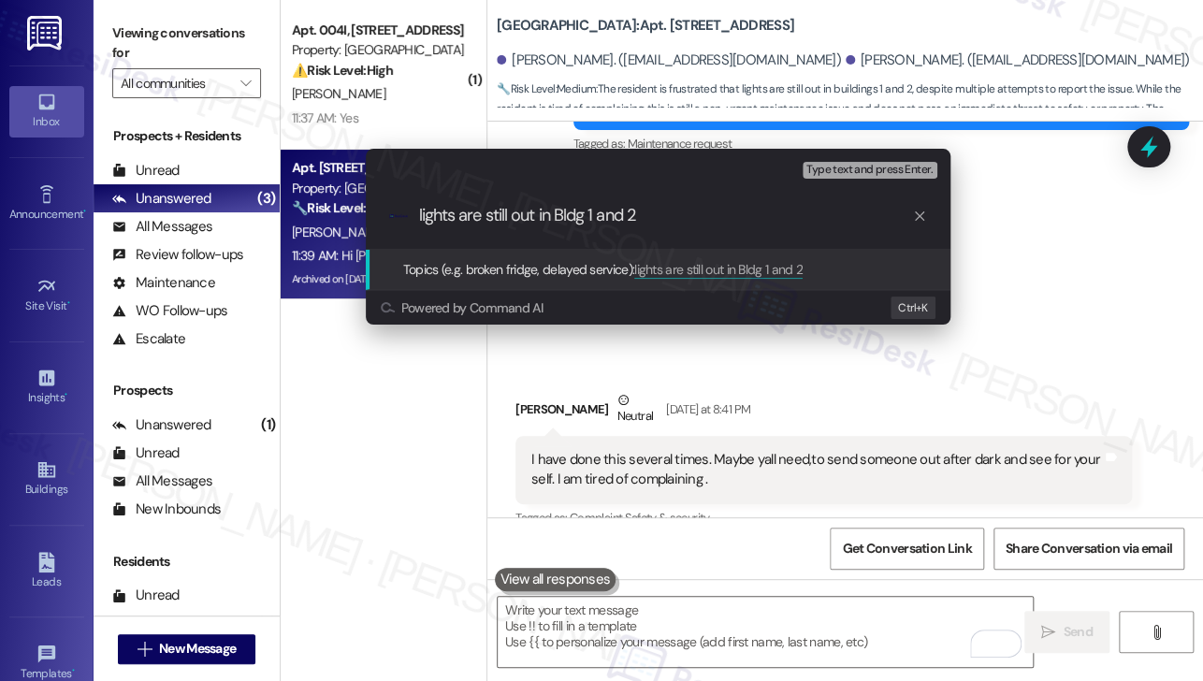
click at [422, 216] on input "lights are still out in Bldg 1 and 2" at bounding box center [665, 216] width 493 height 20
type input "Lights are still out in Bldg 1 and 2"
click at [574, 213] on input "Lights are still out in Bldg 1 and 2" at bounding box center [665, 216] width 493 height 20
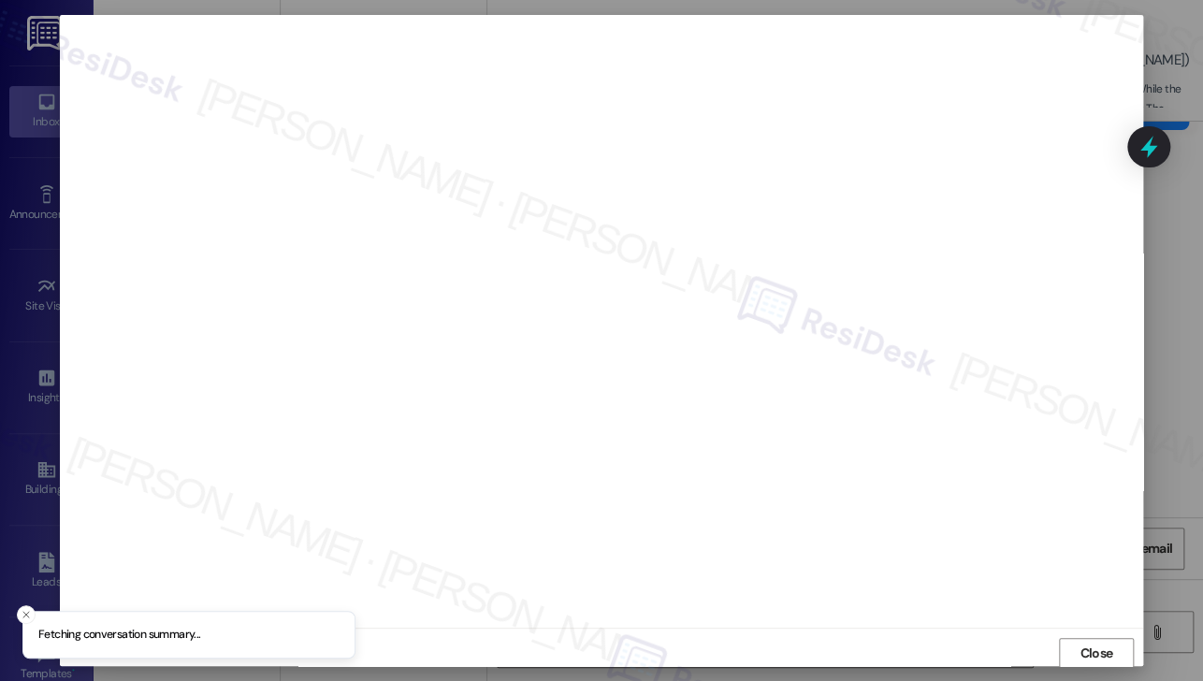
scroll to position [2, 0]
click at [1097, 633] on div "Close" at bounding box center [601, 651] width 1083 height 50
click at [1091, 643] on span "Close" at bounding box center [1096, 652] width 33 height 20
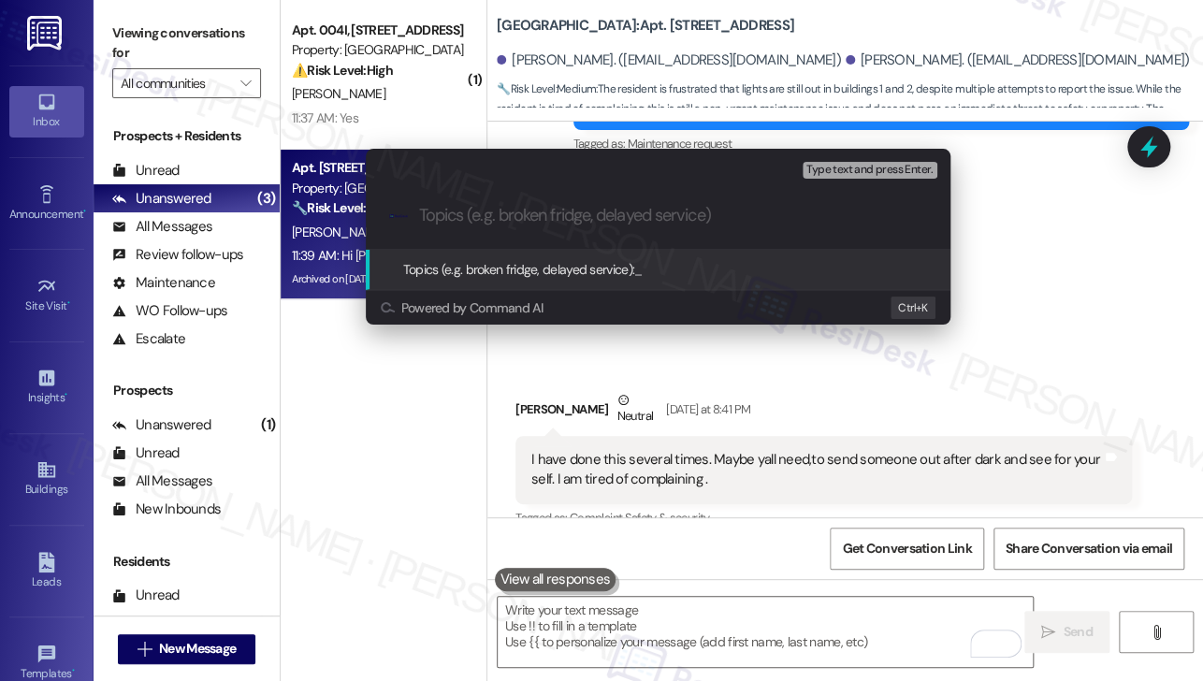
click at [1044, 318] on div "Escalate Conversation Low risk Topics (e.g. broken fridge, delayed service) Any…" at bounding box center [601, 340] width 1203 height 681
paste input "Lights are still out in Bldg 1 and 2"
drag, startPoint x: 423, startPoint y: 212, endPoint x: 414, endPoint y: 211, distance: 9.4
click at [414, 211] on div ".cls-1{fill:#0a055f;}.cls-2{fill:#0cc4c4;} resideskLogoBlueOrange Lights are st…" at bounding box center [658, 215] width 585 height 66
click at [639, 213] on input "Some lights are still out in Bldg 1 and 2" at bounding box center [665, 216] width 493 height 20
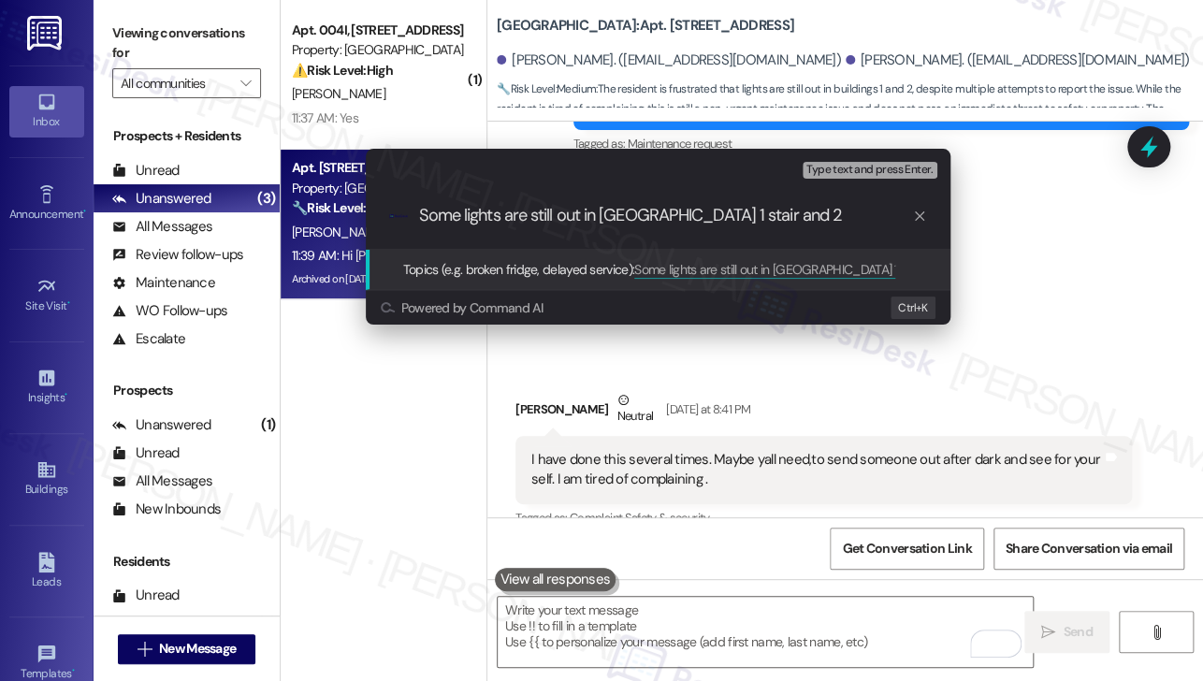
type input "Some lights are still out in Bldg 1 stairs and 2"
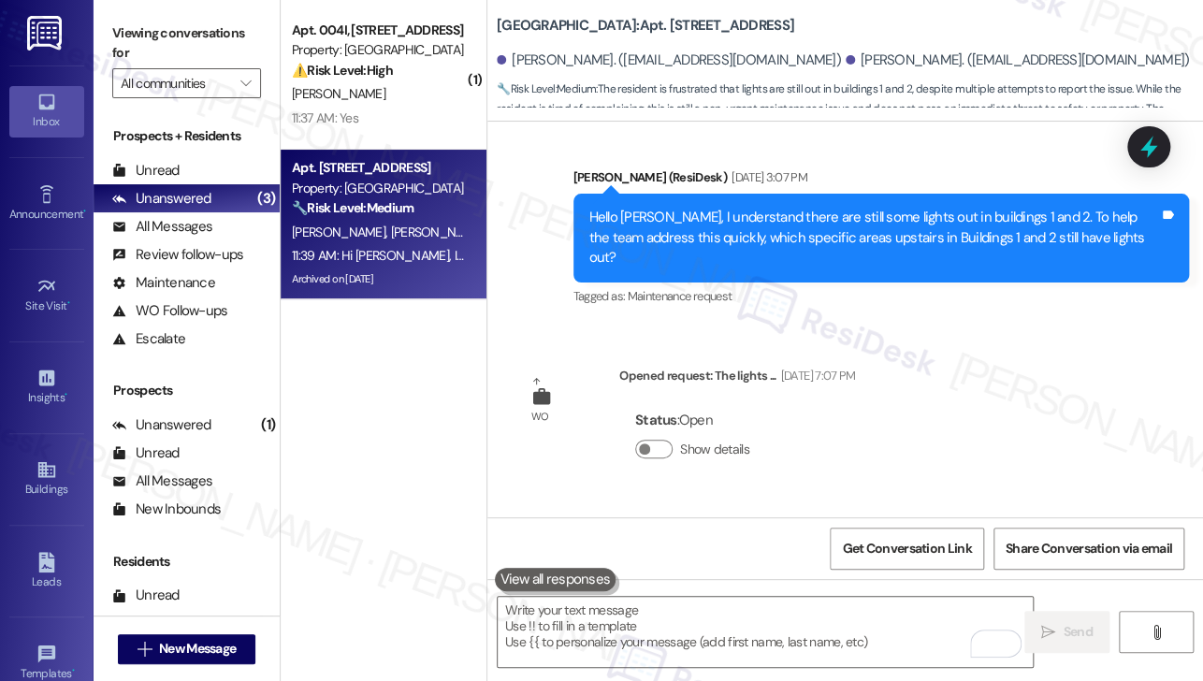
scroll to position [16496, 0]
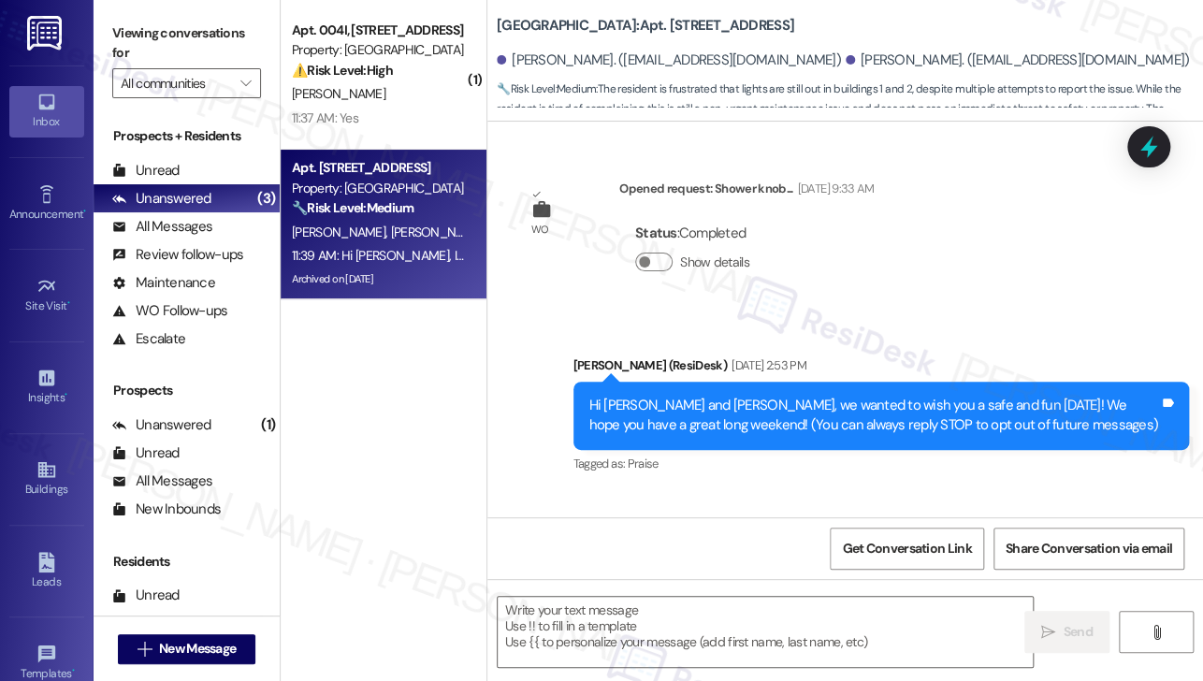
type textarea "Fetching suggested responses. Please feel free to read through the conversation…"
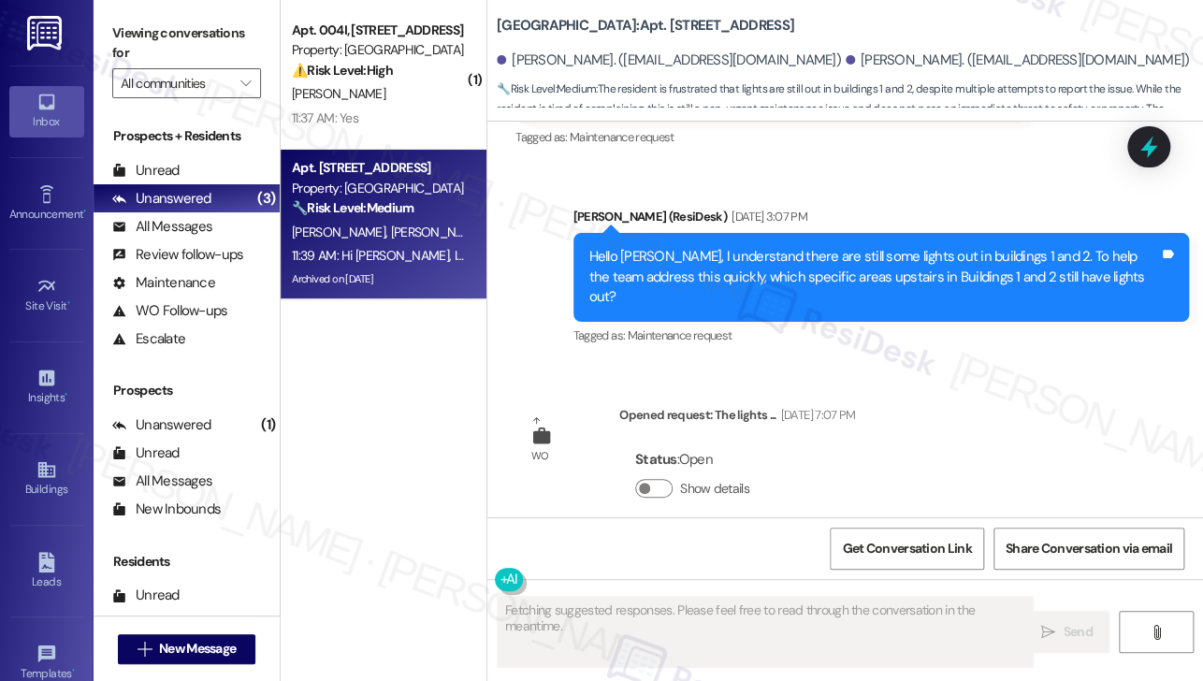
scroll to position [16715, 0]
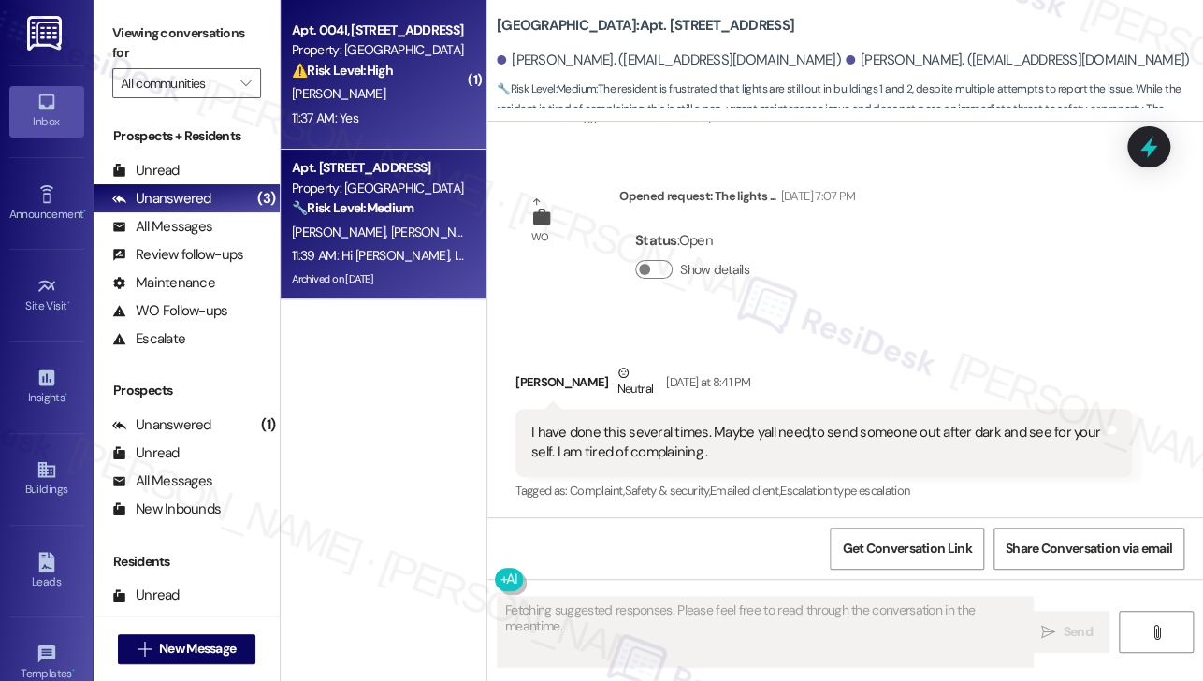
click at [303, 87] on span "[PERSON_NAME]" at bounding box center [339, 93] width 94 height 17
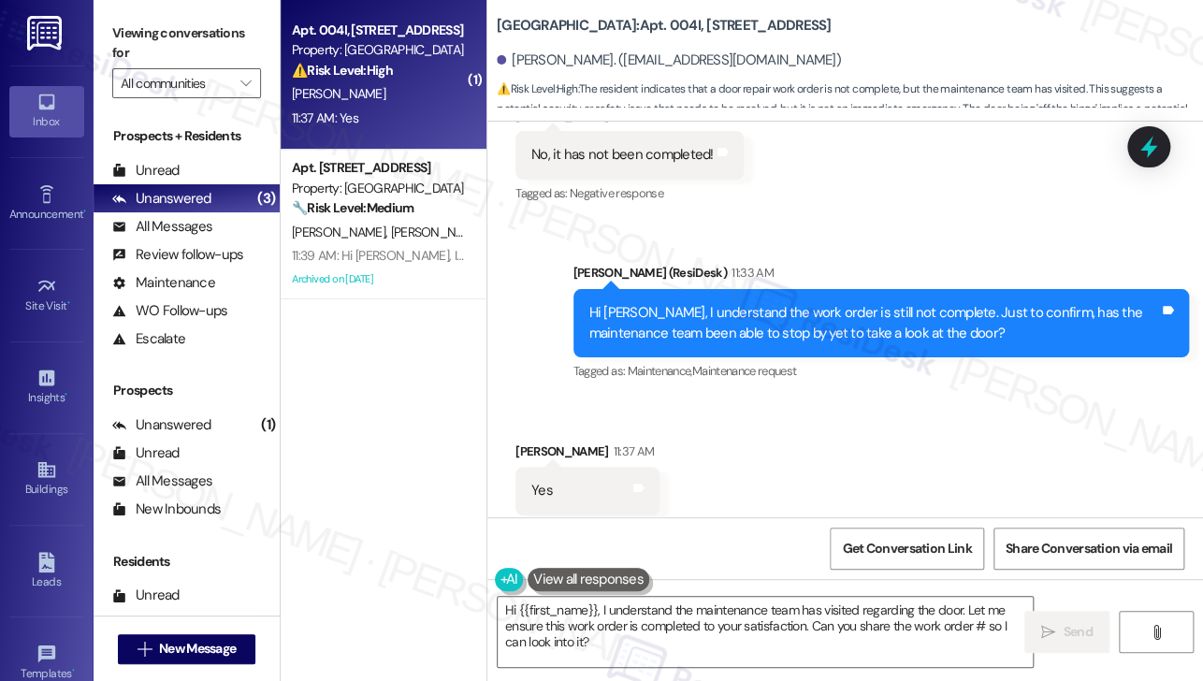
scroll to position [2234, 0]
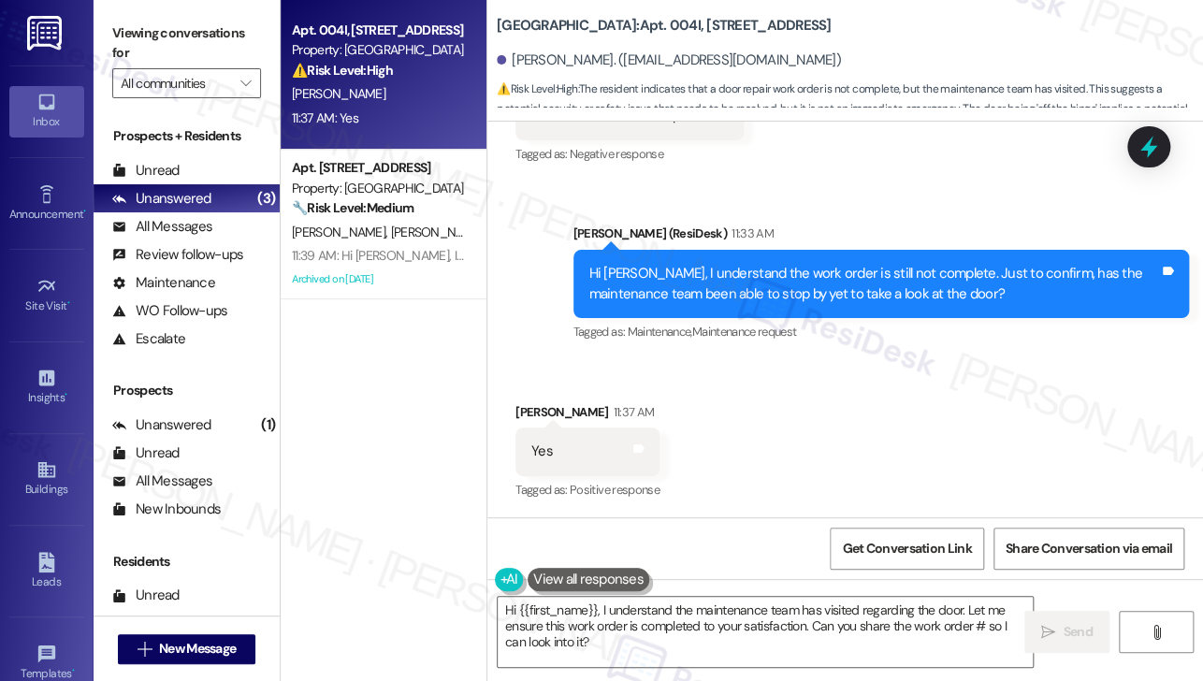
click at [782, 276] on div "Hi [PERSON_NAME], I understand the work order is still not complete. Just to co…" at bounding box center [874, 284] width 571 height 40
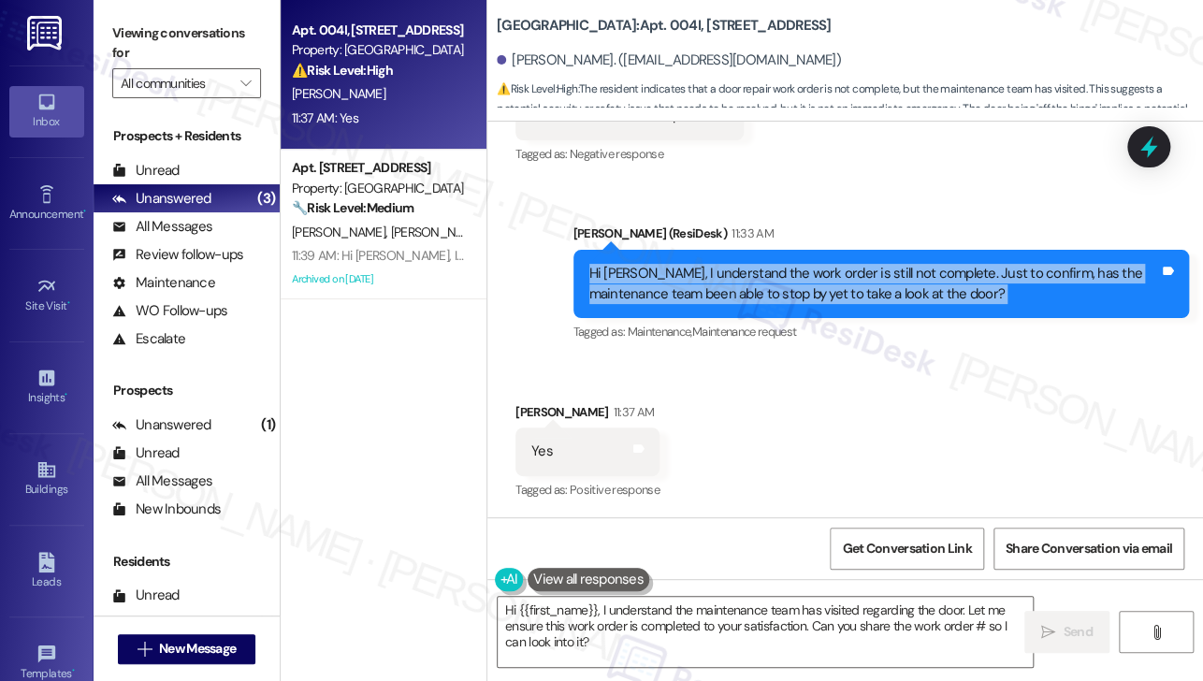
click at [782, 276] on div "Hi [PERSON_NAME], I understand the work order is still not complete. Just to co…" at bounding box center [874, 284] width 571 height 40
click at [876, 293] on div "Hi [PERSON_NAME], I understand the work order is still not complete. Just to co…" at bounding box center [874, 284] width 571 height 40
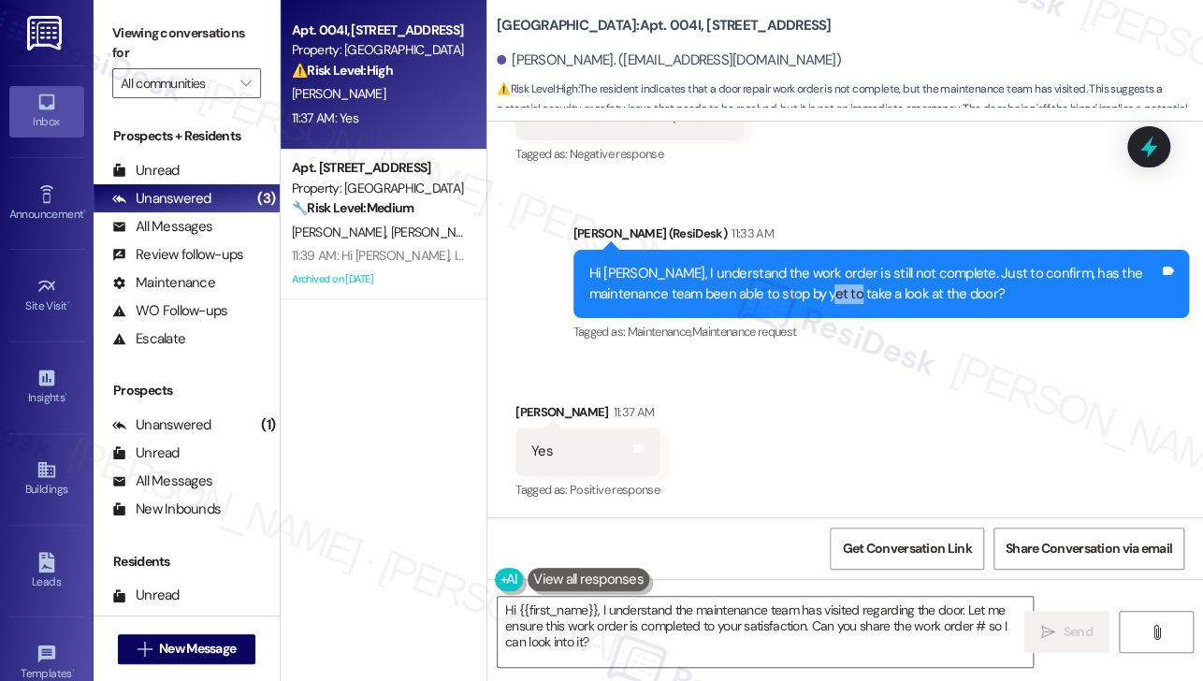
click at [876, 293] on div "Hi [PERSON_NAME], I understand the work order is still not complete. Just to co…" at bounding box center [874, 284] width 571 height 40
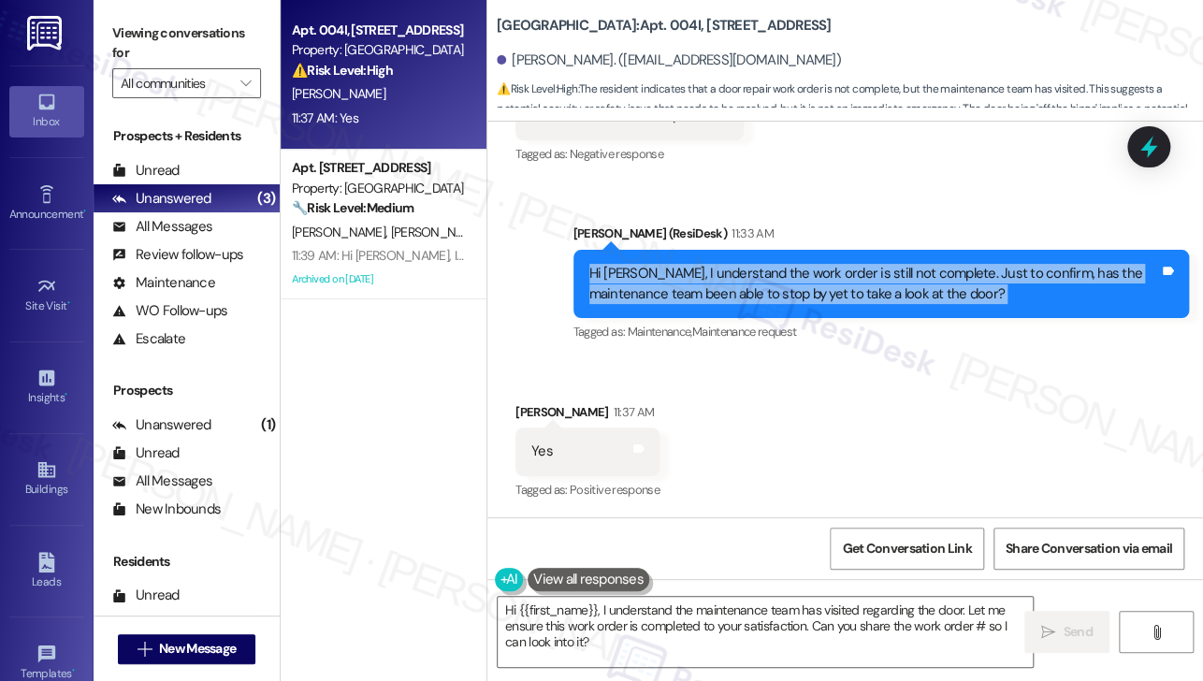
click at [876, 293] on div "Hi [PERSON_NAME], I understand the work order is still not complete. Just to co…" at bounding box center [874, 284] width 571 height 40
click at [736, 295] on div "Hi [PERSON_NAME], I understand the work order is still not complete. Just to co…" at bounding box center [874, 284] width 571 height 40
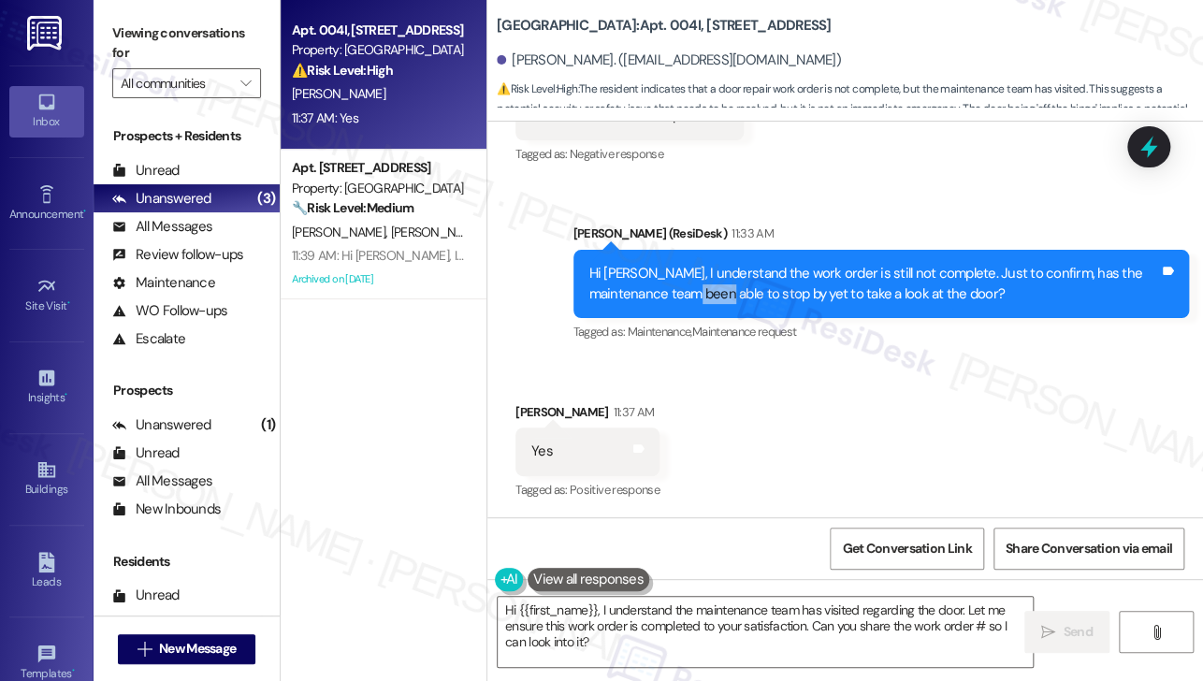
click at [736, 295] on div "Hi [PERSON_NAME], I understand the work order is still not complete. Just to co…" at bounding box center [874, 284] width 571 height 40
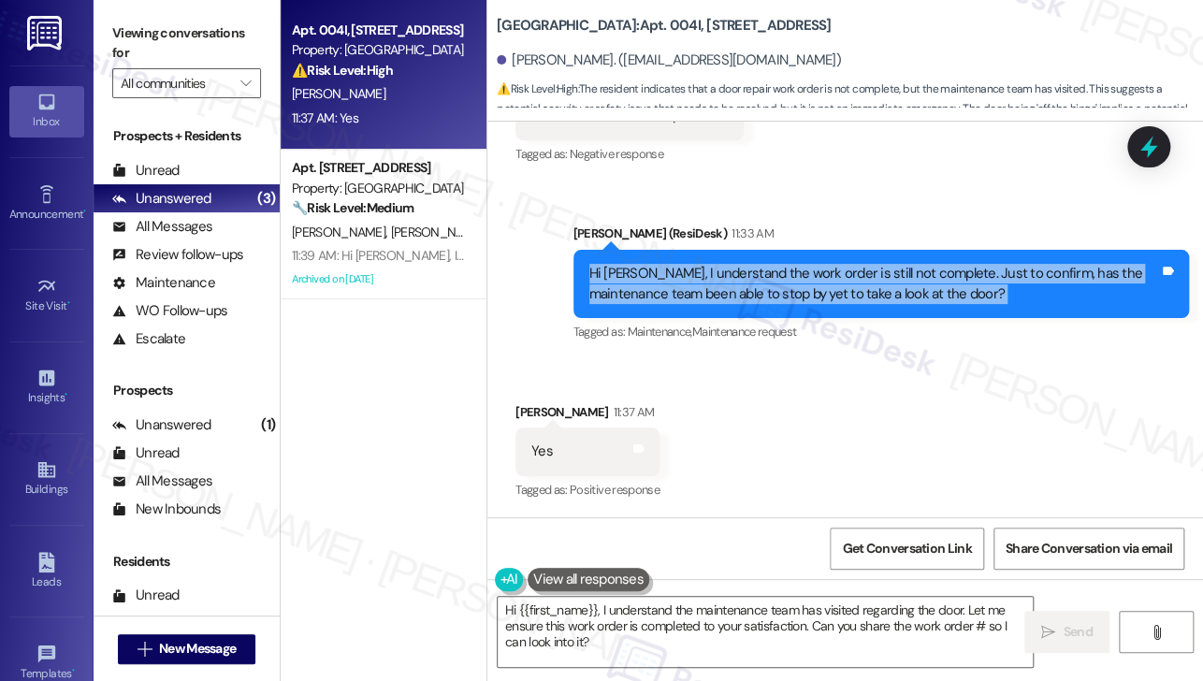
click at [736, 295] on div "Hi [PERSON_NAME], I understand the work order is still not complete. Just to co…" at bounding box center [874, 284] width 571 height 40
click at [623, 611] on textarea "Hi {{first_name}}, I understand the maintenance team has visited regarding the …" at bounding box center [765, 632] width 535 height 70
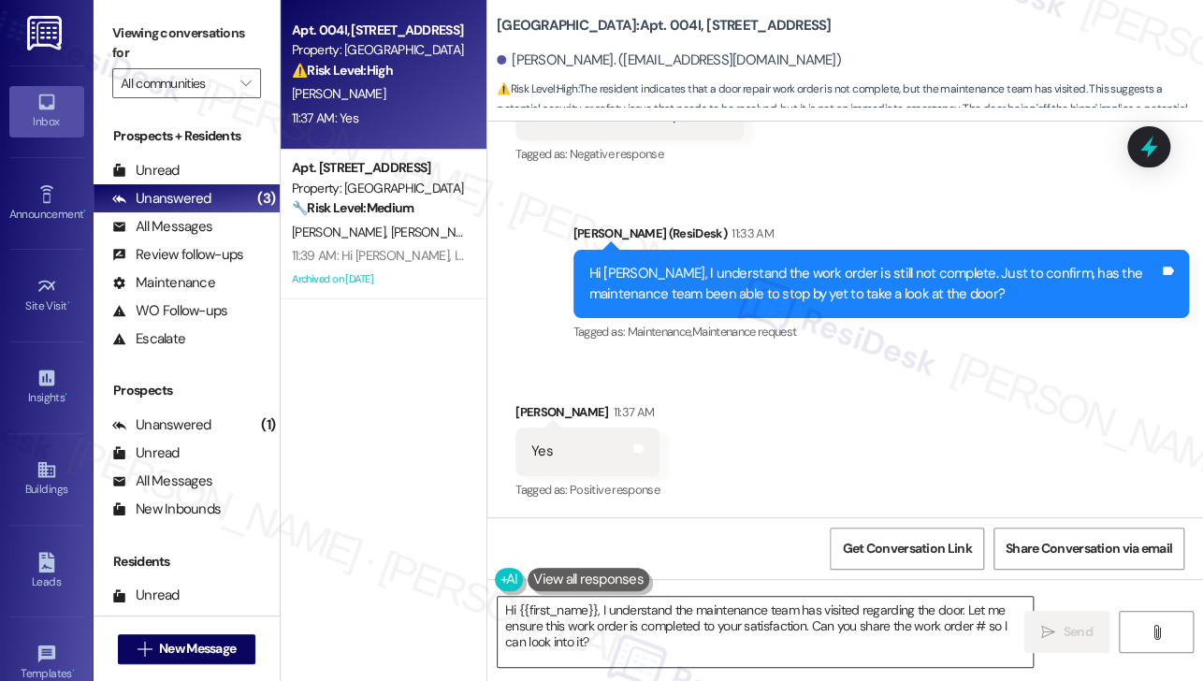
click at [623, 611] on textarea "Hi {{first_name}}, I understand the maintenance team has visited regarding the …" at bounding box center [765, 632] width 535 height 70
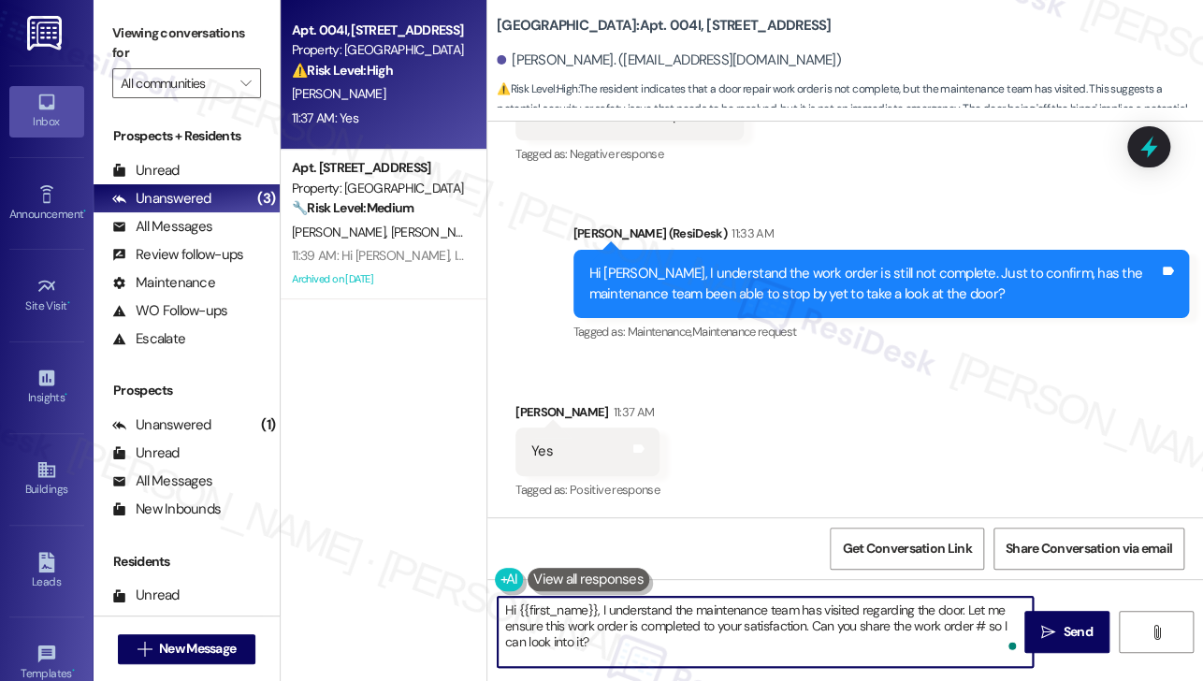
click at [623, 611] on textarea "Hi {{first_name}}, I understand the maintenance team has visited regarding the …" at bounding box center [765, 632] width 535 height 70
click at [692, 386] on div "Received via SMS Touanna Aubrey 11:37 AM Yes Tags and notes Tagged as: Positive…" at bounding box center [845, 439] width 716 height 158
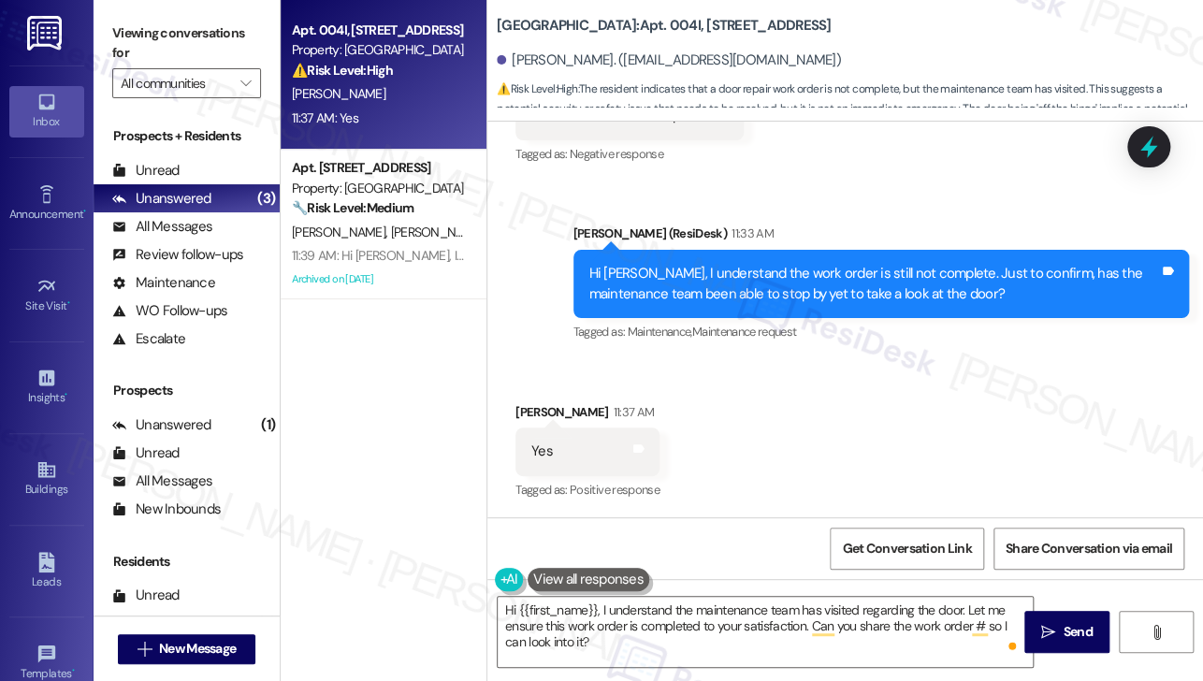
click at [660, 325] on span "Maintenance ," at bounding box center [659, 332] width 65 height 16
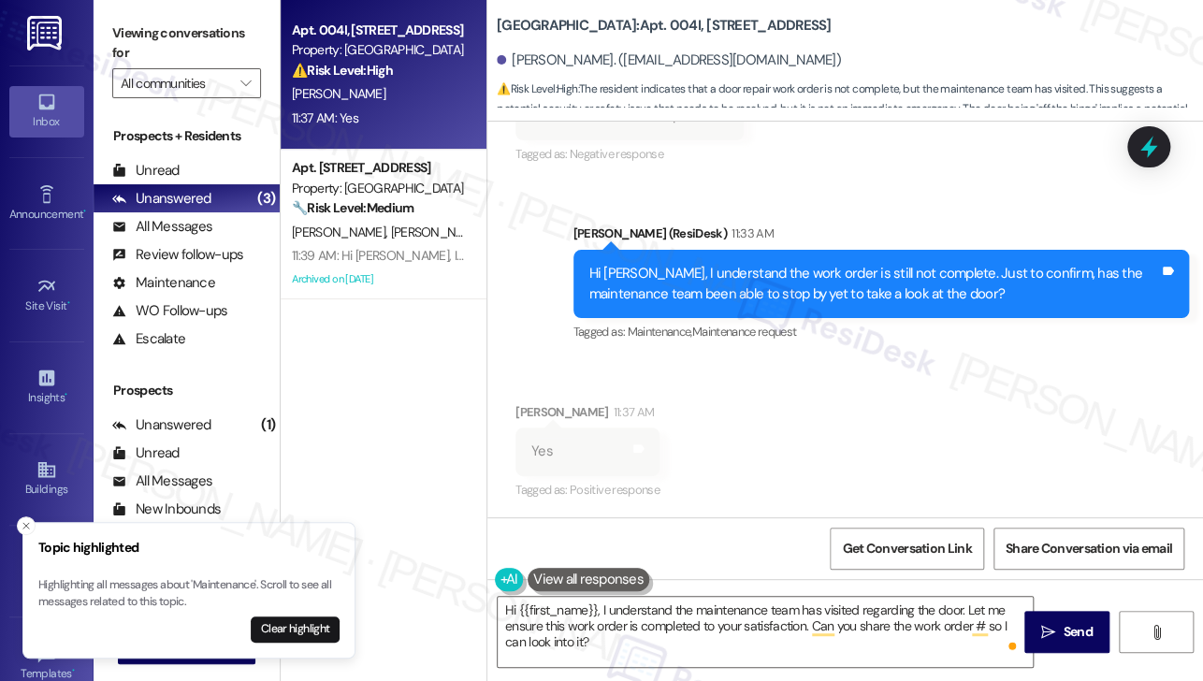
click at [802, 286] on div "Hi [PERSON_NAME], I understand the work order is still not complete. Just to co…" at bounding box center [874, 284] width 571 height 40
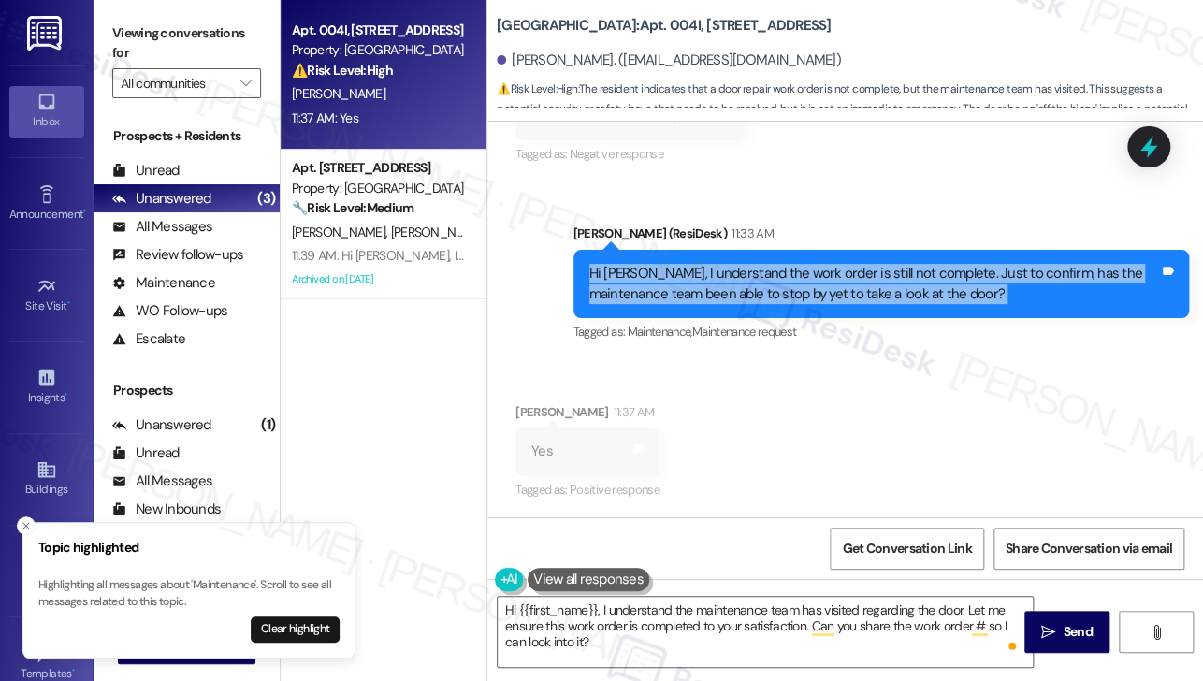
click at [802, 286] on div "Hi [PERSON_NAME], I understand the work order is still not complete. Just to co…" at bounding box center [874, 284] width 571 height 40
copy div "Hi Touanna, I understand the work order is still not complete. Just to confirm,…"
click at [172, 22] on label "Viewing conversations for" at bounding box center [186, 44] width 149 height 50
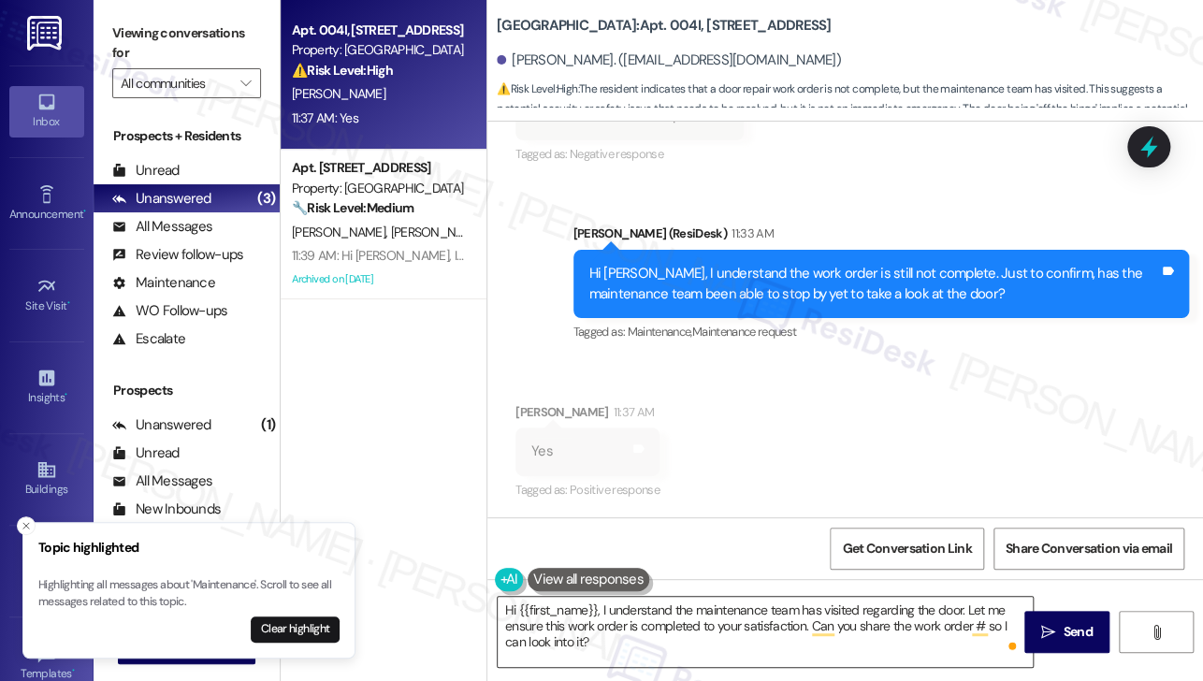
click at [545, 618] on textarea "Hi {{first_name}}, I understand the maintenance team has visited regarding the …" at bounding box center [765, 632] width 535 height 70
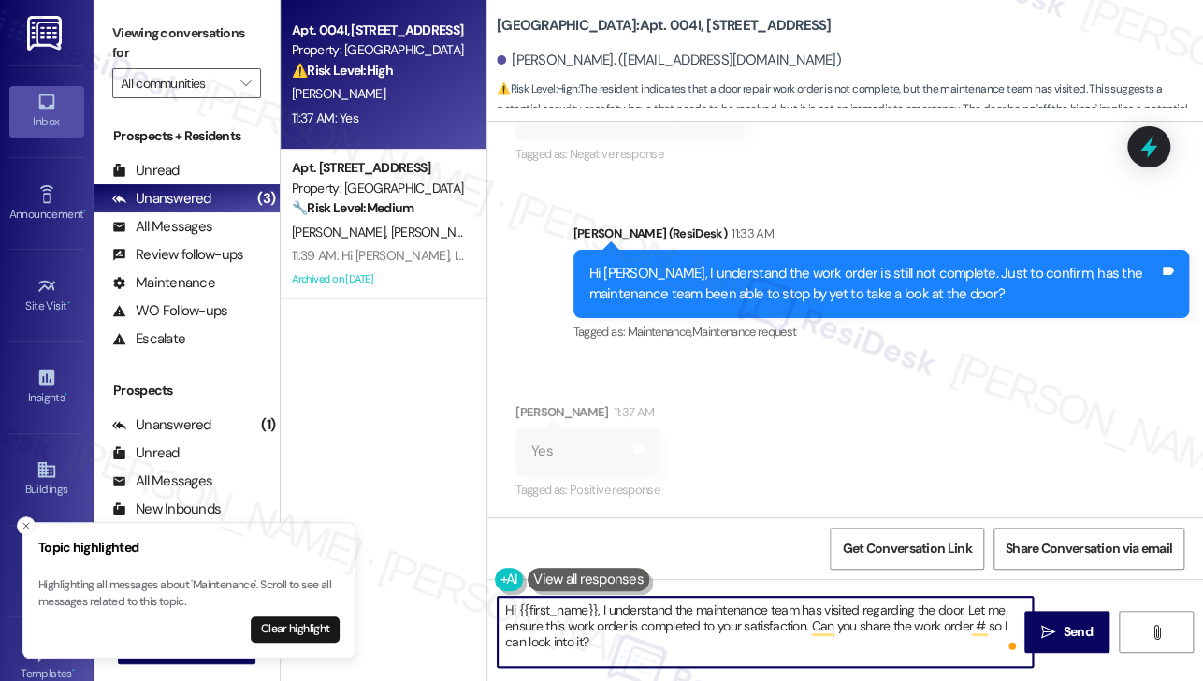
click at [545, 618] on textarea "Hi {{first_name}}, I understand the maintenance team has visited regarding the …" at bounding box center [765, 632] width 535 height 70
paste textarea "Thanks for confirming. When maintenance stopped by, did they mention whether th…"
type textarea "Thanks for confirming. When maintenance stopped by, did they mention whether th…"
click at [778, 416] on div "Received via SMS Touanna Aubrey 11:37 AM Yes Tags and notes Tagged as: Positive…" at bounding box center [845, 439] width 716 height 158
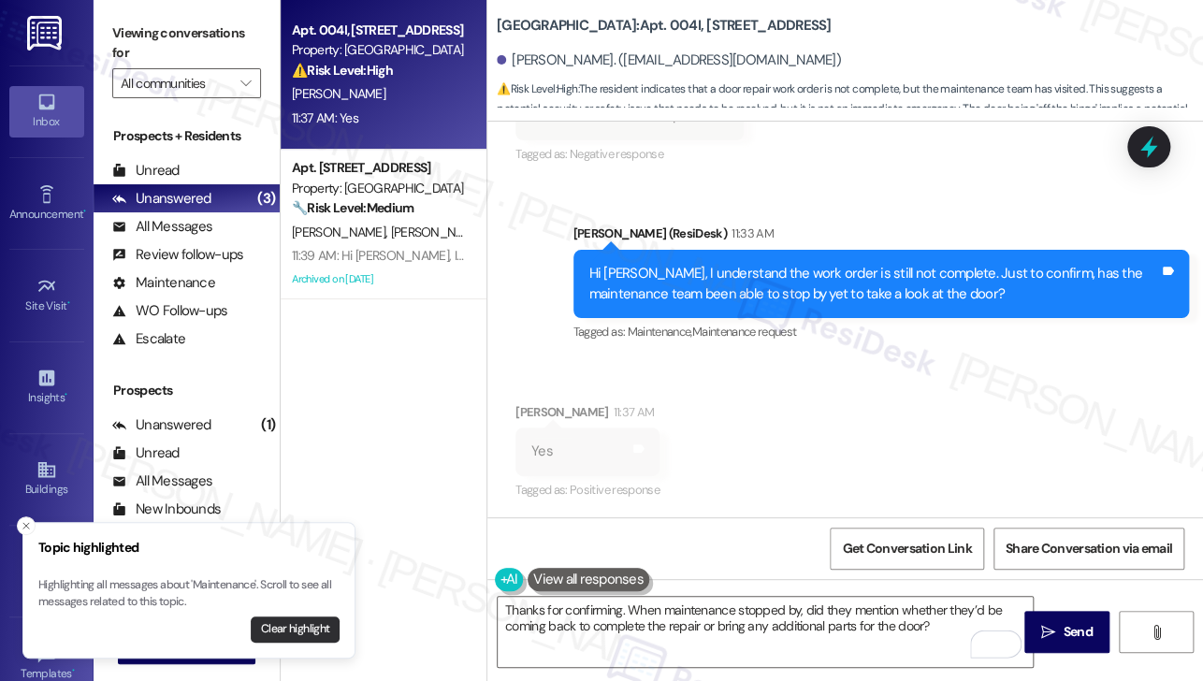
click at [275, 622] on button "Clear highlight" at bounding box center [295, 630] width 89 height 26
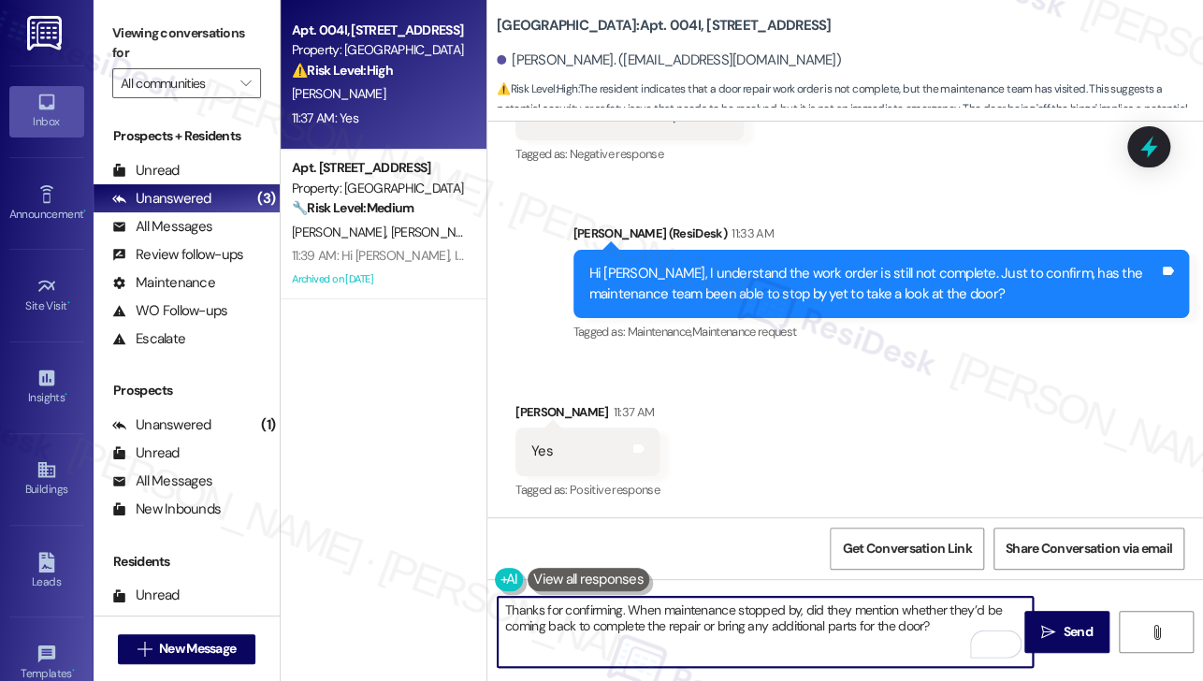
click at [668, 618] on textarea "Thanks for confirming. When maintenance stopped by, did they mention whether th…" at bounding box center [765, 632] width 535 height 70
click at [785, 610] on textarea "Thanks for confirming. When maintenance stopped by, did they mention whether th…" at bounding box center [765, 632] width 535 height 70
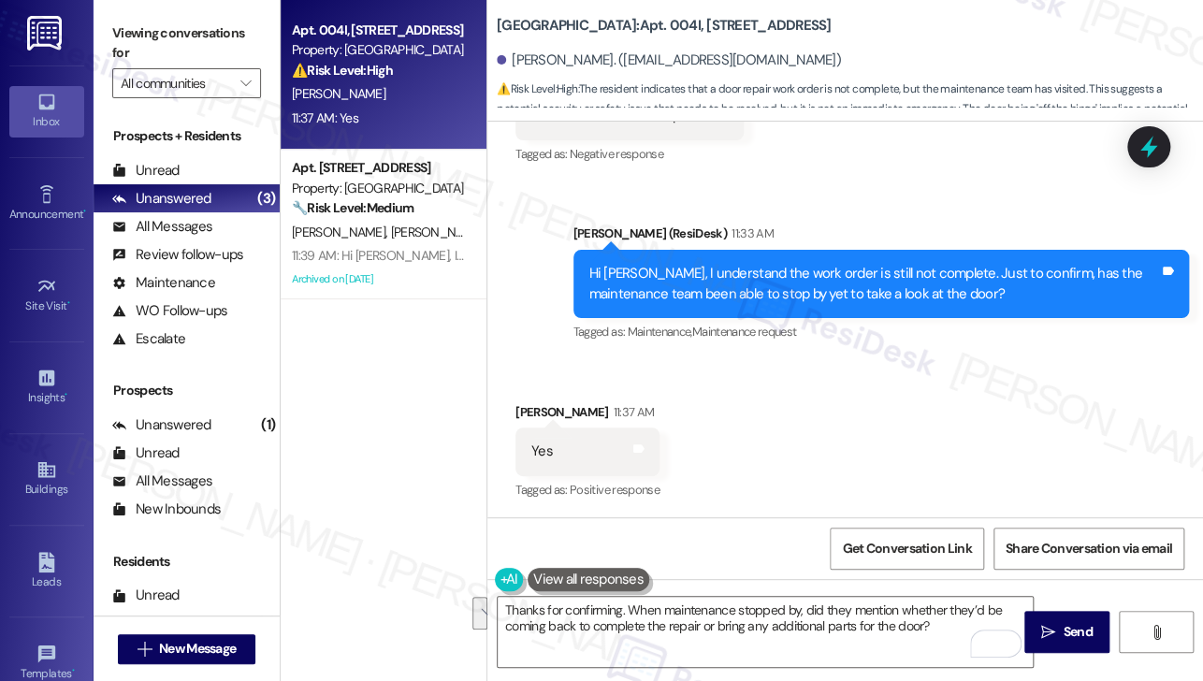
click at [703, 459] on div "Received via SMS Touanna Aubrey 11:37 AM Yes Tags and notes Tagged as: Positive…" at bounding box center [845, 439] width 716 height 158
click at [751, 593] on div "Thanks for confirming. When maintenance stopped by, did they mention whether th…" at bounding box center [845, 649] width 716 height 140
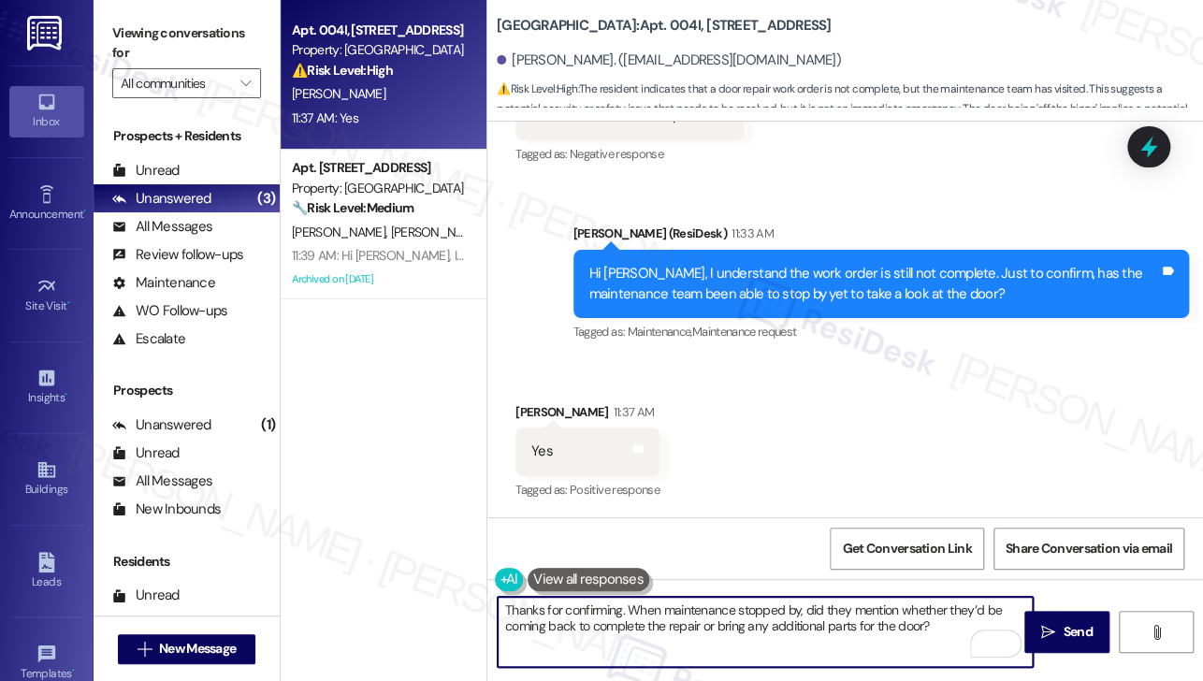
click at [883, 625] on textarea "Thanks for confirming. When maintenance stopped by, did they mention whether th…" at bounding box center [765, 632] width 535 height 70
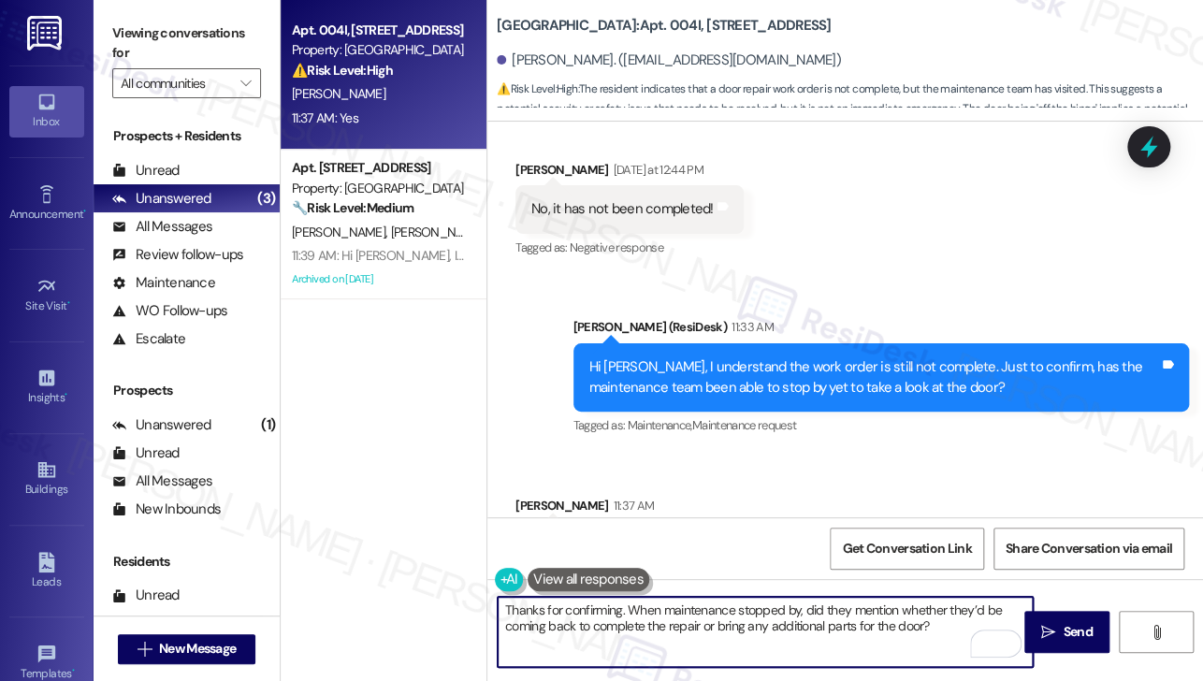
scroll to position [2235, 0]
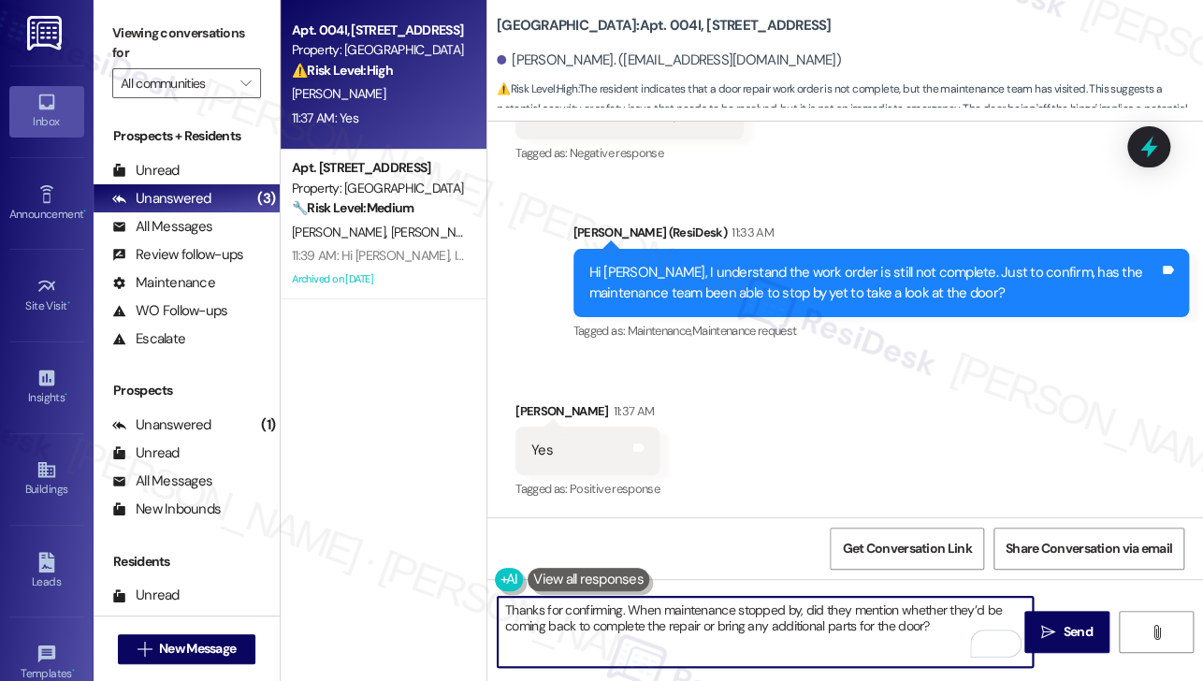
click at [950, 617] on textarea "Thanks for confirming. When maintenance stopped by, did they mention whether th…" at bounding box center [765, 632] width 535 height 70
click at [1029, 613] on button " Send" at bounding box center [1067, 632] width 85 height 42
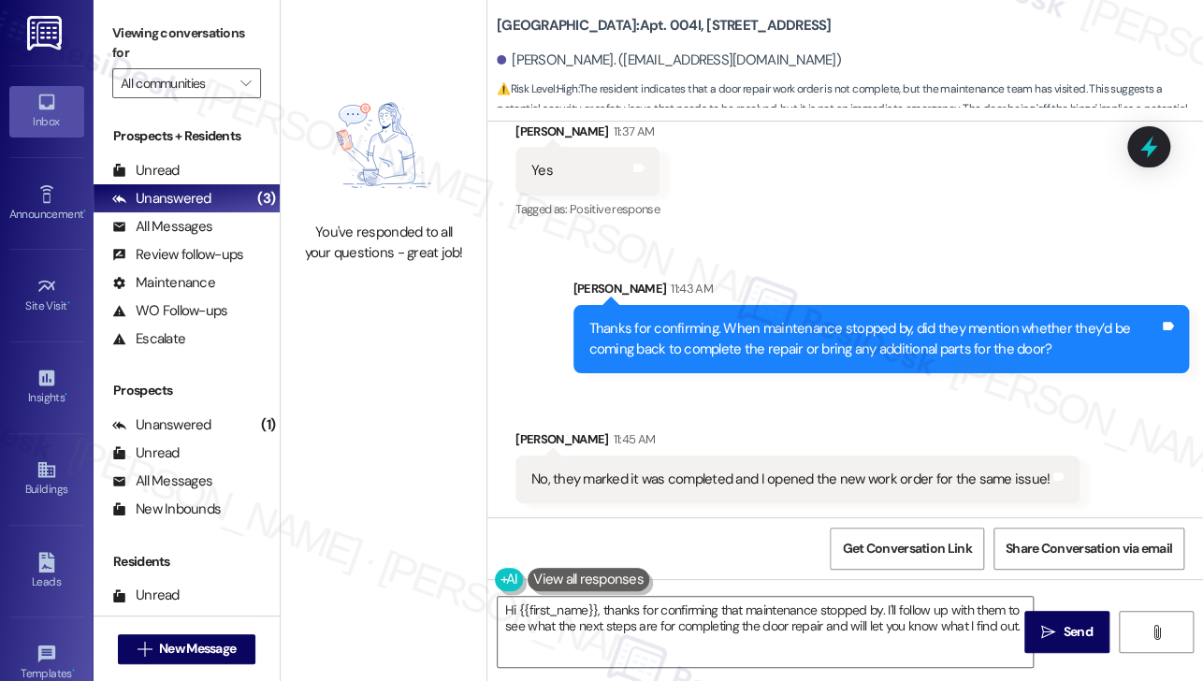
scroll to position [2516, 0]
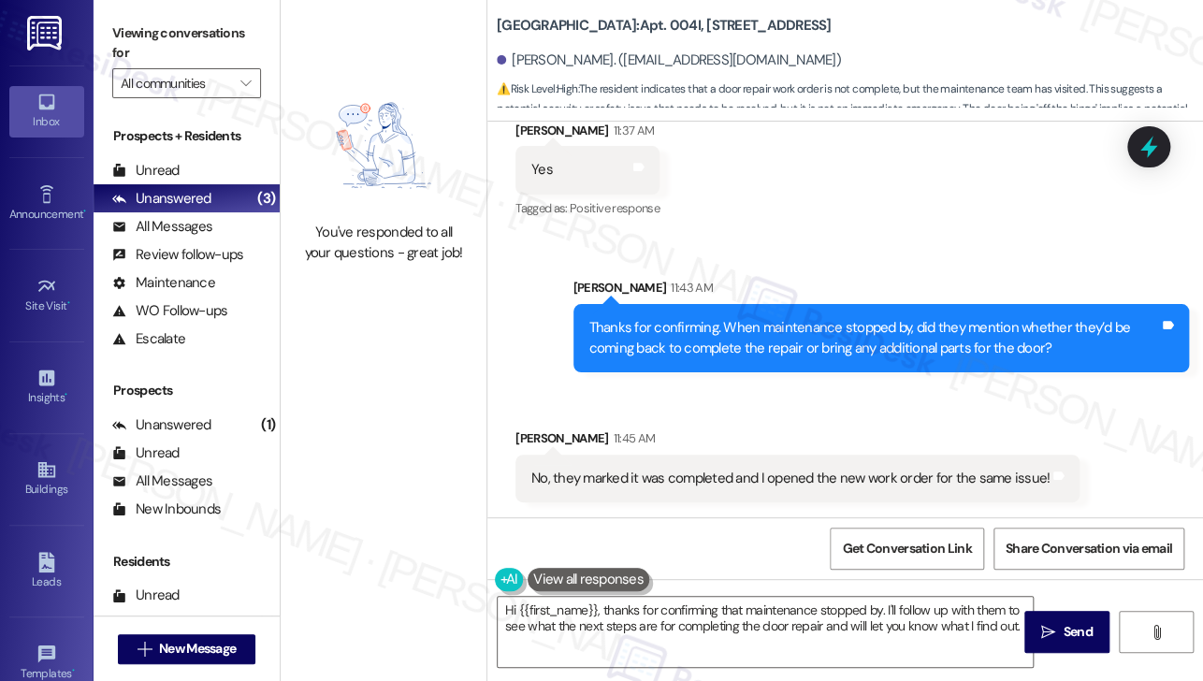
click at [814, 474] on div "No, they marked it was completed and I opened the new work order for the same i…" at bounding box center [790, 479] width 518 height 20
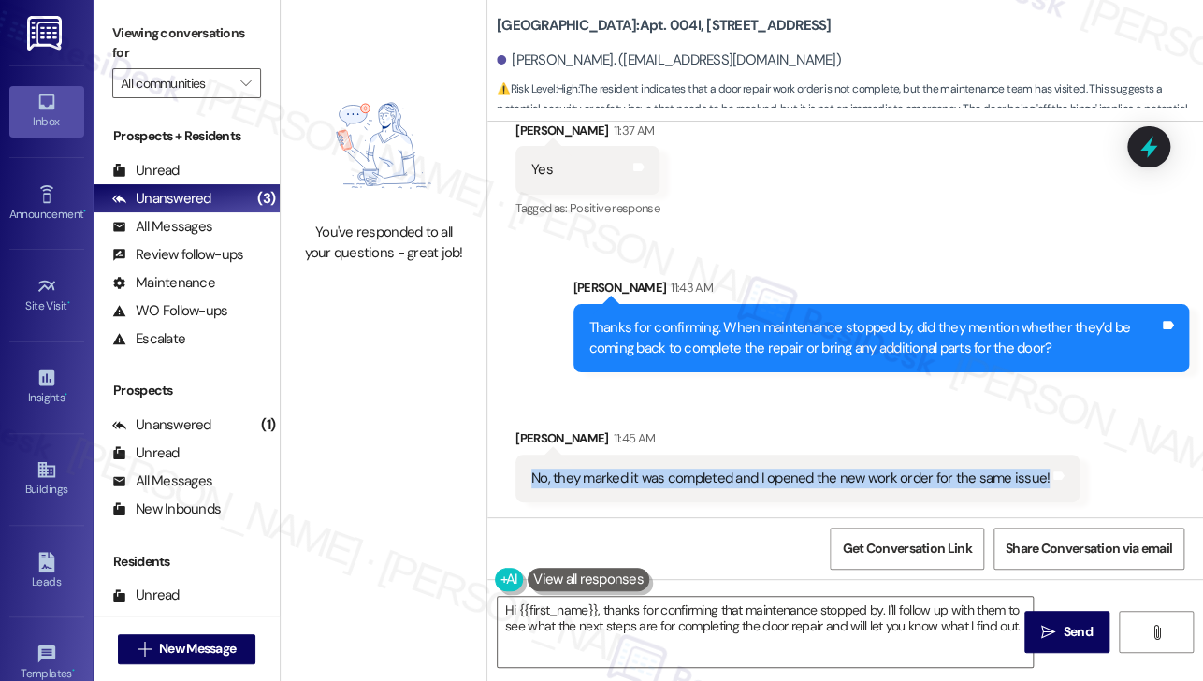
click at [814, 474] on div "No, they marked it was completed and I opened the new work order for the same i…" at bounding box center [790, 479] width 518 height 20
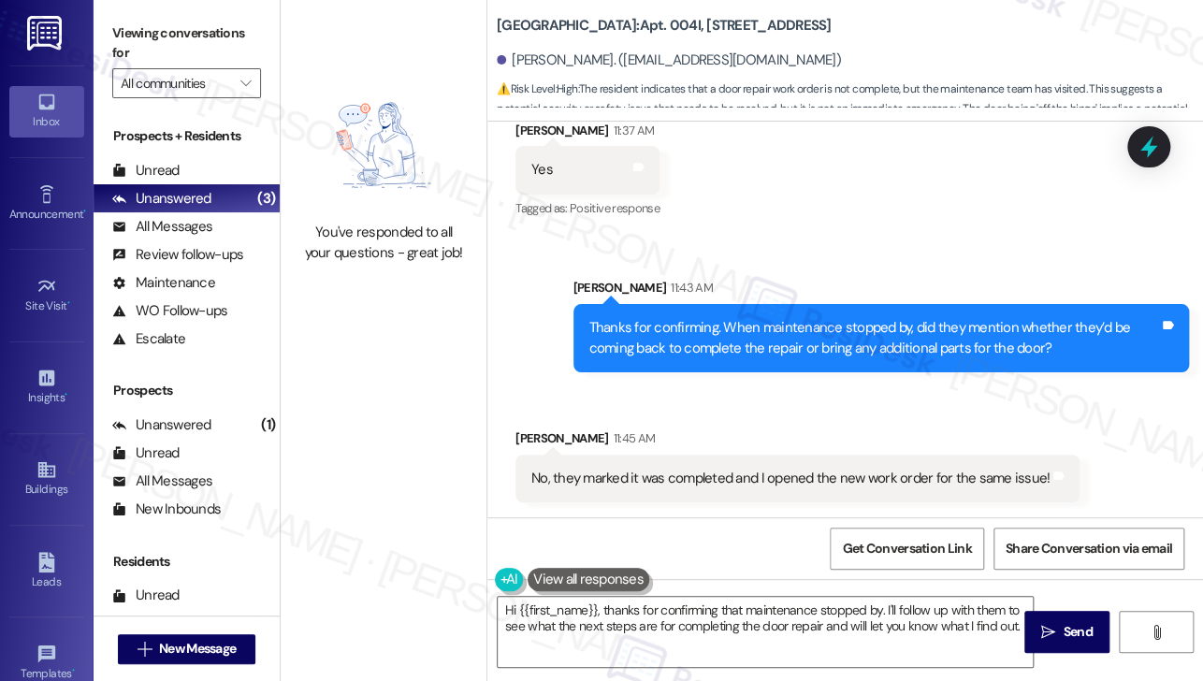
click at [614, 340] on div "Thanks for confirming. When maintenance stopped by, did they mention whether th…" at bounding box center [874, 338] width 571 height 40
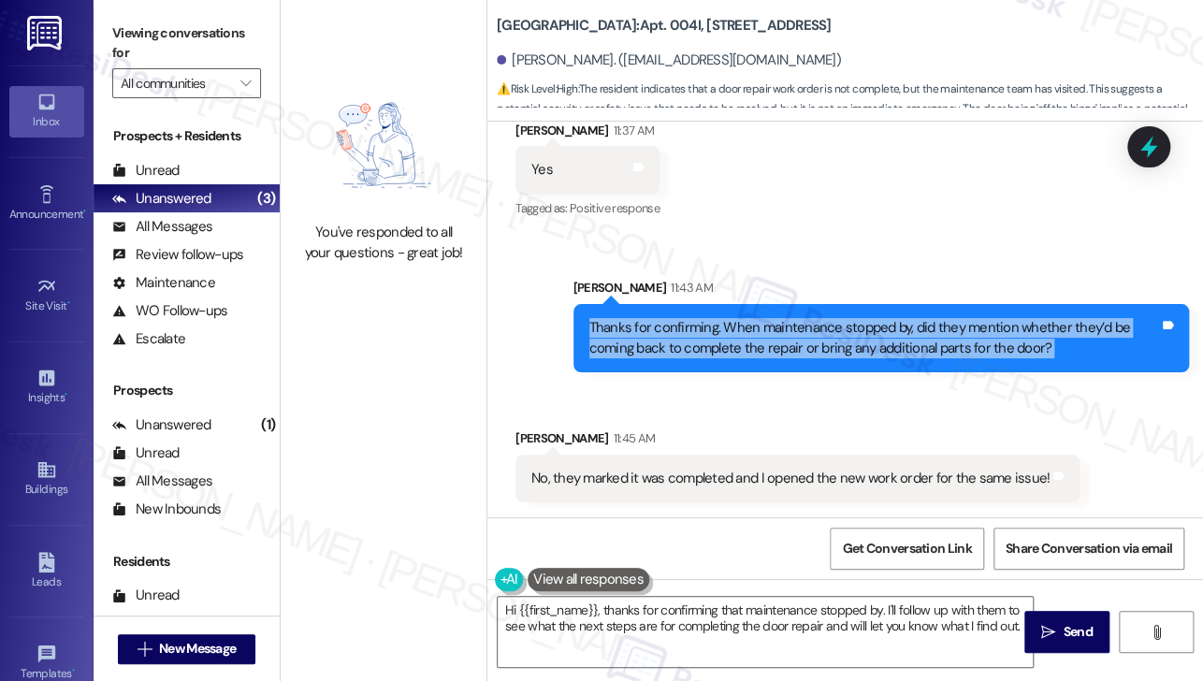
click at [614, 340] on div "Thanks for confirming. When maintenance stopped by, did they mention whether th…" at bounding box center [874, 338] width 571 height 40
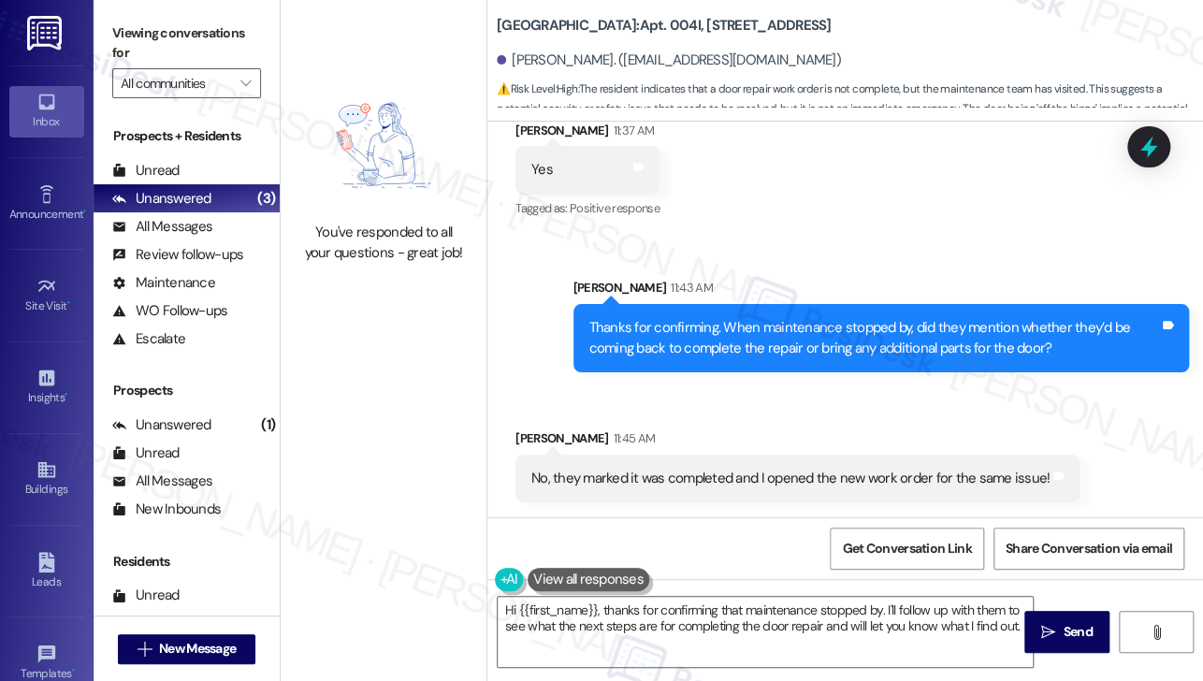
click at [195, 40] on label "Viewing conversations for" at bounding box center [186, 44] width 149 height 50
click at [747, 620] on textarea "Hi {{first_name}}, thanks for confirming that maintenance stopped by. I'll foll…" at bounding box center [765, 632] width 535 height 70
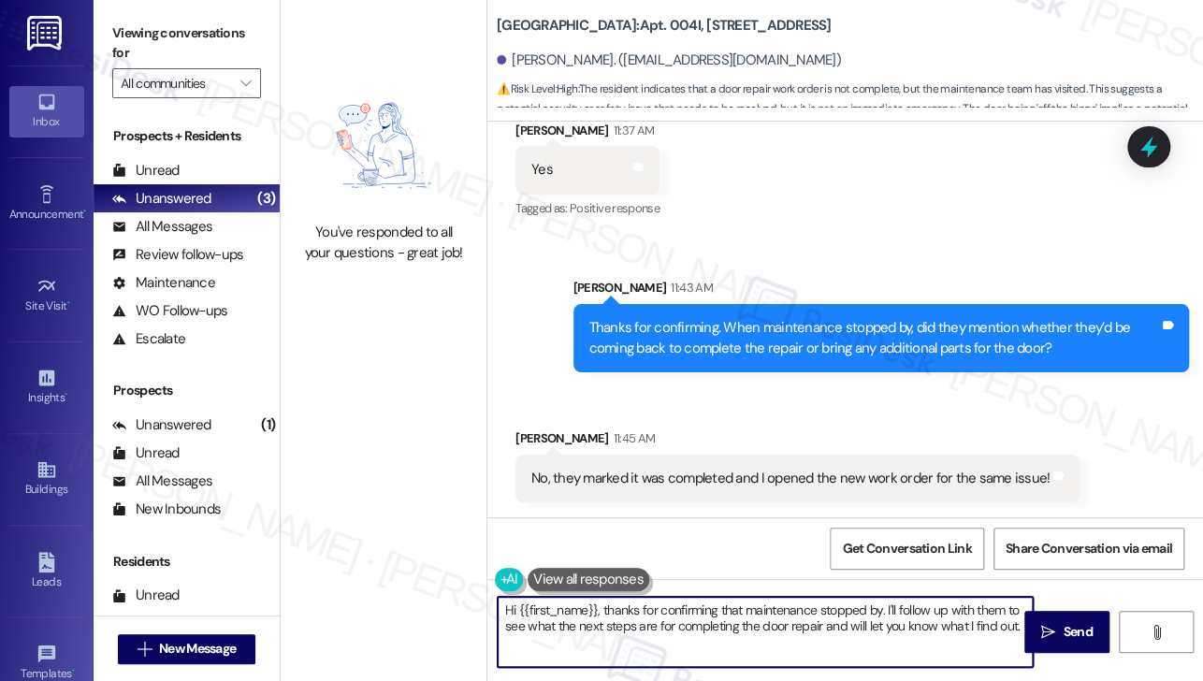
click at [747, 621] on textarea "Hi {{first_name}}, thanks for confirming that maintenance stopped by. I'll foll…" at bounding box center [765, 632] width 535 height 70
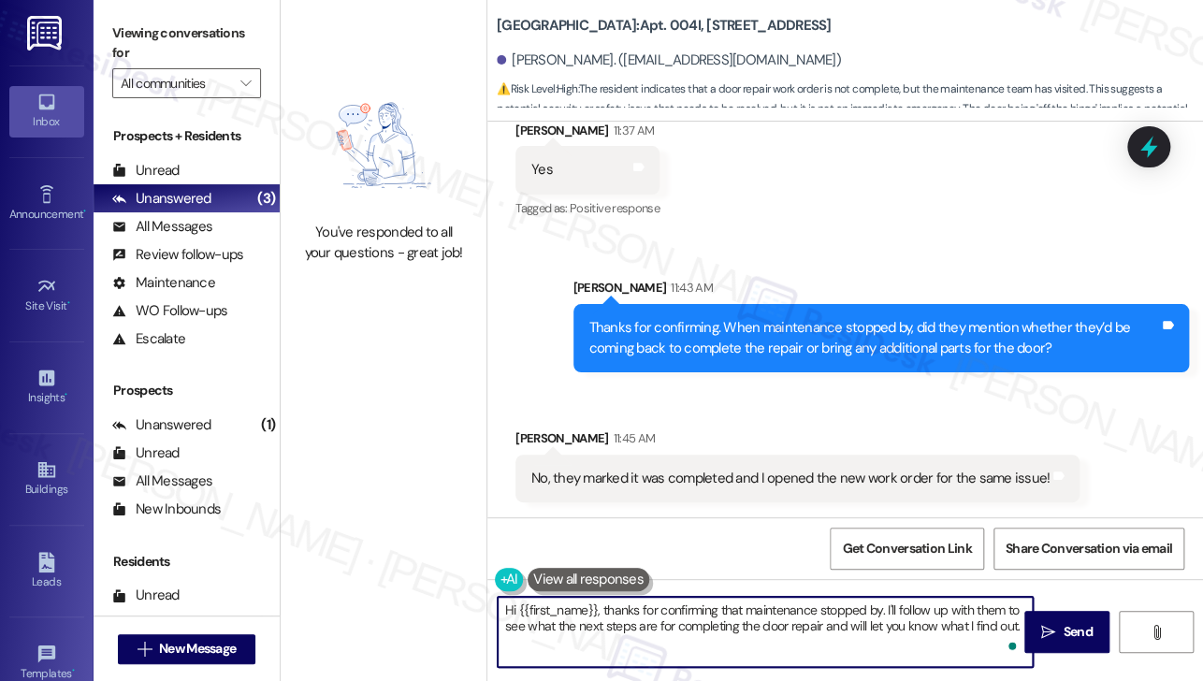
click at [813, 618] on textarea "Hi {{first_name}}, thanks for confirming that maintenance stopped by. I'll foll…" at bounding box center [765, 632] width 535 height 70
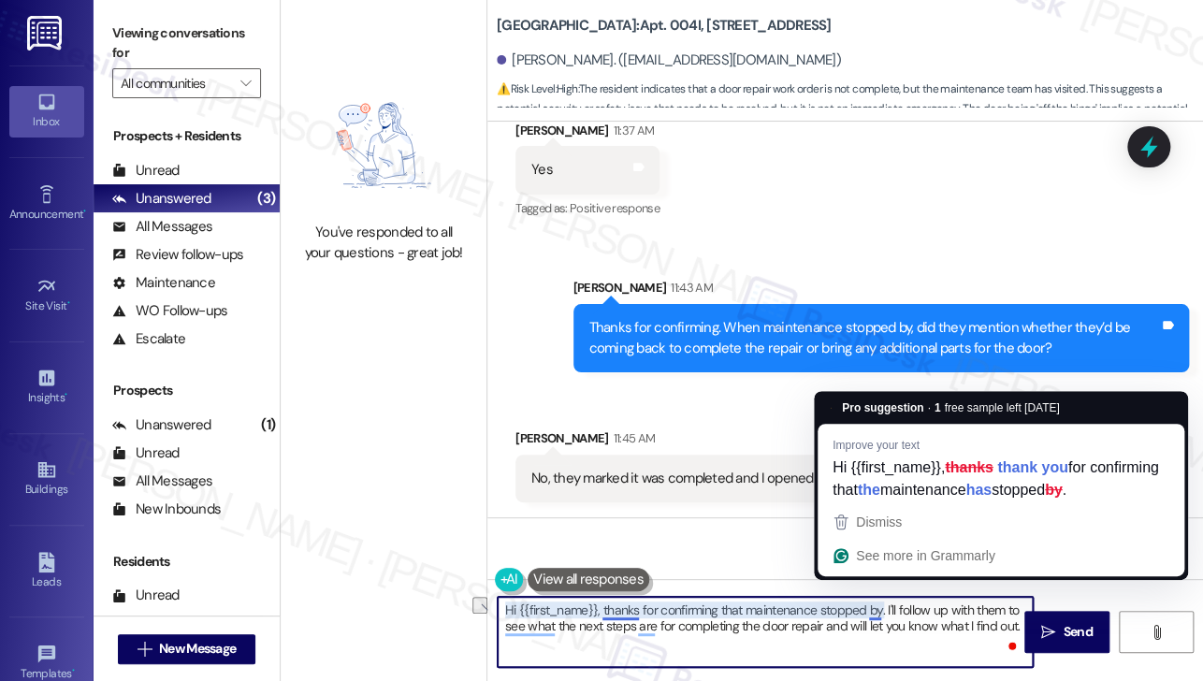
drag, startPoint x: 880, startPoint y: 608, endPoint x: 494, endPoint y: 613, distance: 386.5
click at [494, 613] on div "Hi {{first_name}}, thanks for confirming that maintenance stopped by. I'll foll…" at bounding box center [755, 632] width 537 height 72
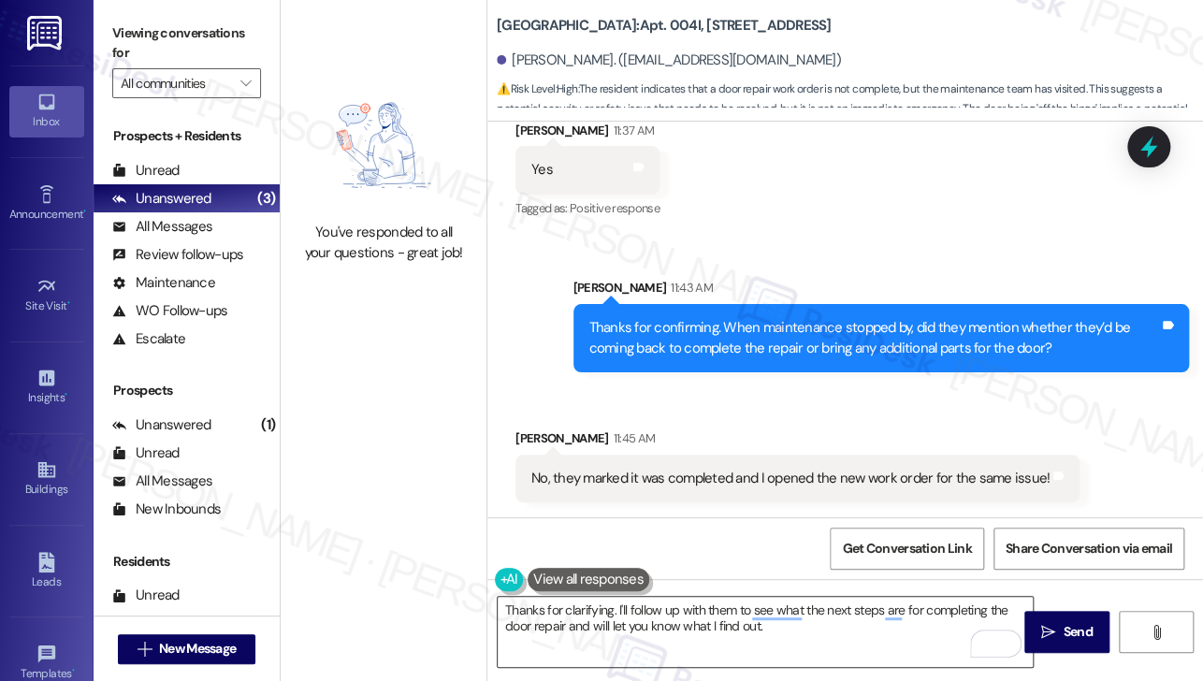
click at [797, 633] on textarea "Thanks for clarifying. I'll follow up with them to see what the next steps are …" at bounding box center [765, 632] width 535 height 70
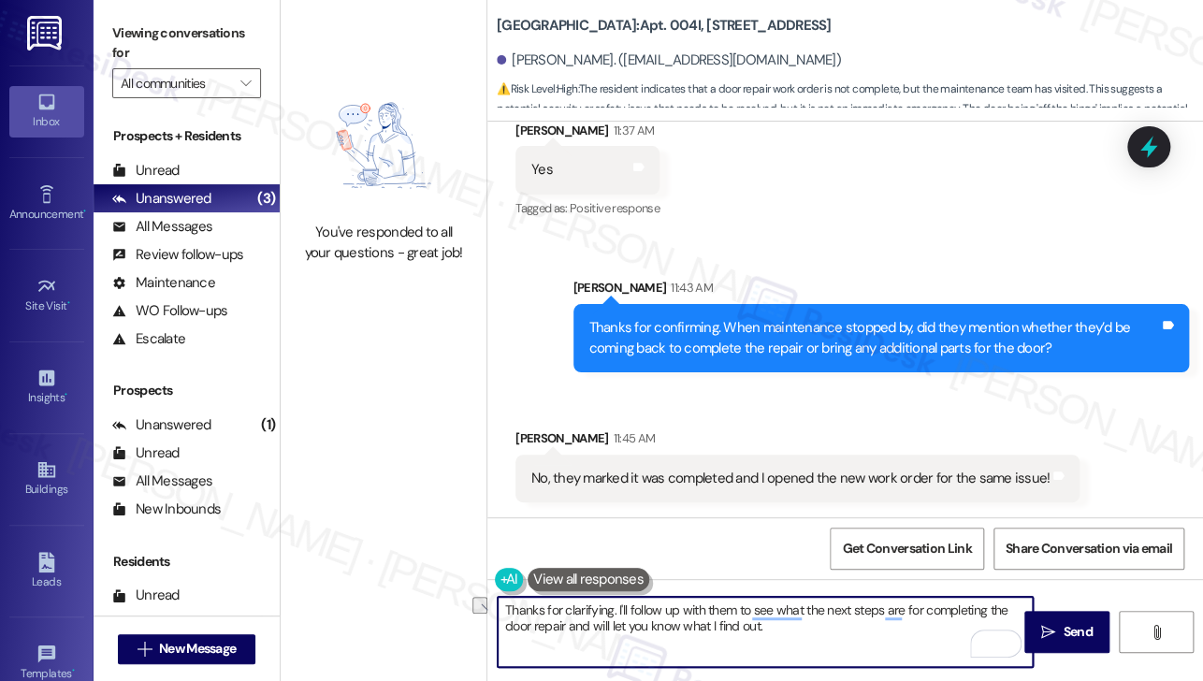
drag, startPoint x: 812, startPoint y: 624, endPoint x: 684, endPoint y: 625, distance: 128.2
click at [684, 625] on textarea "Thanks for clarifying. I'll follow up with them to see what the next steps are …" at bounding box center [765, 632] width 535 height 70
type textarea "Thanks for clarifying. I'll follow up with them to see what the next steps are …"
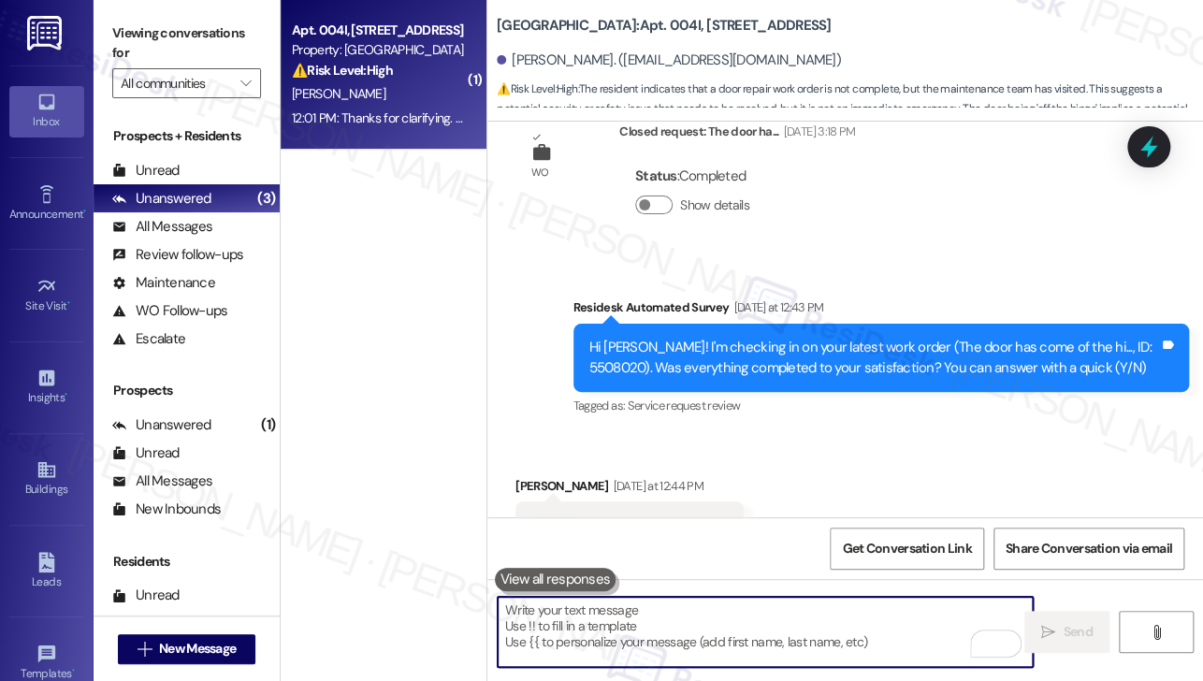
scroll to position [1918, 0]
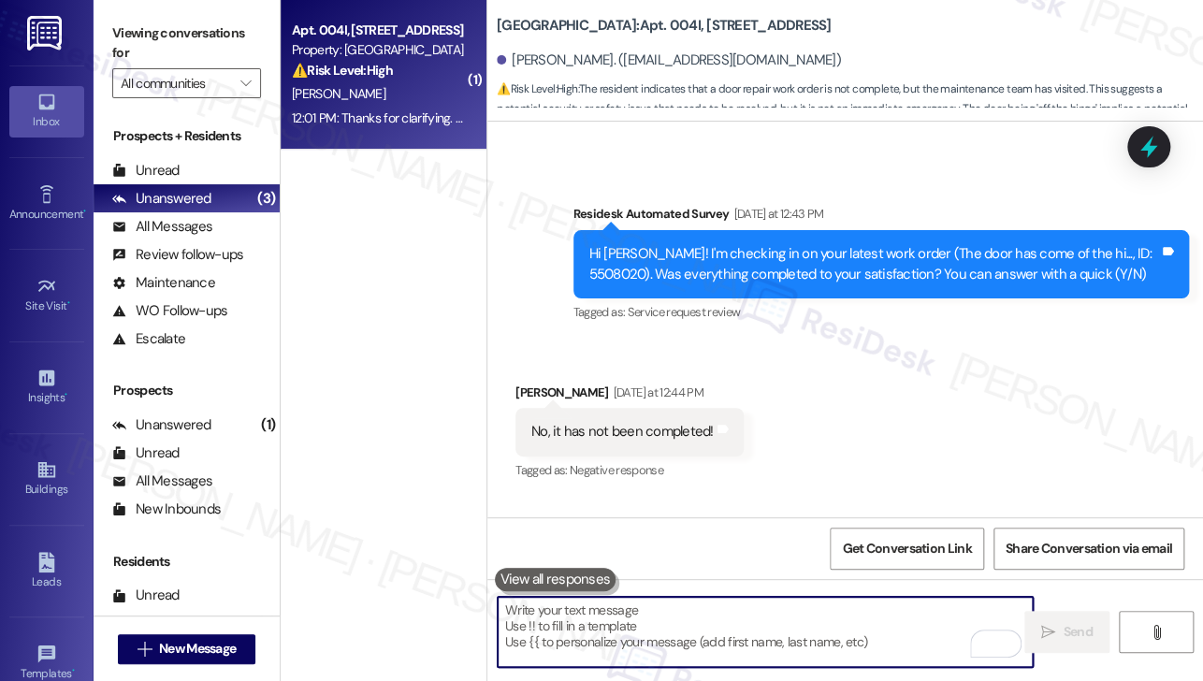
click at [607, 265] on div "Hi [PERSON_NAME]! I'm checking in on your latest work order (The door has come …" at bounding box center [874, 264] width 571 height 40
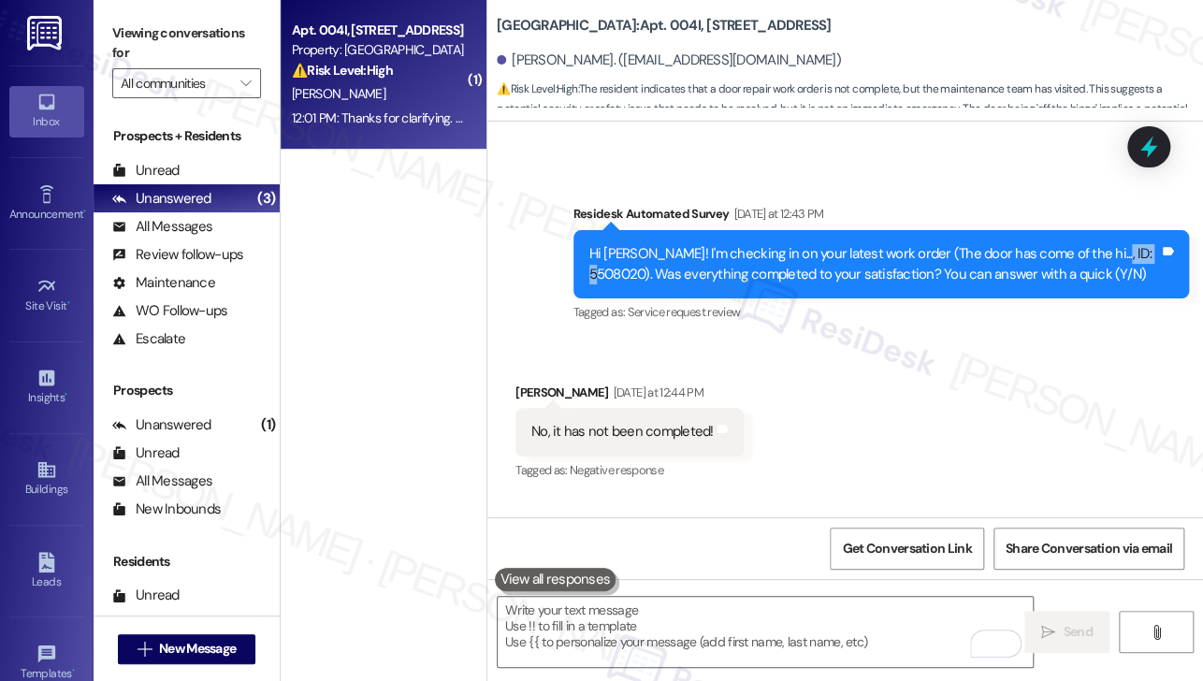
click at [607, 265] on div "Hi [PERSON_NAME]! I'm checking in on your latest work order (The door has come …" at bounding box center [874, 264] width 571 height 40
copy div "5508020"
click at [1135, 142] on icon at bounding box center [1149, 147] width 32 height 32
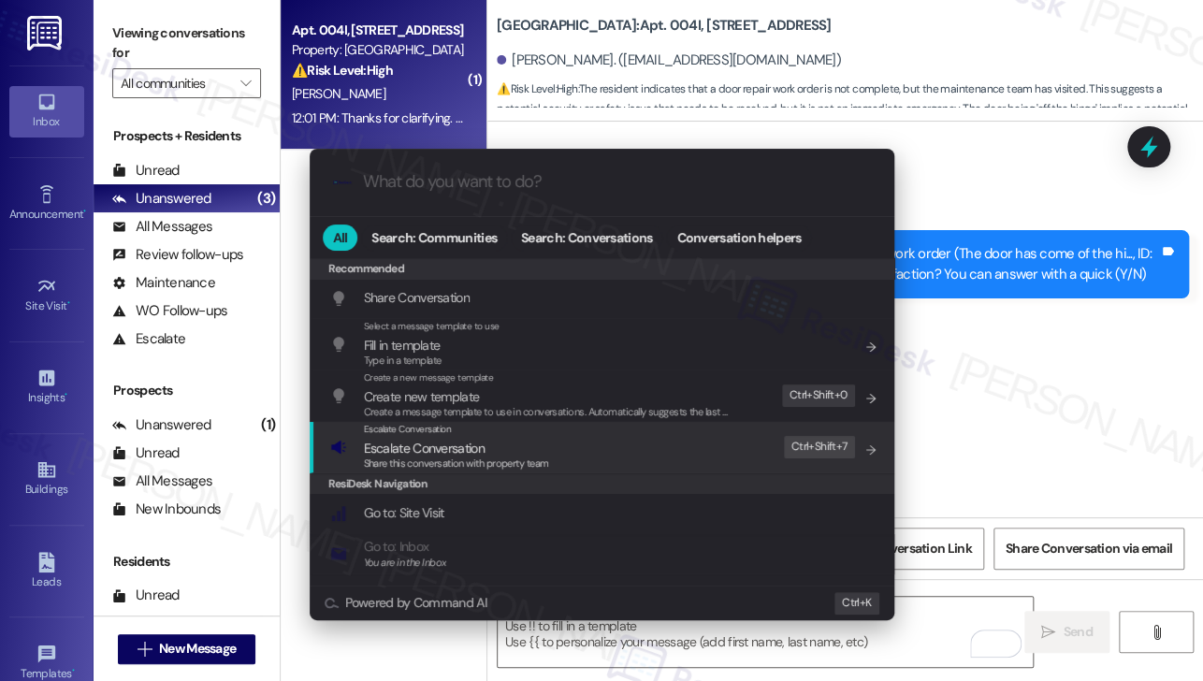
click at [592, 459] on div "Escalate Conversation Escalate Conversation Share this conversation with proper…" at bounding box center [603, 447] width 547 height 51
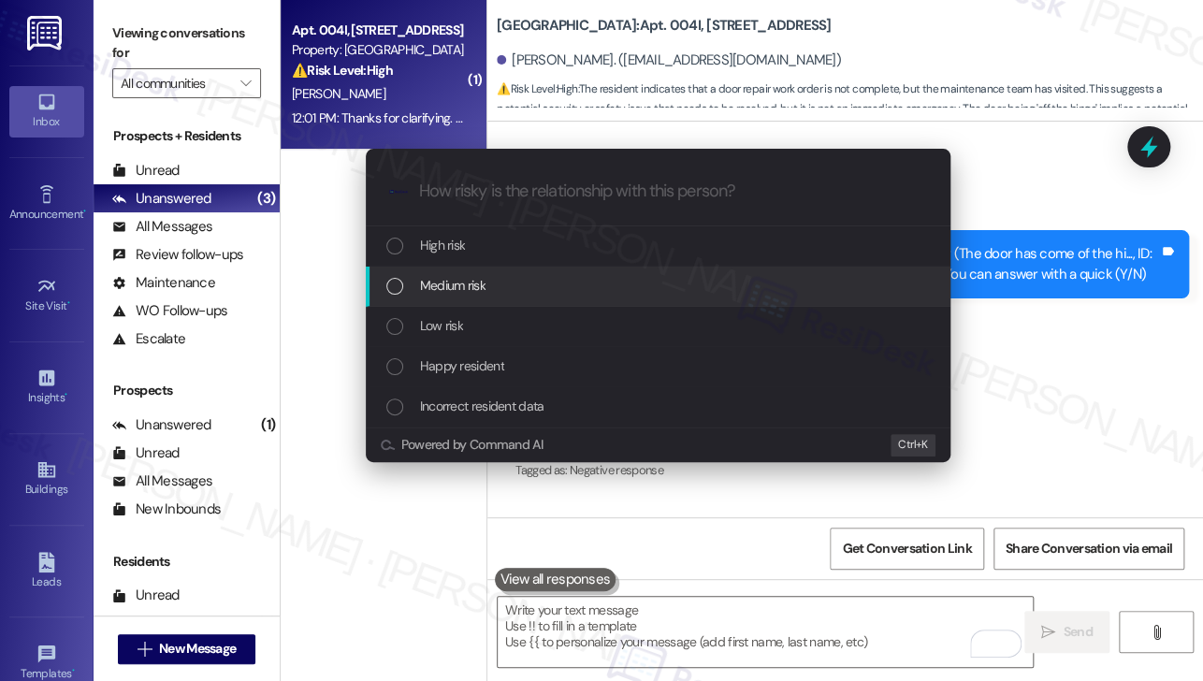
click at [469, 288] on span "Medium risk" at bounding box center [452, 285] width 65 height 21
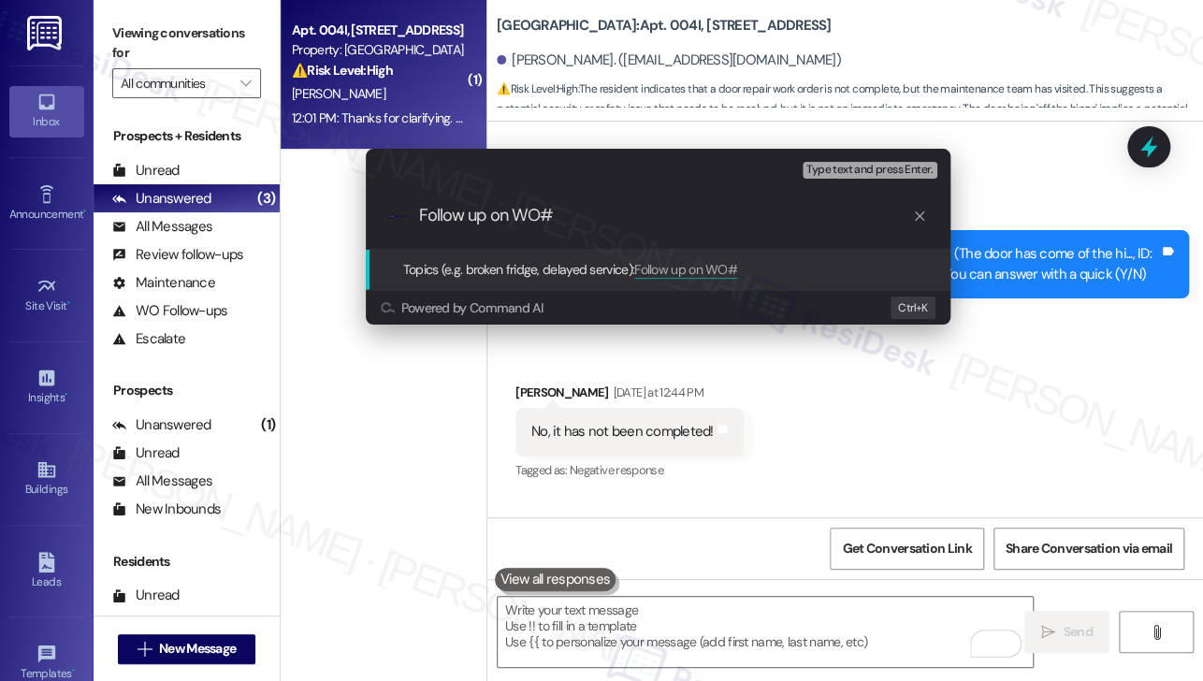
paste input "5508020"
type input "c"
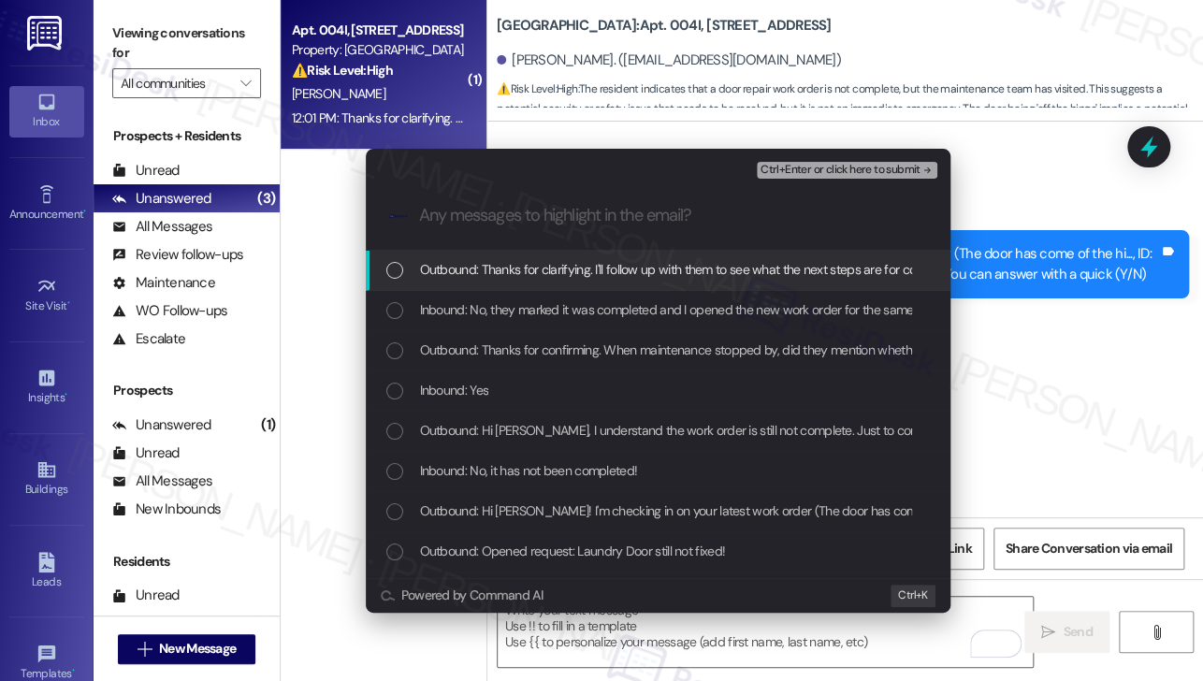
click at [1057, 207] on div "Escalate Conversation Medium risk c Any messages to highlight in the email? Ctr…" at bounding box center [601, 340] width 1203 height 681
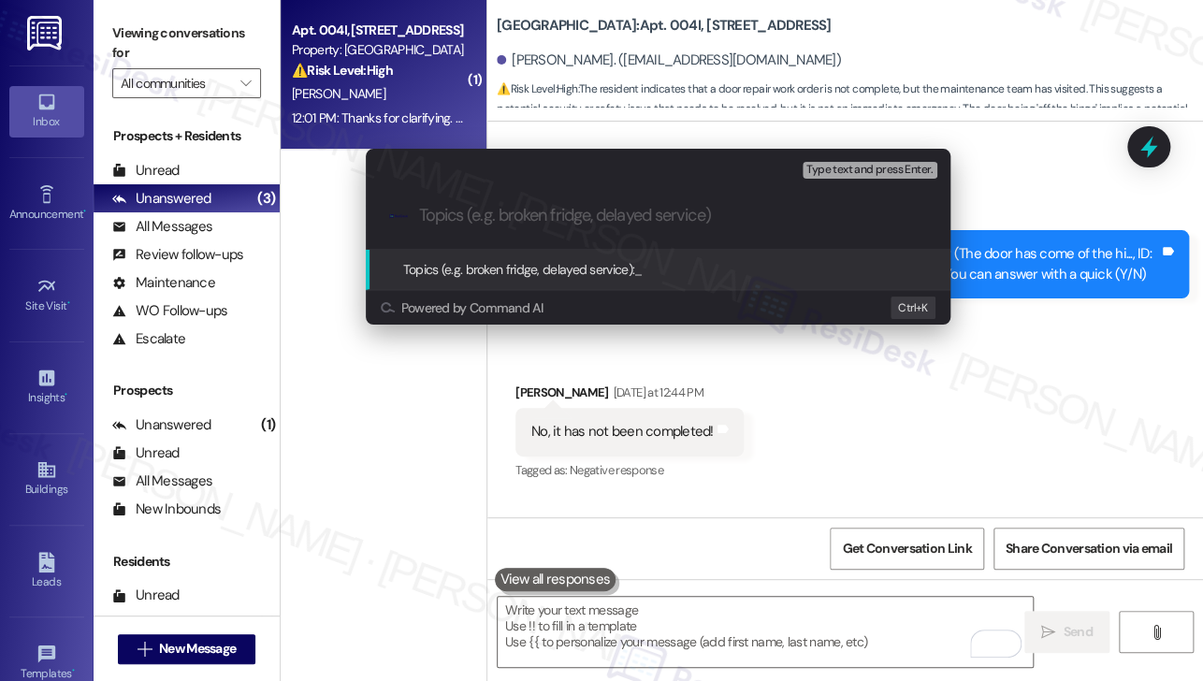
paste input "5508020"
type input "Follow up on WO#5508020 - door issue"
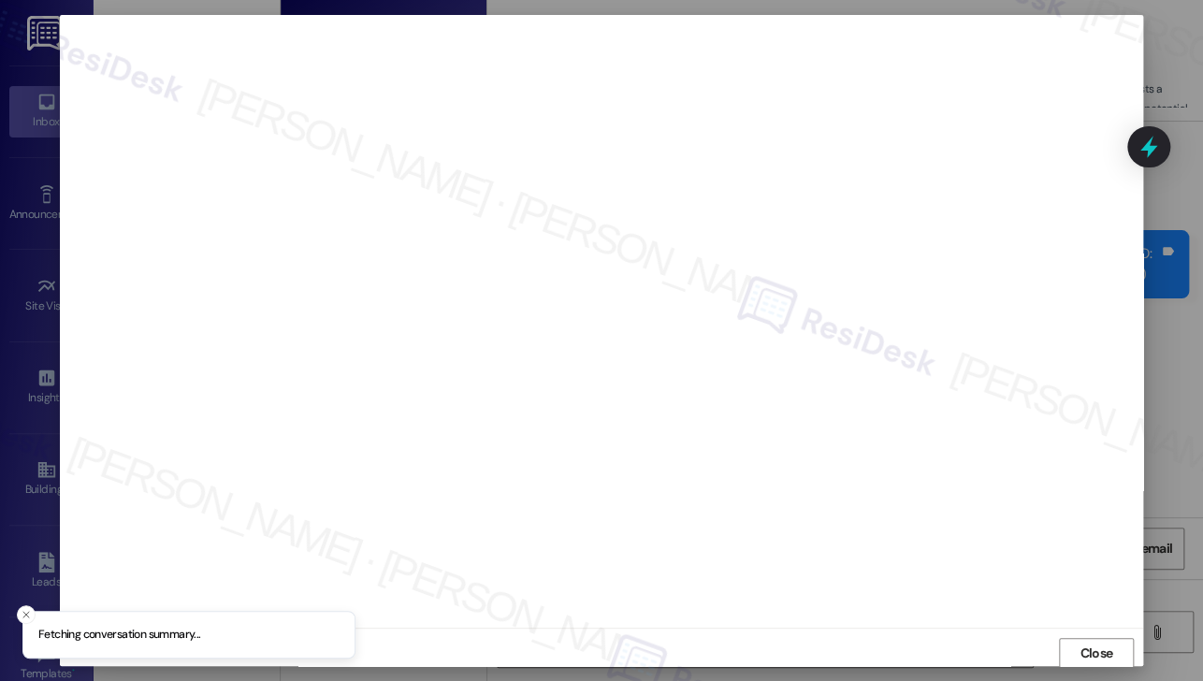
scroll to position [2, 0]
click at [1090, 647] on span "Close" at bounding box center [1096, 652] width 33 height 20
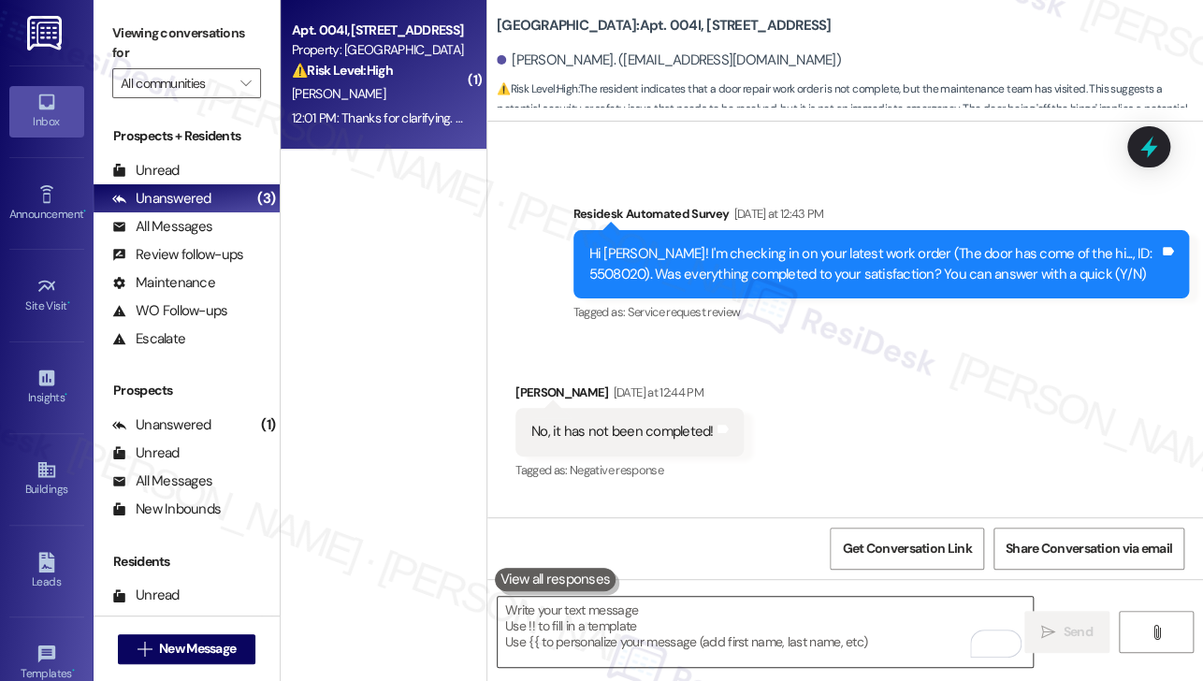
click at [689, 611] on textarea "To enrich screen reader interactions, please activate Accessibility in Grammarl…" at bounding box center [765, 632] width 535 height 70
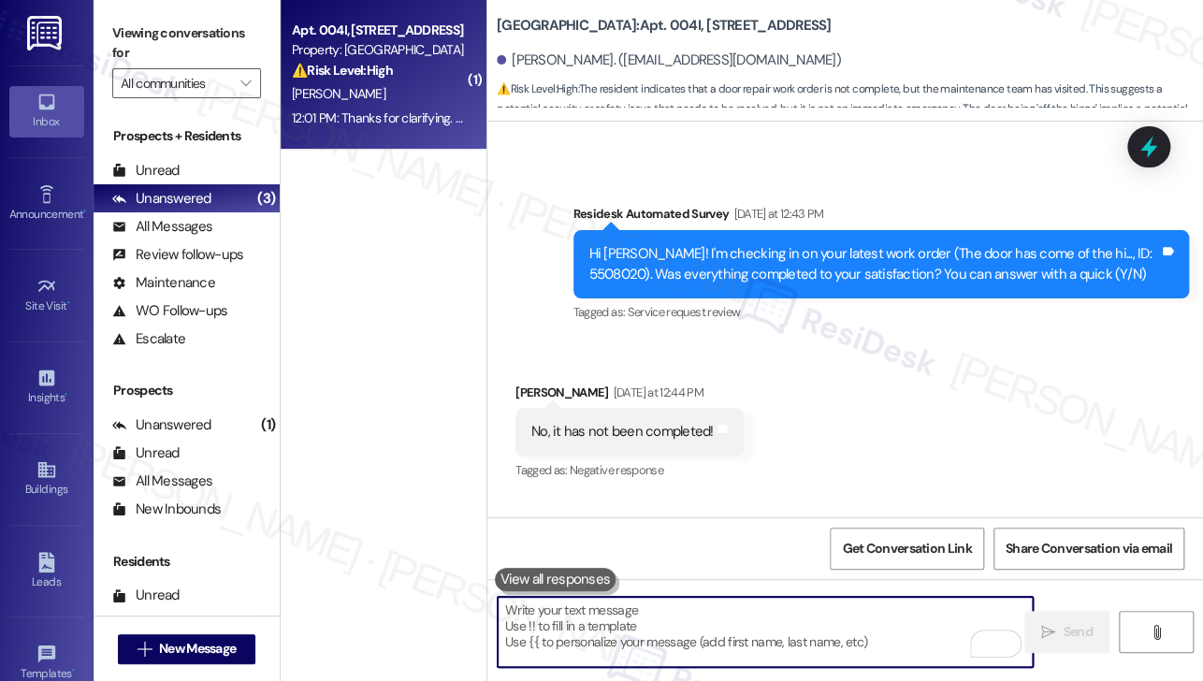
scroll to position [2573, 0]
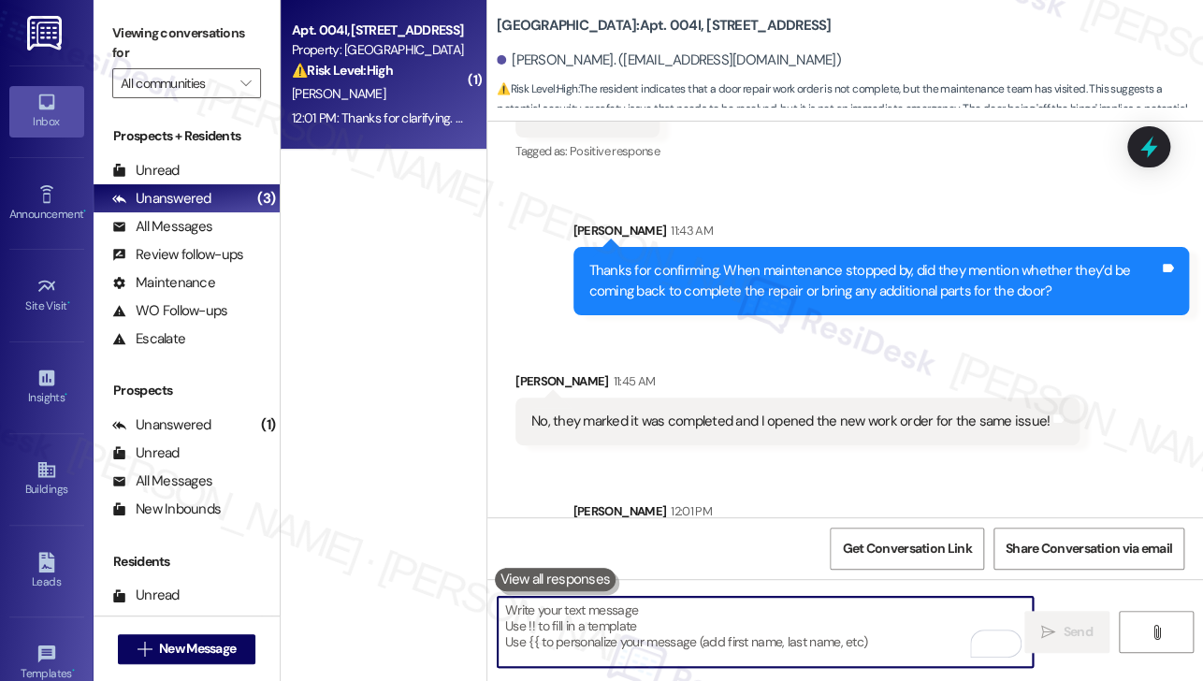
click at [722, 616] on textarea "To enrich screen reader interactions, please activate Accessibility in Grammarl…" at bounding box center [765, 632] width 535 height 70
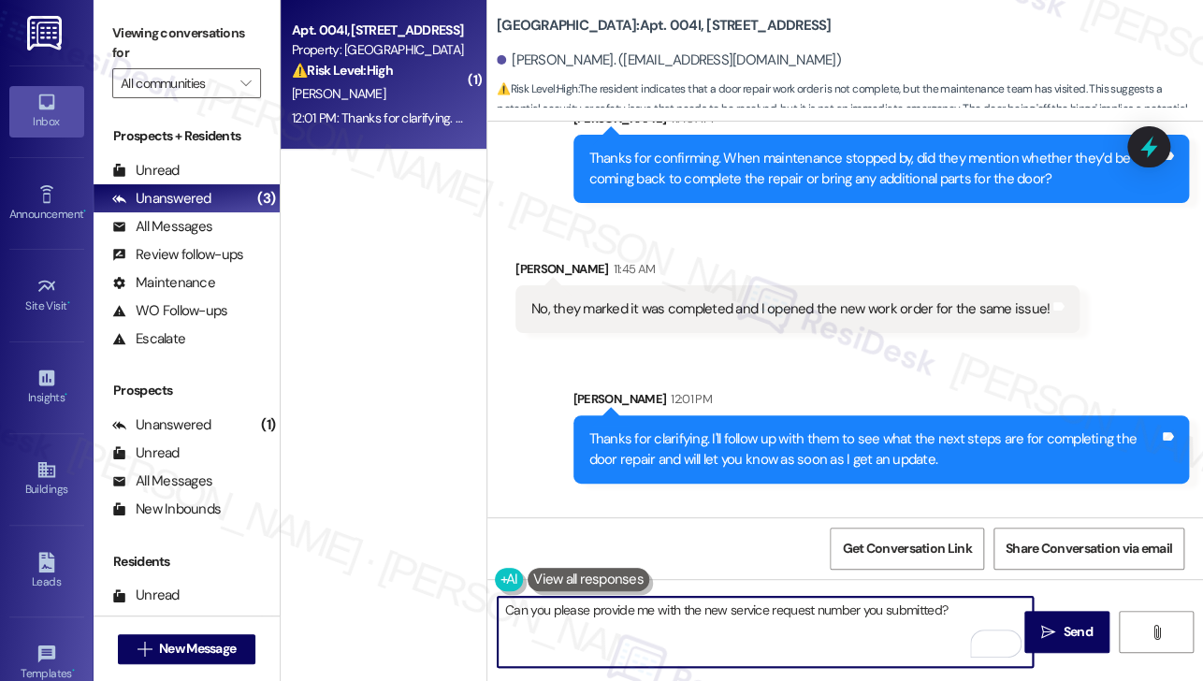
scroll to position [2796, 0]
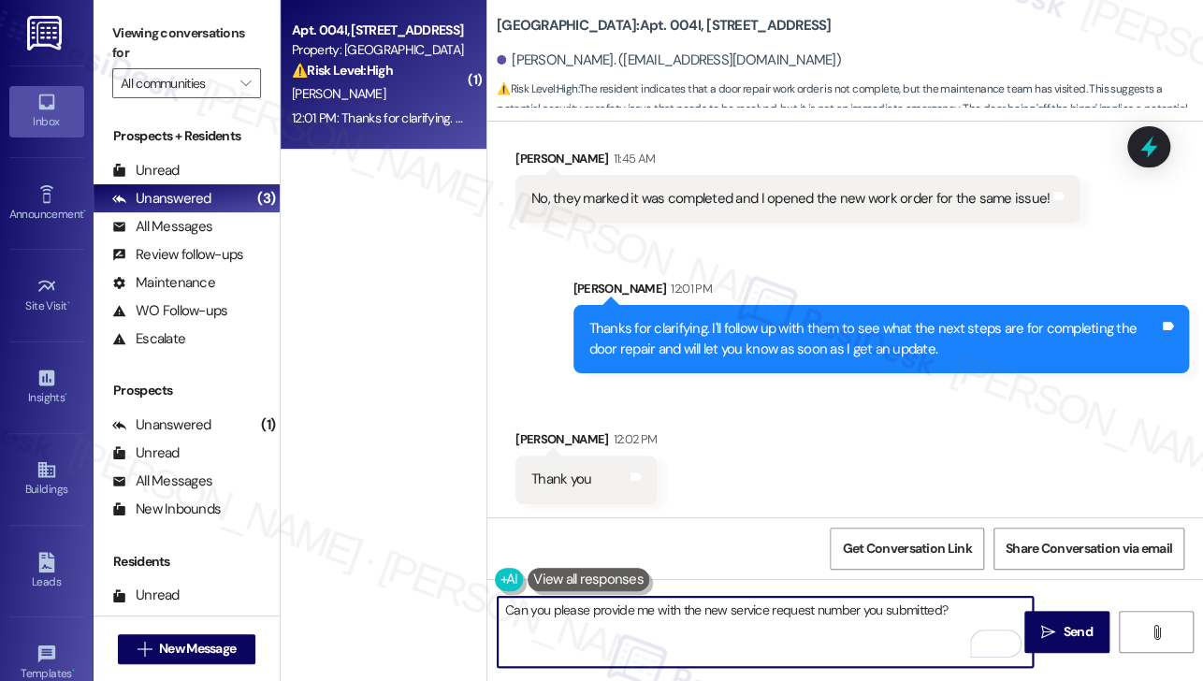
click at [966, 604] on textarea "Can you please provide me with the new service request number you submitted?" at bounding box center [765, 632] width 535 height 70
click at [834, 608] on textarea "Can you please provide me with the new service request number you submitted?" at bounding box center [765, 632] width 535 height 70
click at [506, 604] on textarea "Can you please provide me with the new service request number you submitted?" at bounding box center [765, 632] width 535 height 70
click at [764, 609] on textarea "You're welcome! Can you please provide me with the new service request number y…" at bounding box center [765, 632] width 535 height 70
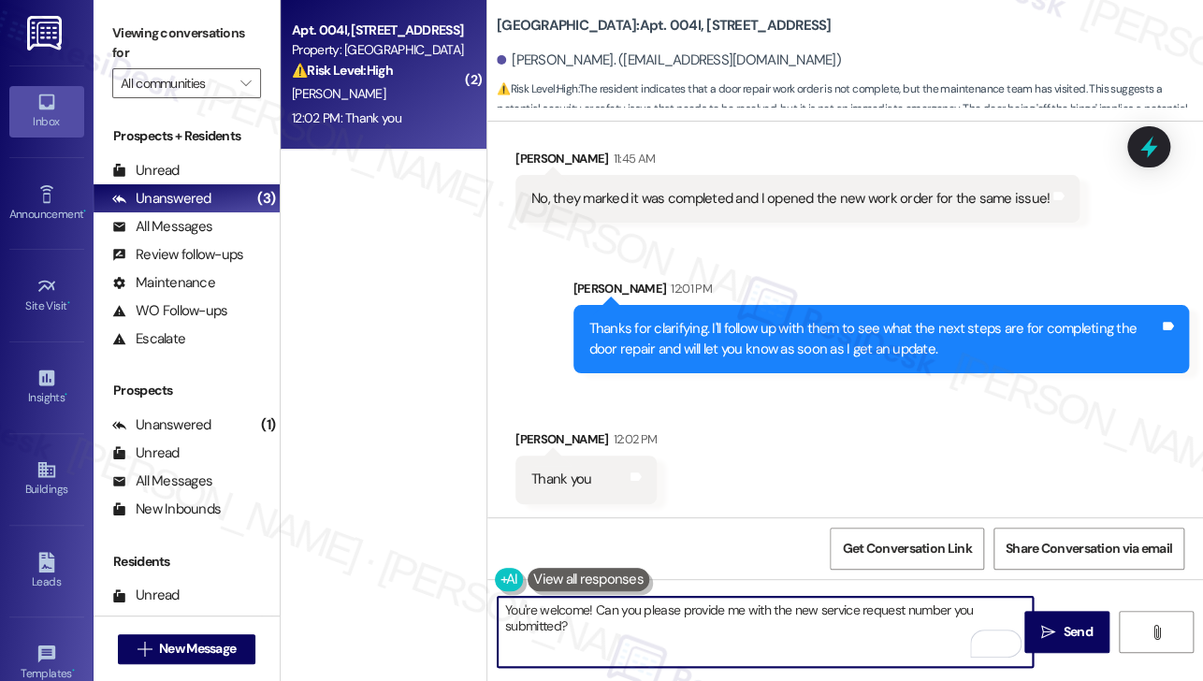
click at [764, 609] on textarea "You're welcome! Can you please provide me with the new service request number y…" at bounding box center [765, 632] width 535 height 70
click at [706, 622] on textarea "You're welcome! Can you please provide me with the new service request number y…" at bounding box center [765, 632] width 535 height 70
type textarea "You're welcome! Can you please provide me with the new service request number y…"
click at [1051, 627] on icon "" at bounding box center [1048, 632] width 14 height 15
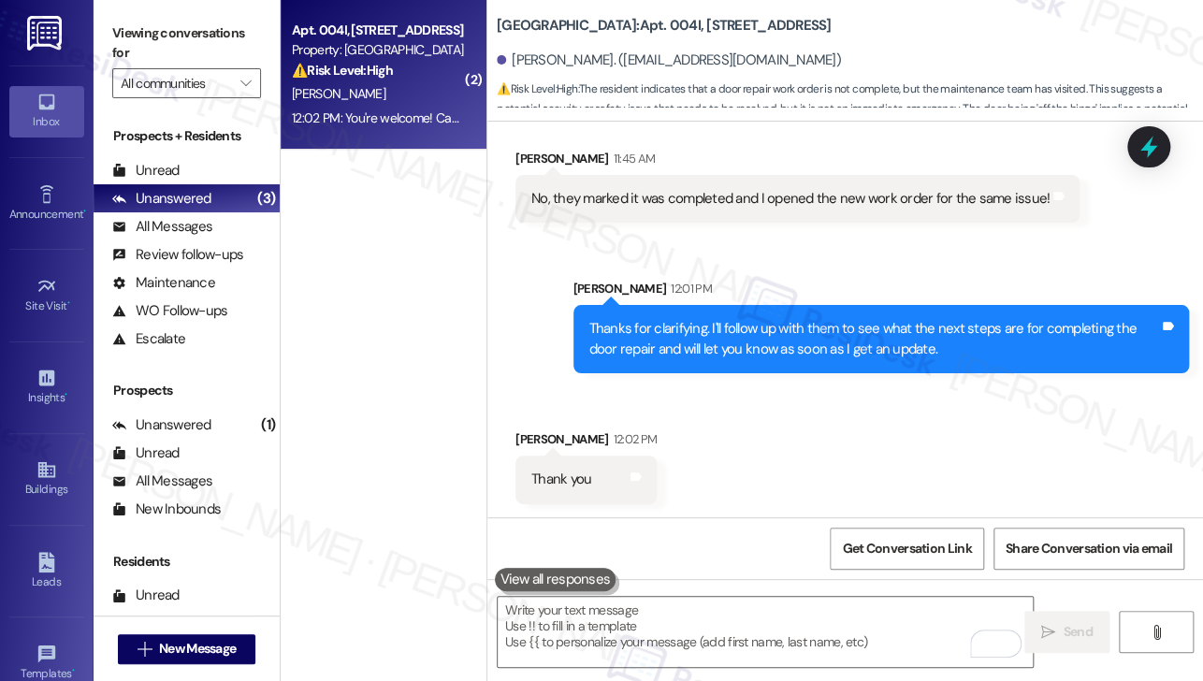
scroll to position [2947, 0]
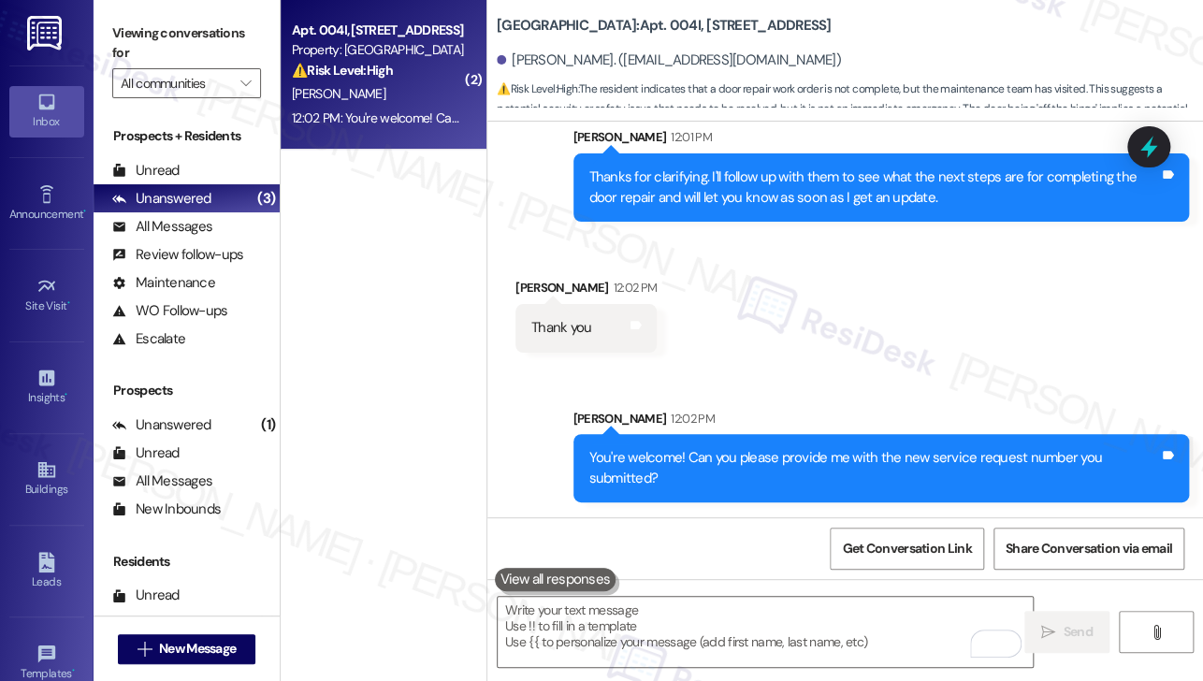
click at [516, 261] on div "Received via SMS Touanna Aubrey 12:02 PM Thank you Tags and notes" at bounding box center [845, 301] width 716 height 130
